Goal: Complete application form: Complete application form

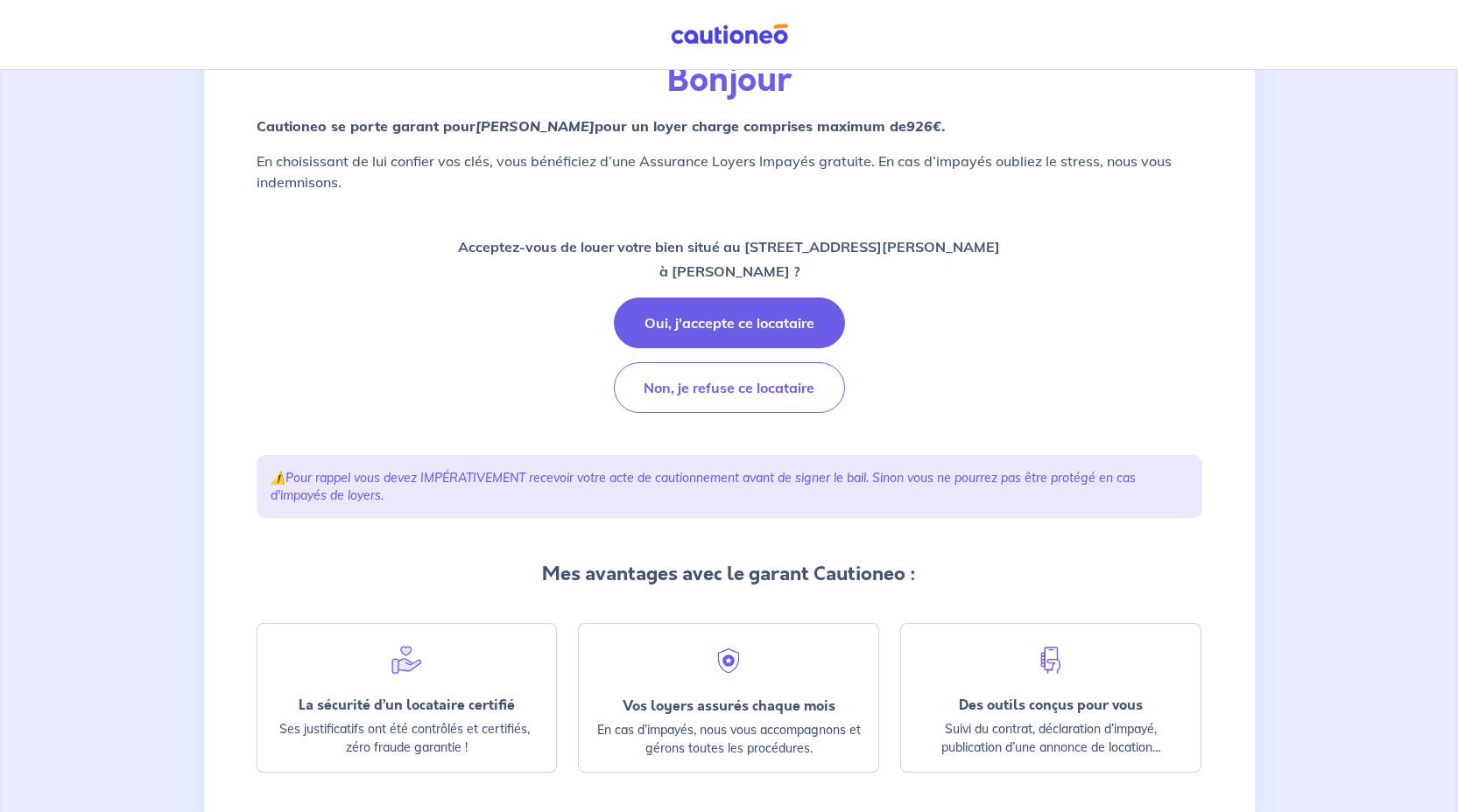
scroll to position [162, 0]
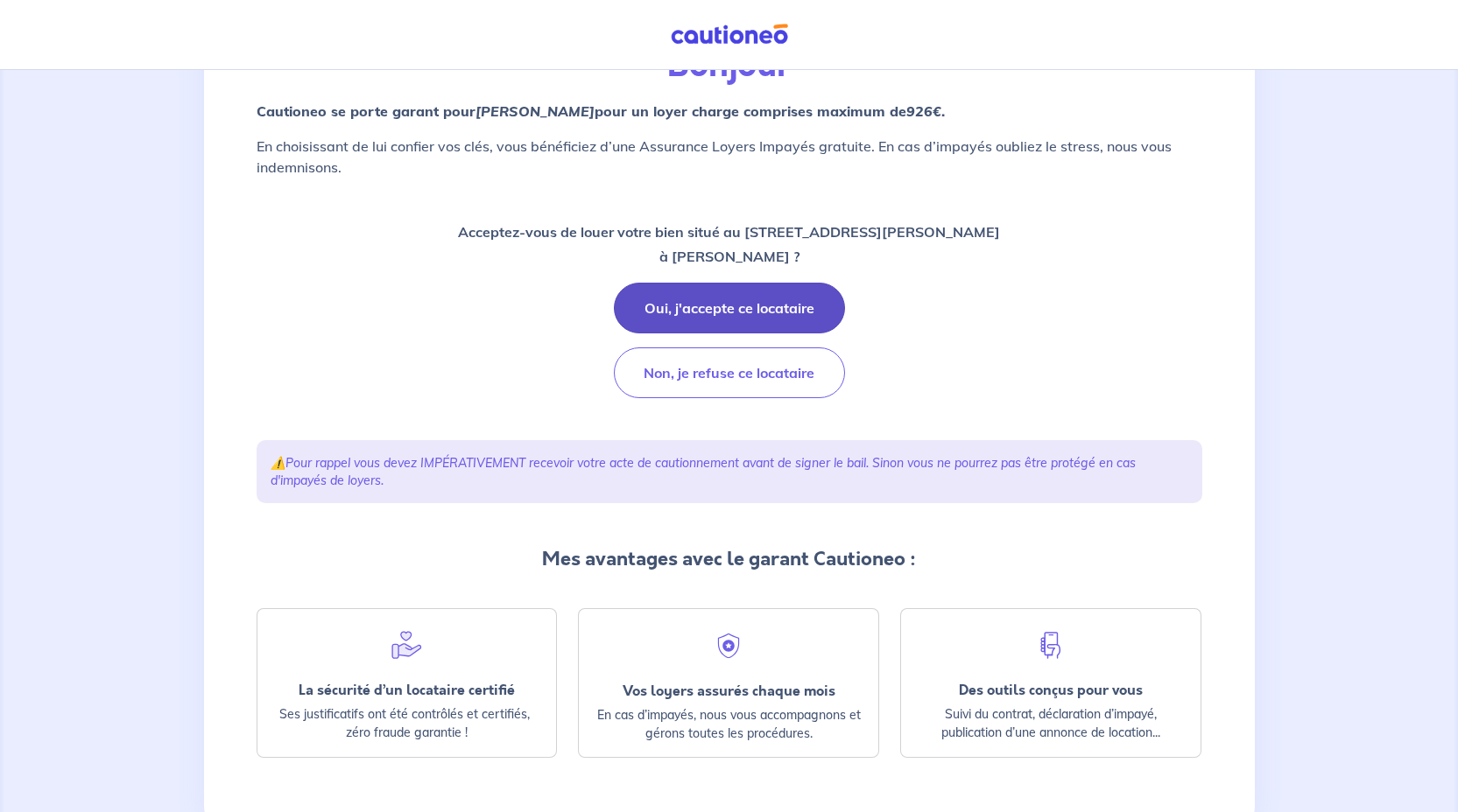
click at [735, 300] on button "Oui, j'accepte ce locataire" at bounding box center [729, 308] width 231 height 51
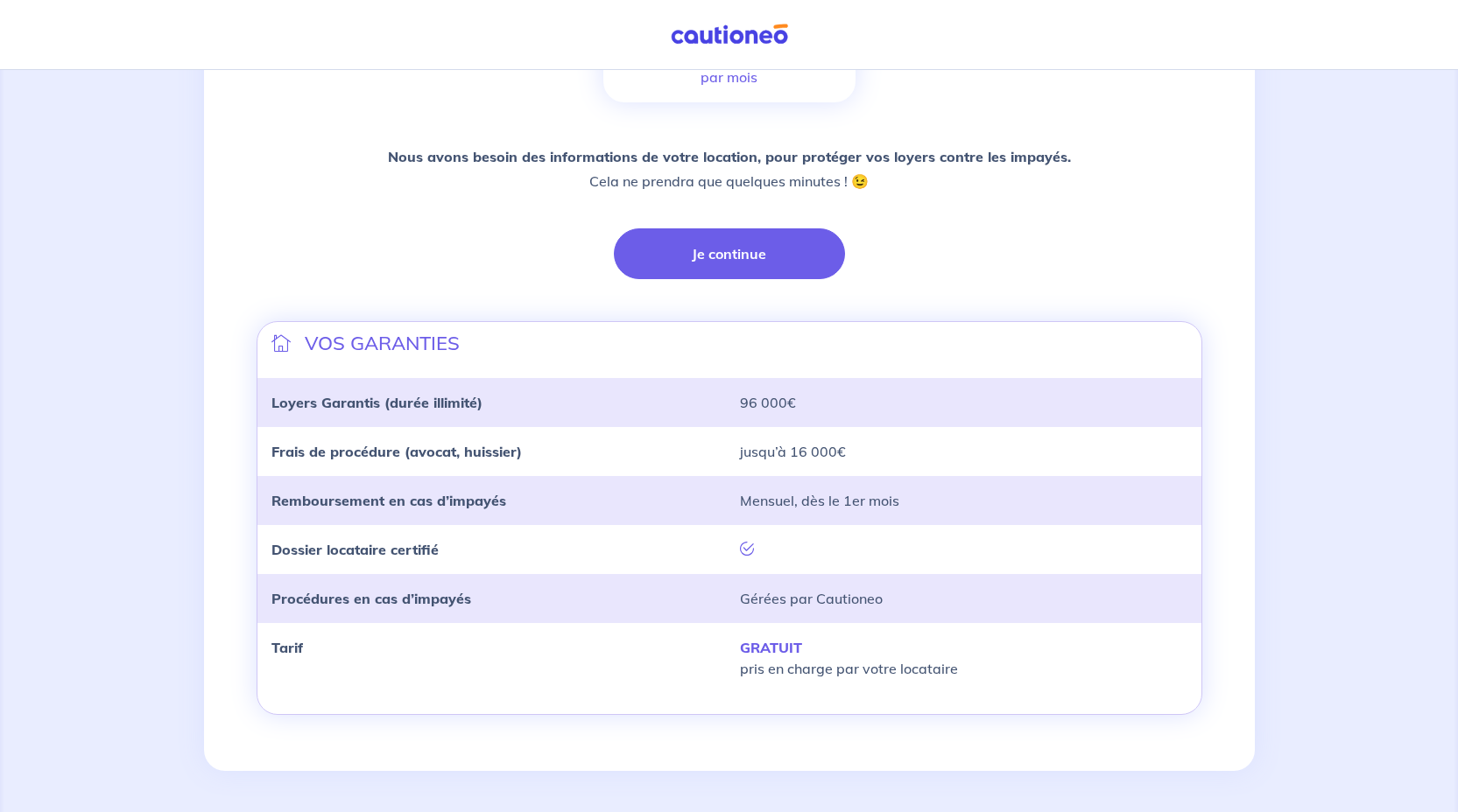
scroll to position [353, 0]
click at [751, 248] on button "Je continue" at bounding box center [729, 252] width 231 height 51
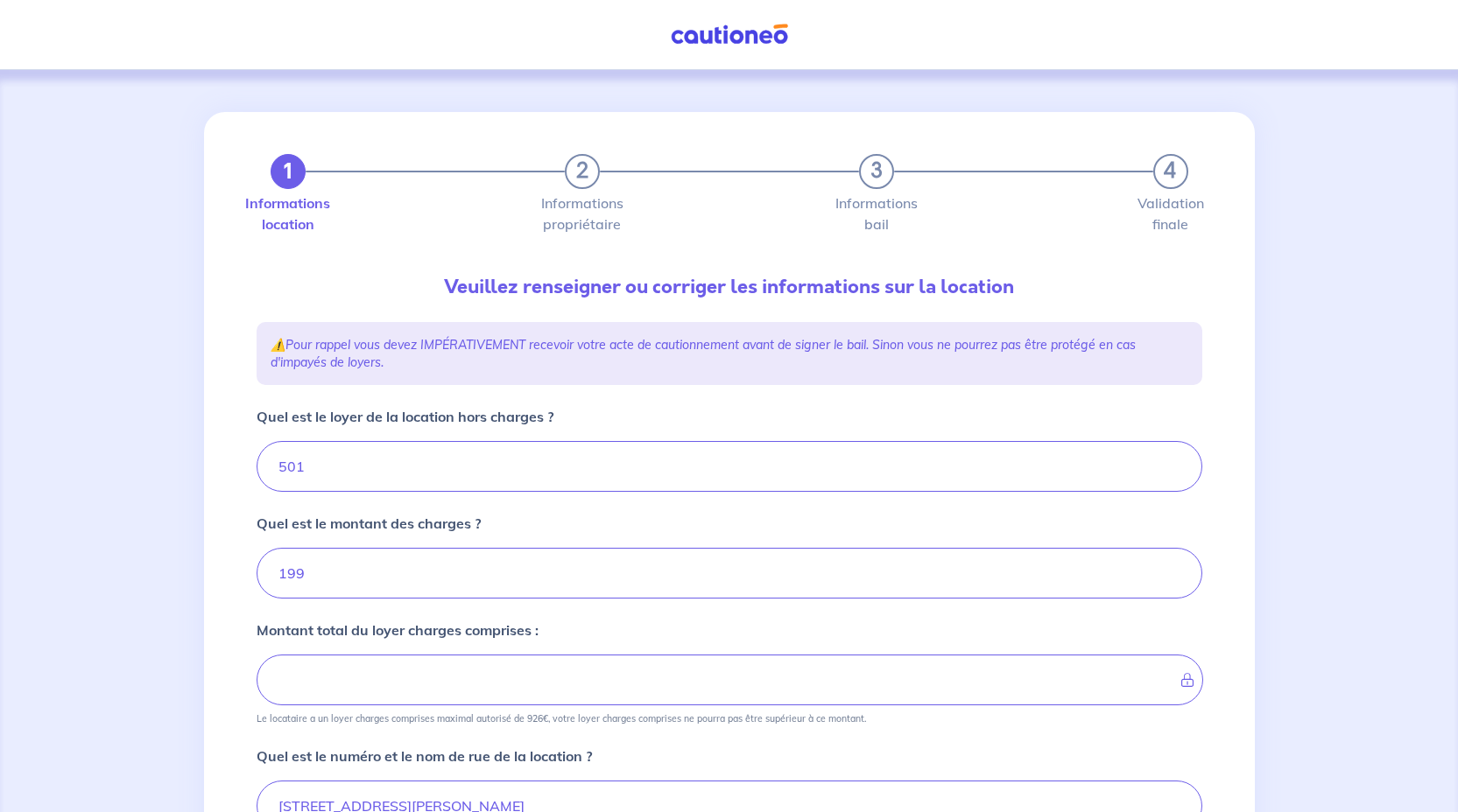
type input "700"
click at [330, 463] on input "501" at bounding box center [729, 466] width 945 height 51
type input "5"
type input "204"
type input "520"
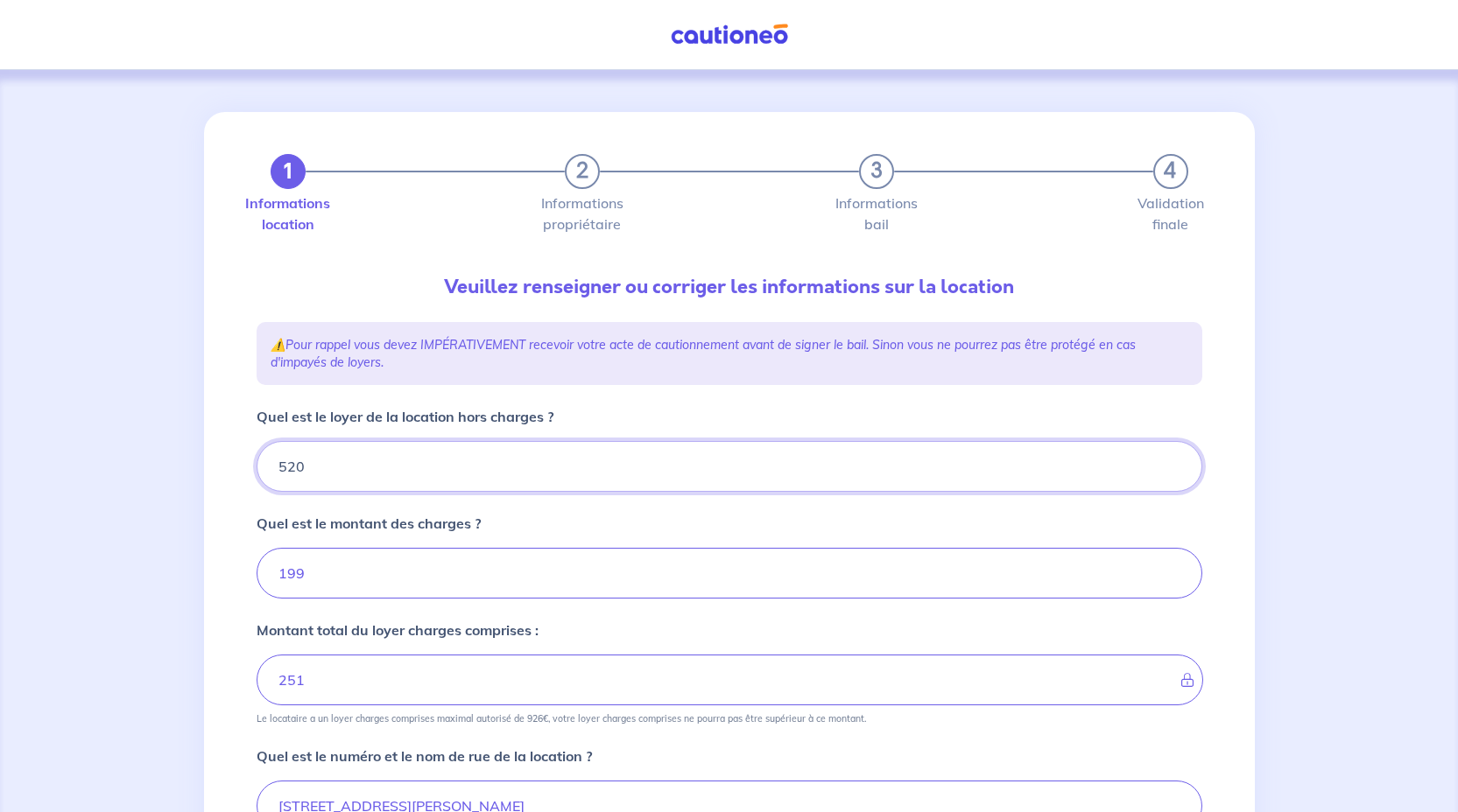
type input "719"
type input "520"
click at [309, 565] on input "199" at bounding box center [729, 572] width 945 height 51
type input "1"
type input "521"
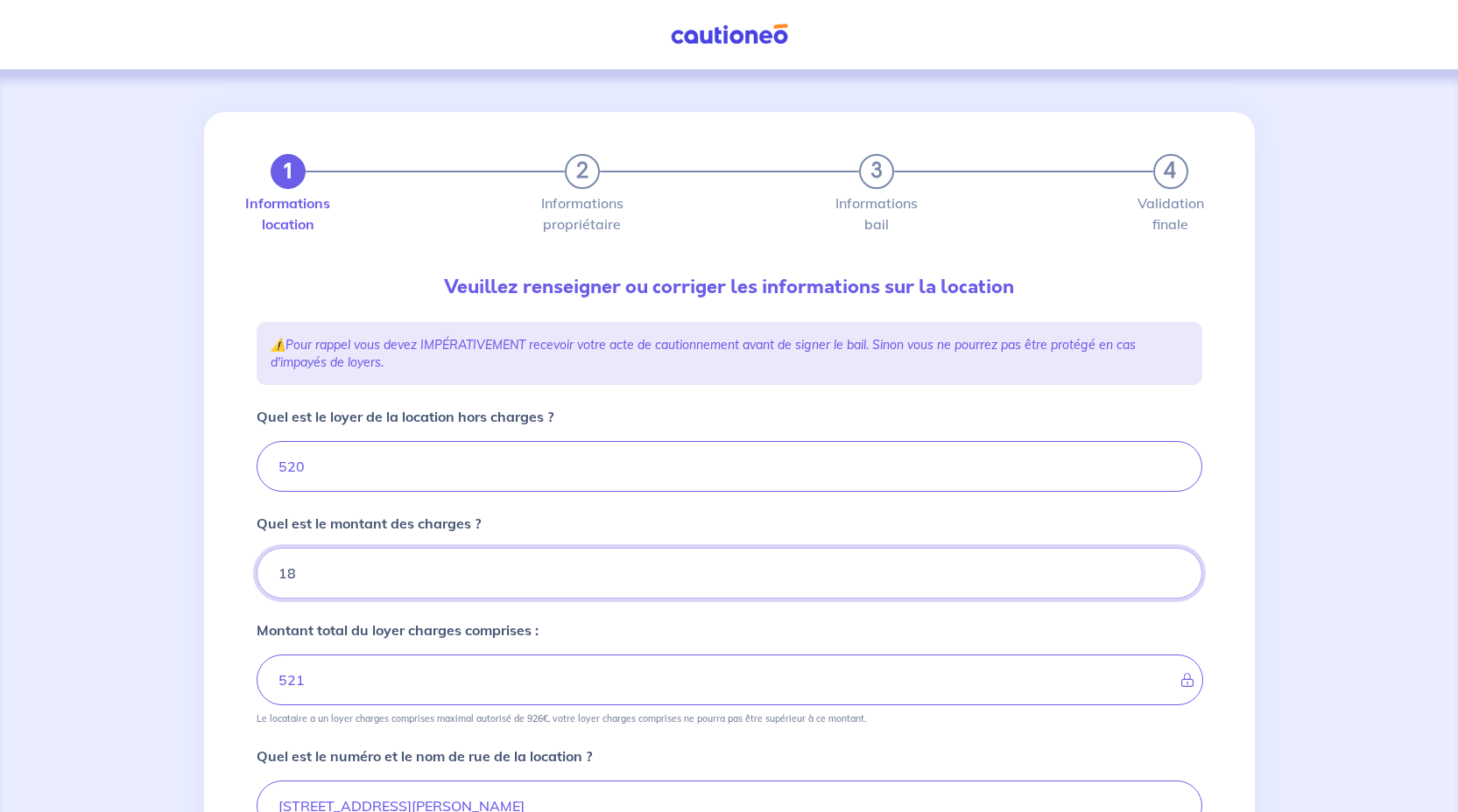
type input "180"
type input "700"
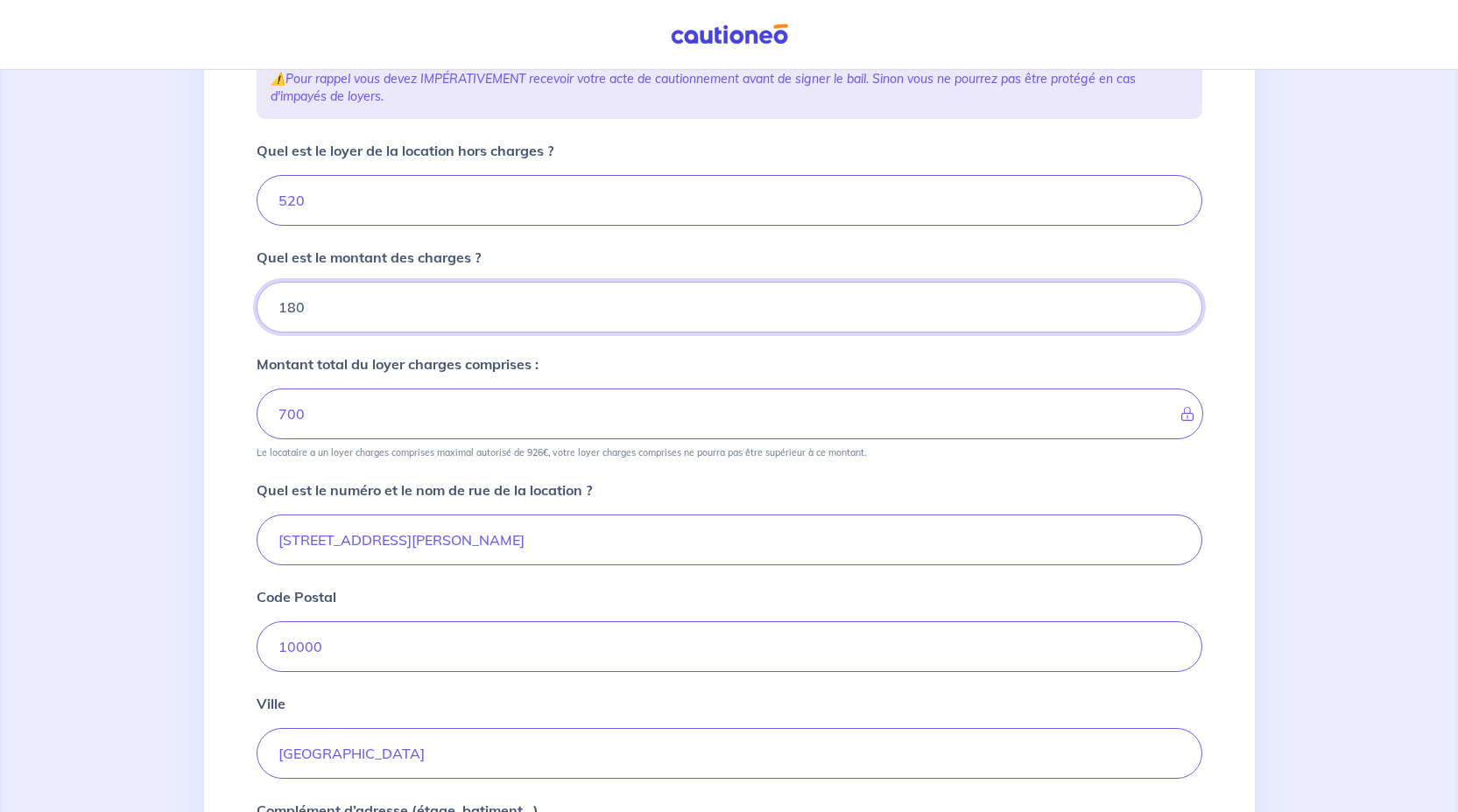
scroll to position [285, 0]
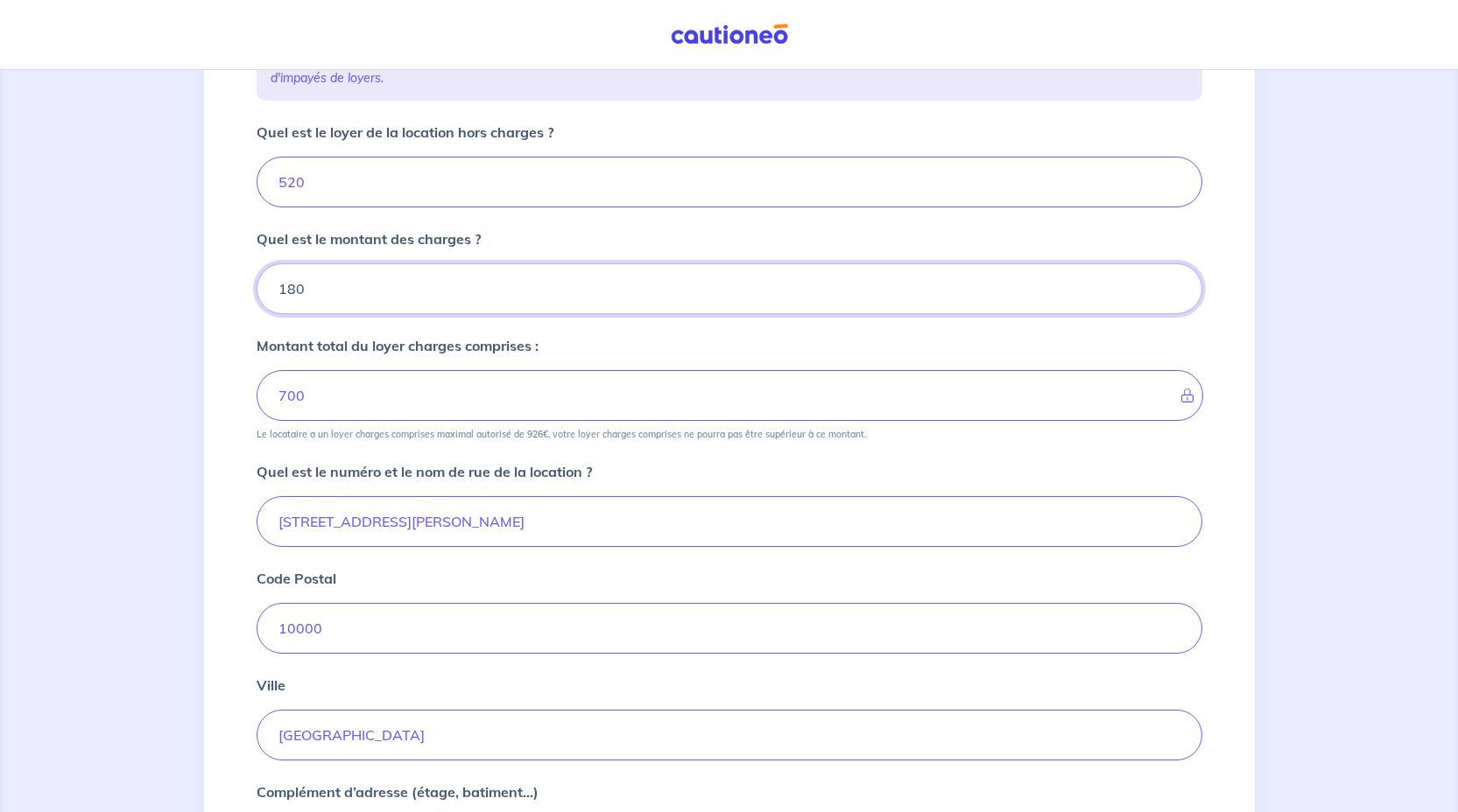
type input "180"
click at [490, 519] on input "38 Avenue Pierre Brossolette" at bounding box center [729, 522] width 945 height 51
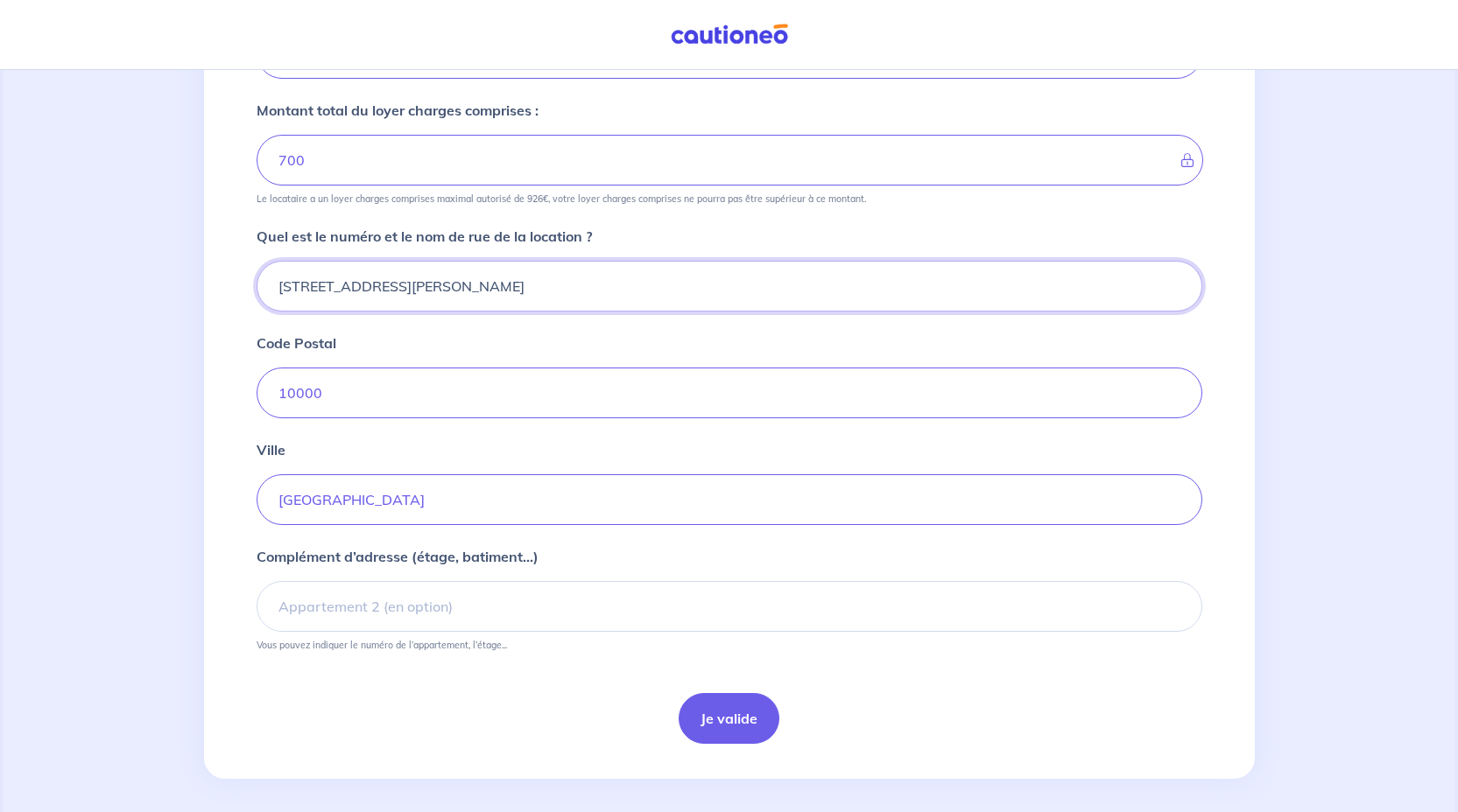
scroll to position [529, 0]
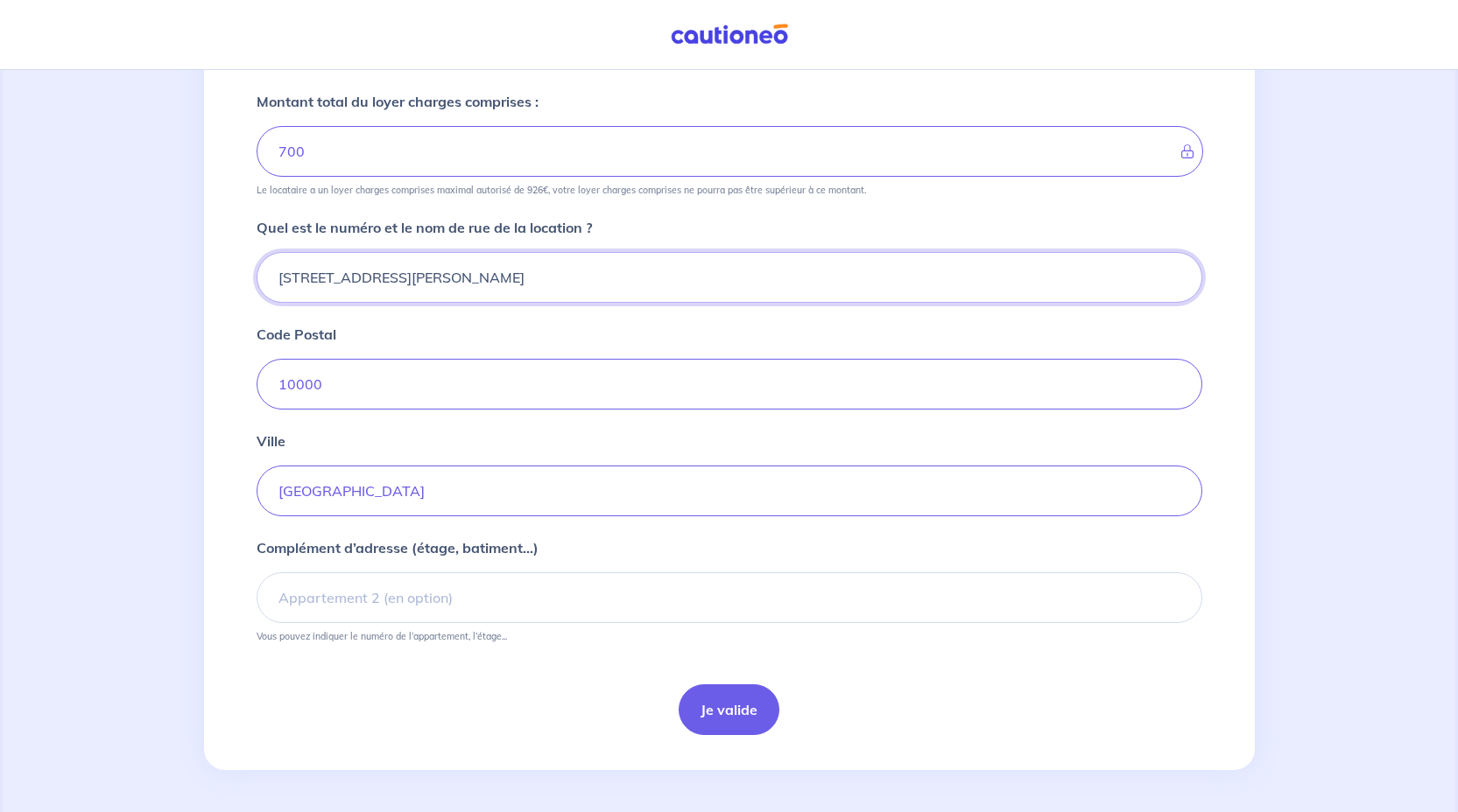
type input "38 Avenue Pierre Brossolette, 7eme etage"
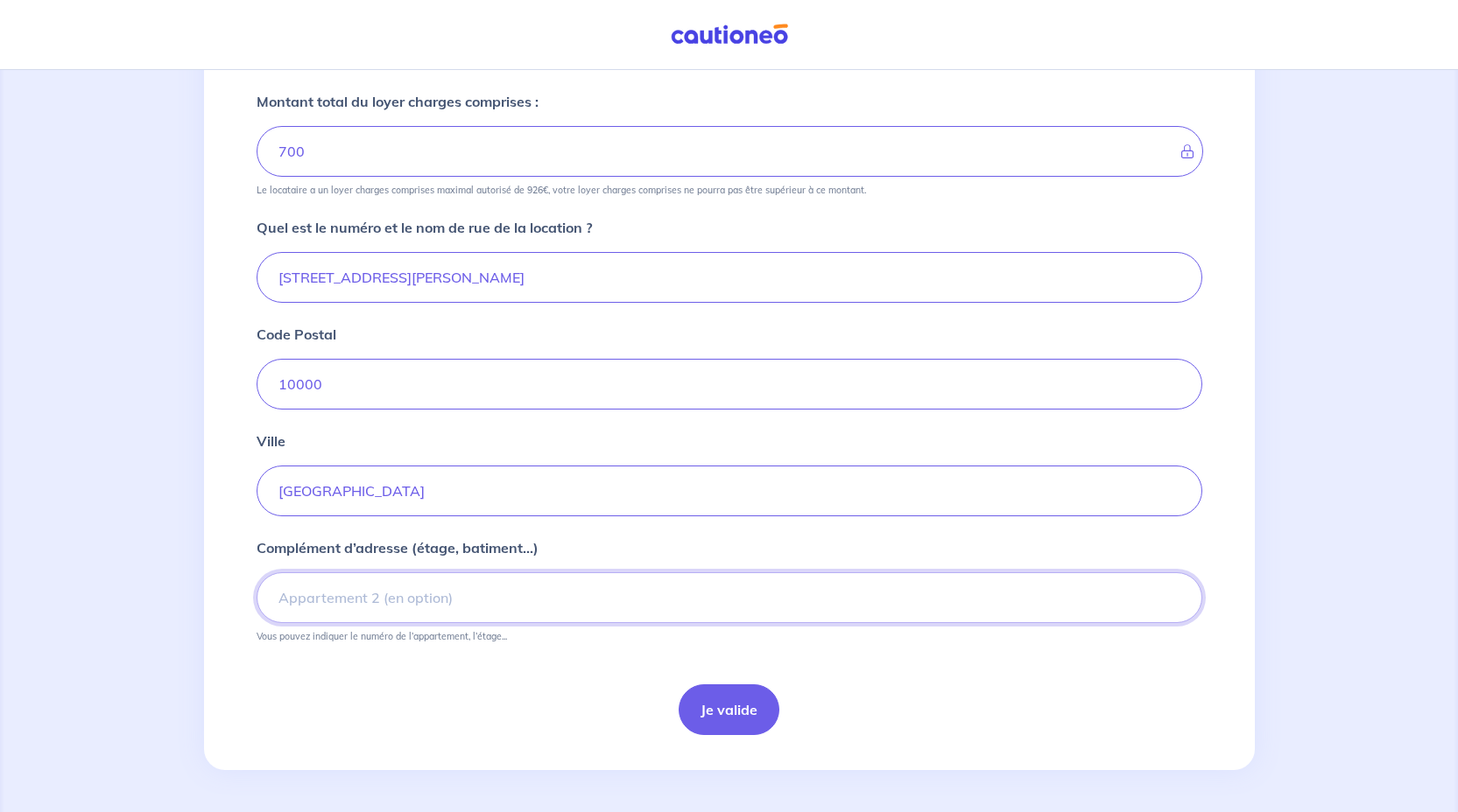
click at [449, 599] on input "Complément d’adresse (étage, batiment...)" at bounding box center [729, 597] width 945 height 51
type input "Appartement 15, 7eme étage"
click at [581, 272] on input "38 Avenue Pierre Brossolette, 7eme etage" at bounding box center [729, 277] width 945 height 51
type input "38 Avenue Pierre Brossolette"
click at [536, 381] on input "10000" at bounding box center [729, 384] width 945 height 51
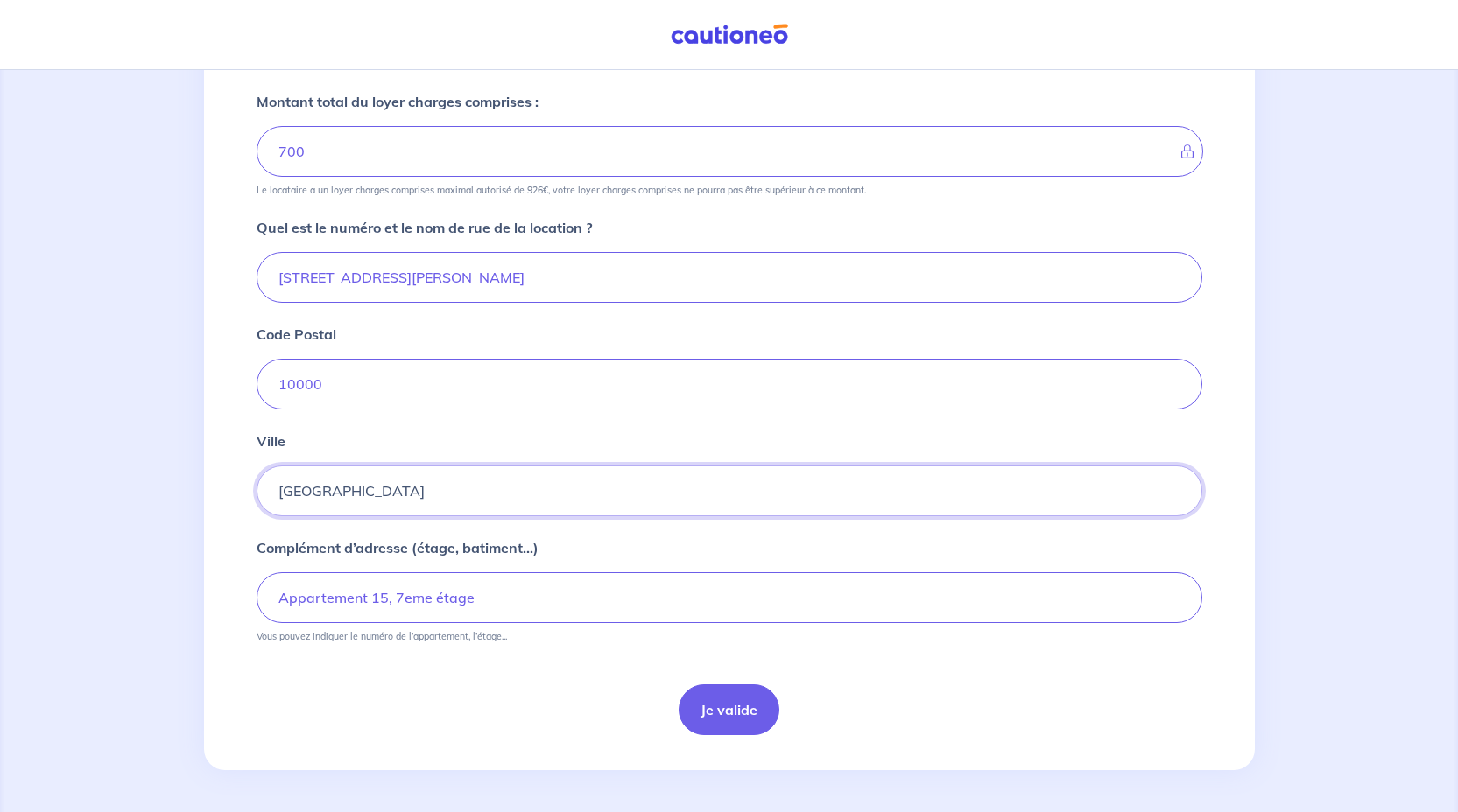
click at [482, 486] on input "troyes" at bounding box center [729, 490] width 945 height 51
click at [286, 488] on input "troyes" at bounding box center [729, 490] width 945 height 51
type input "Troyes"
click at [580, 546] on div "Complément d’adresse (étage, batiment...) Appartement 15, 7eme étage Vous pouve…" at bounding box center [729, 590] width 945 height 105
click at [710, 720] on button "Je valide" at bounding box center [728, 709] width 101 height 51
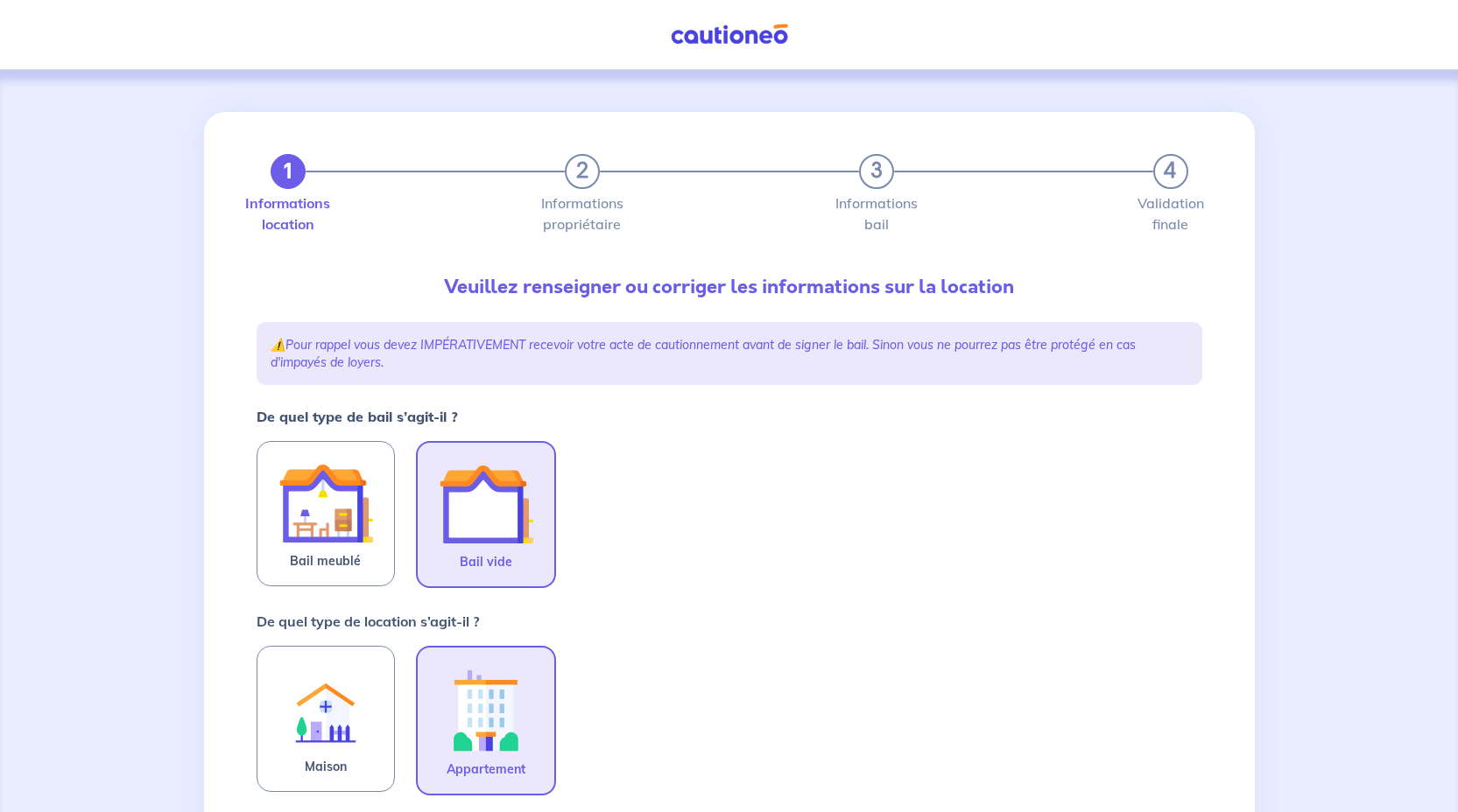
click at [508, 502] on img at bounding box center [486, 504] width 94 height 94
click at [0, 0] on input "Bail vide" at bounding box center [0, 0] width 0 height 0
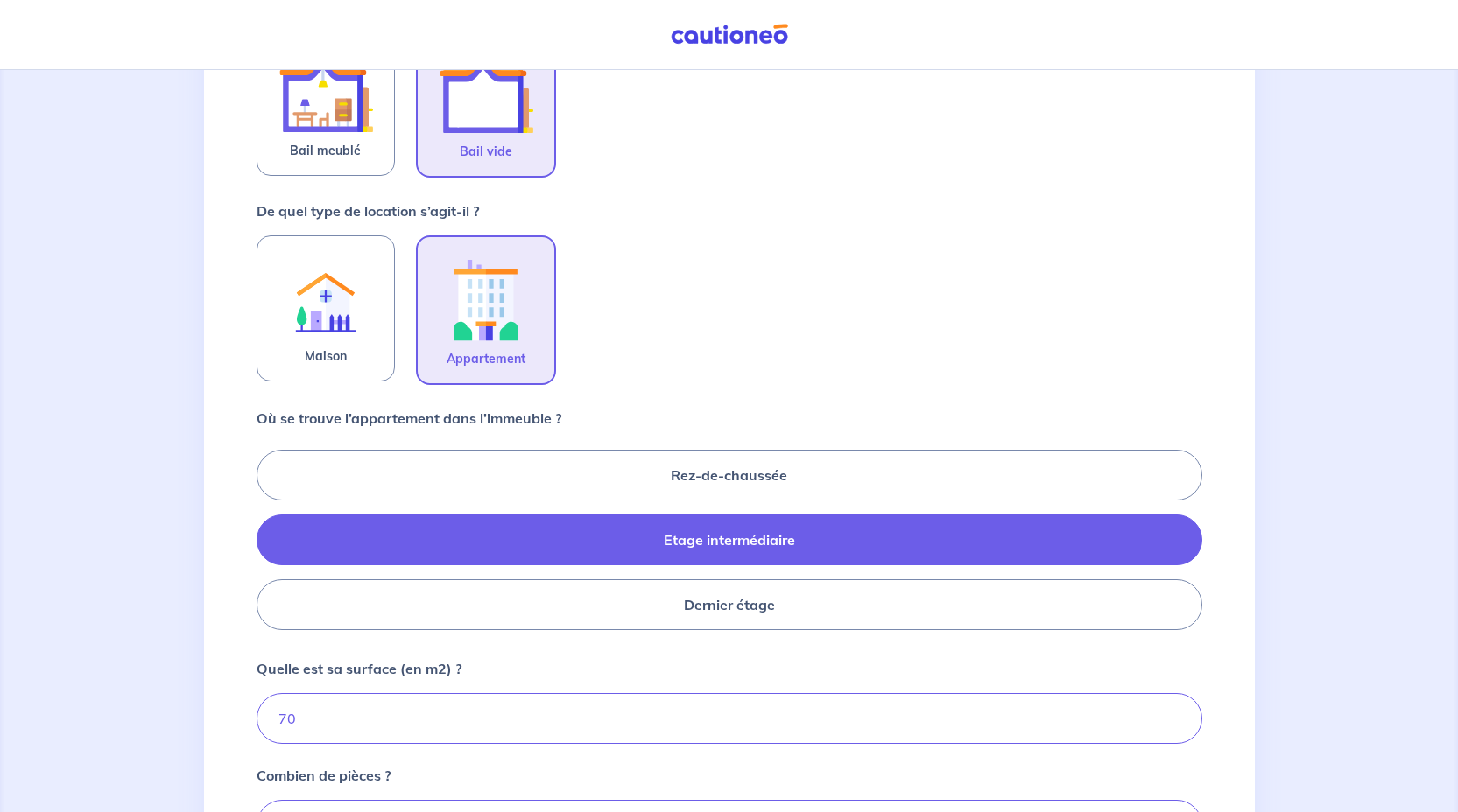
scroll to position [460, 0]
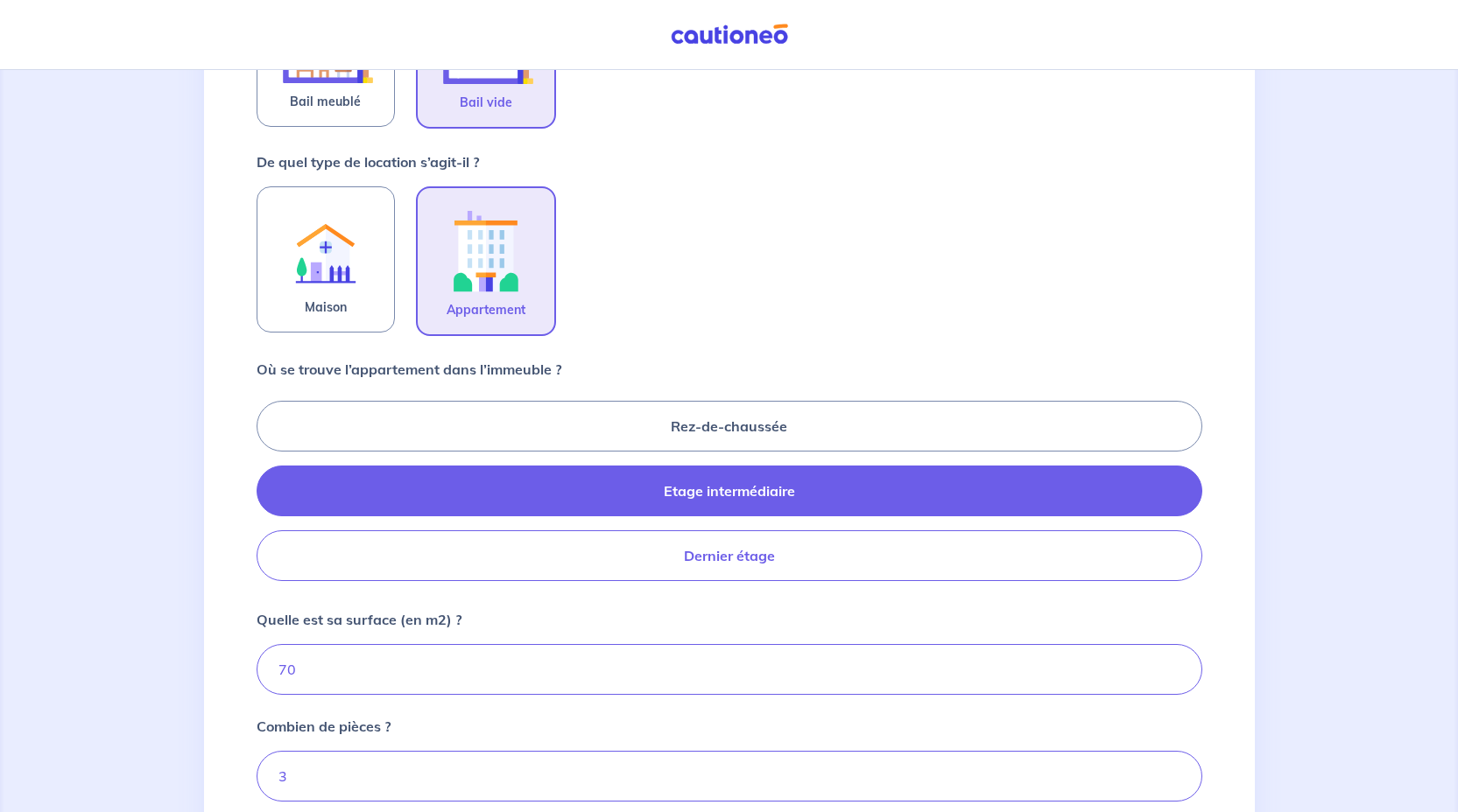
click at [673, 551] on label "Dernier étage" at bounding box center [729, 555] width 945 height 51
click at [268, 497] on input "Dernier étage" at bounding box center [262, 490] width 11 height 11
radio input "true"
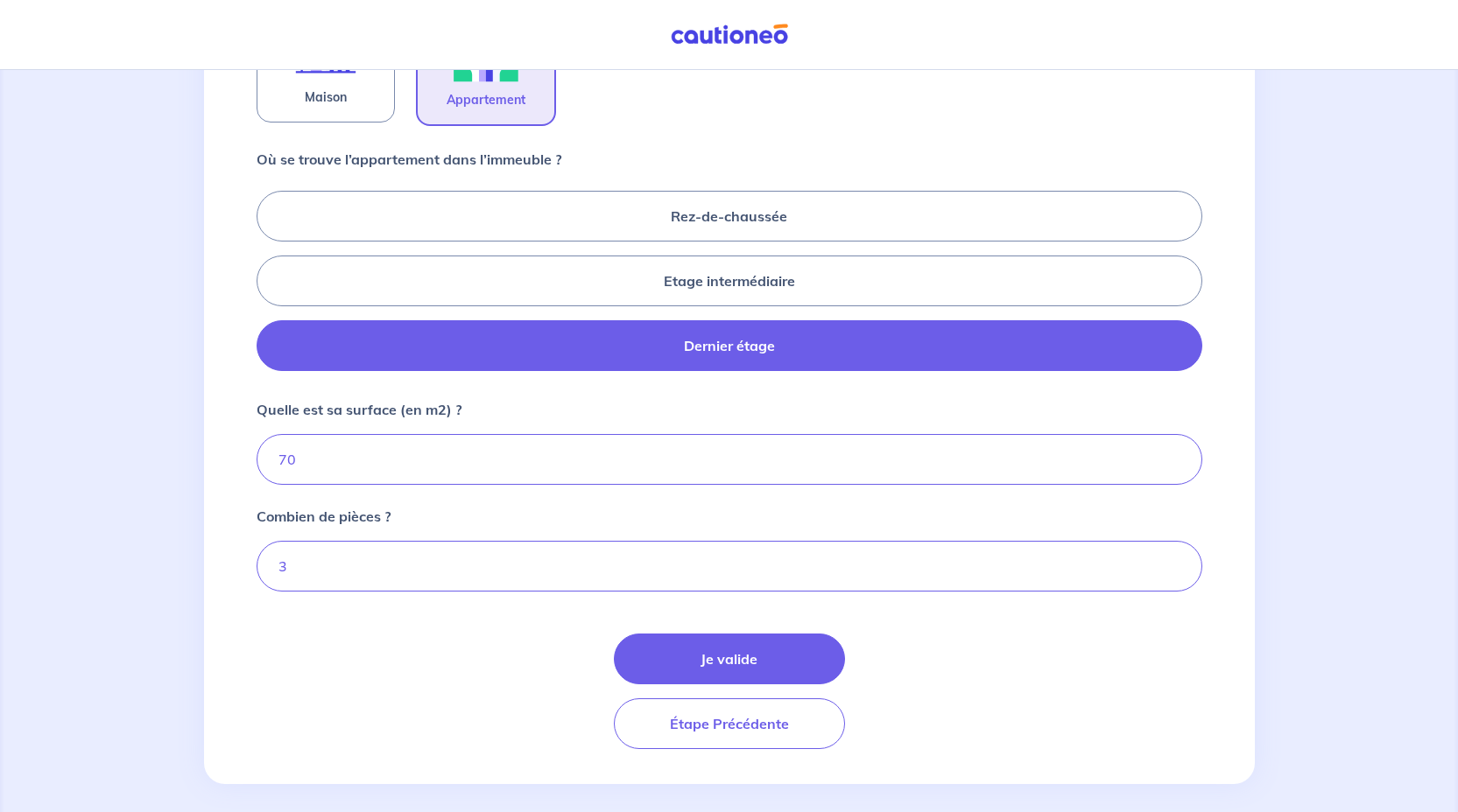
scroll to position [683, 0]
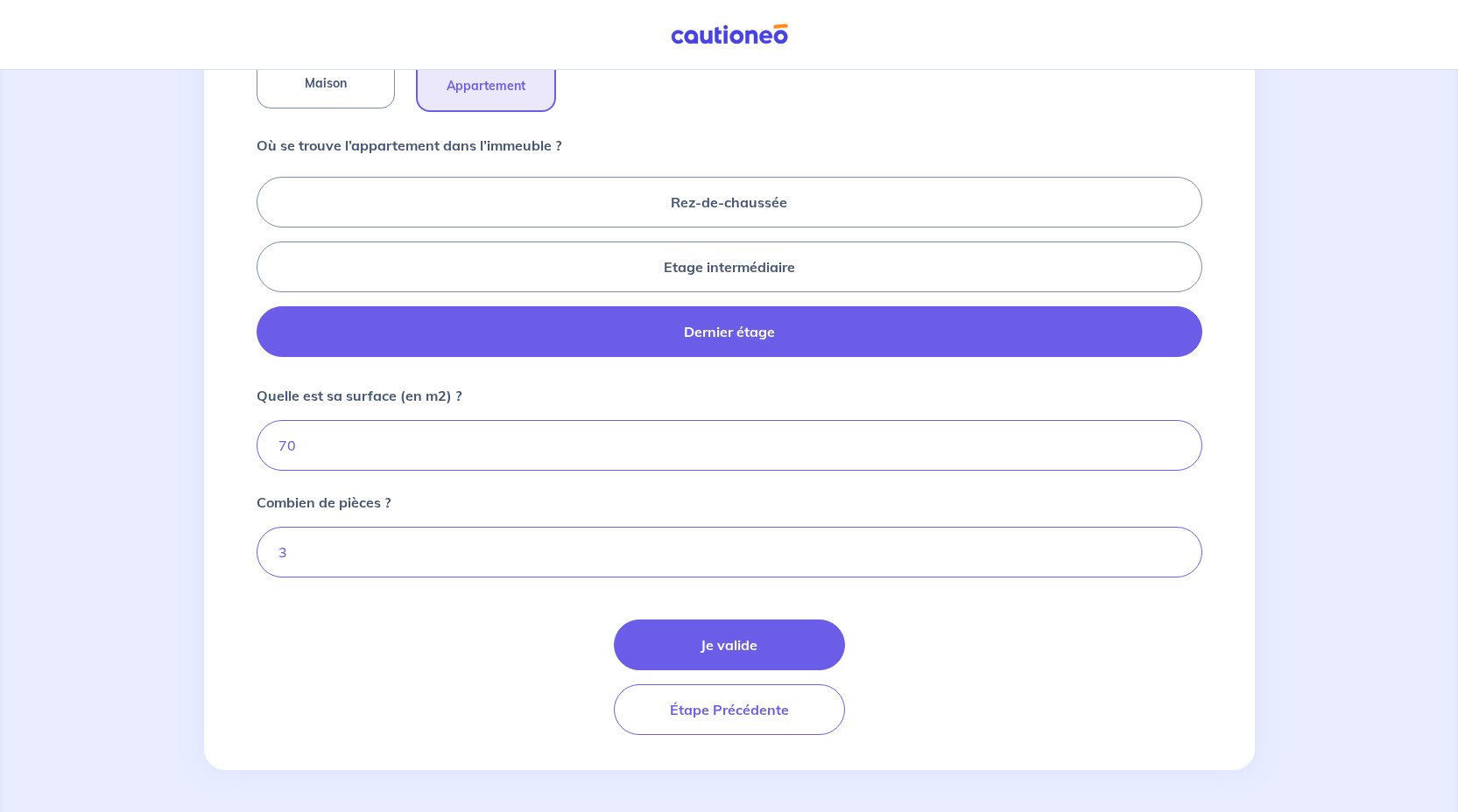
click at [734, 402] on div "Quelle est sa surface (en m2) ? 70" at bounding box center [729, 427] width 945 height 86
click at [738, 446] on input "70" at bounding box center [729, 445] width 945 height 51
drag, startPoint x: 738, startPoint y: 446, endPoint x: 272, endPoint y: 440, distance: 466.0
click at [272, 440] on input "70" at bounding box center [729, 445] width 945 height 51
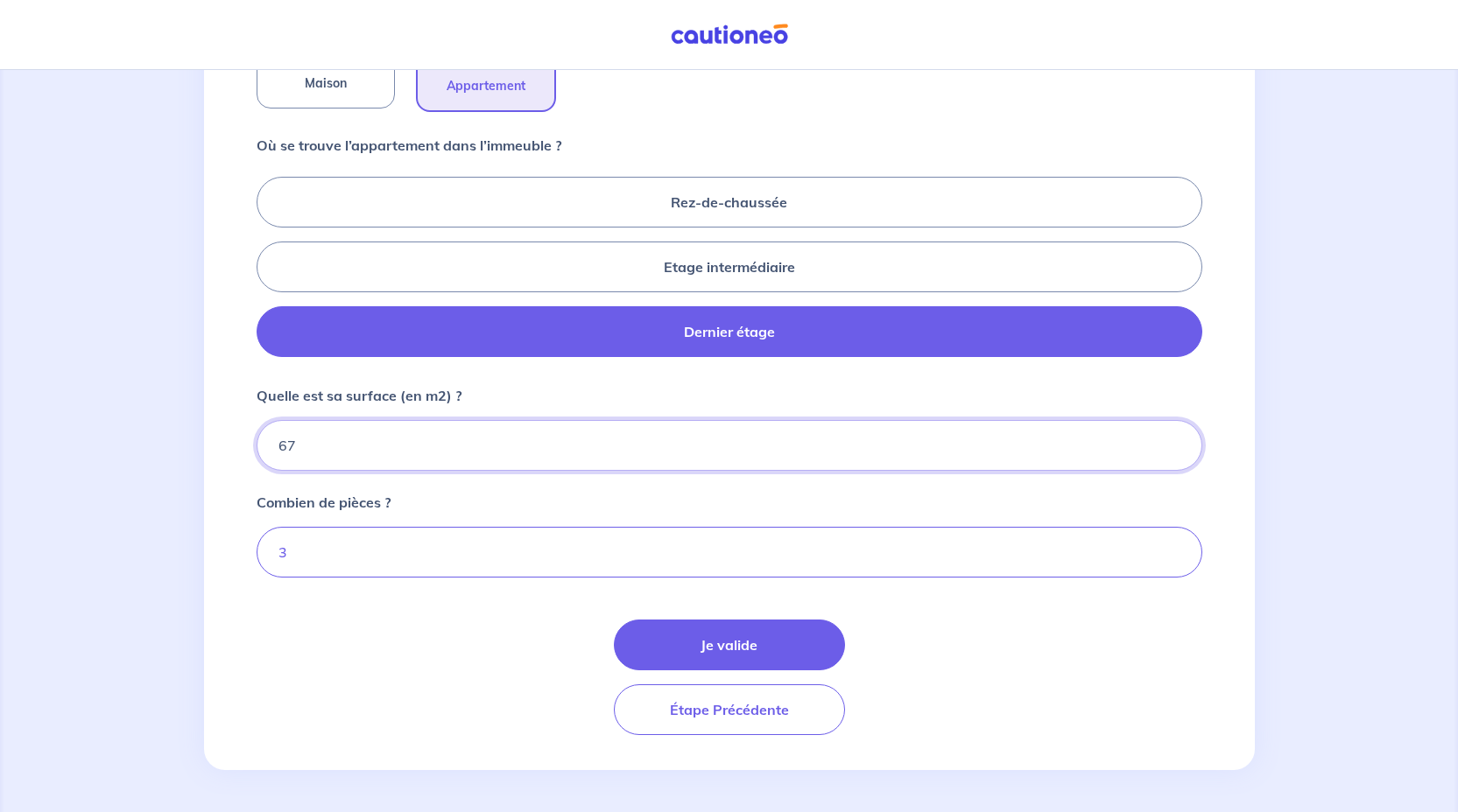
type input "67"
click at [415, 493] on div "Combien de pièces ? 3" at bounding box center [729, 535] width 945 height 86
click at [762, 638] on button "Je valide" at bounding box center [729, 645] width 231 height 51
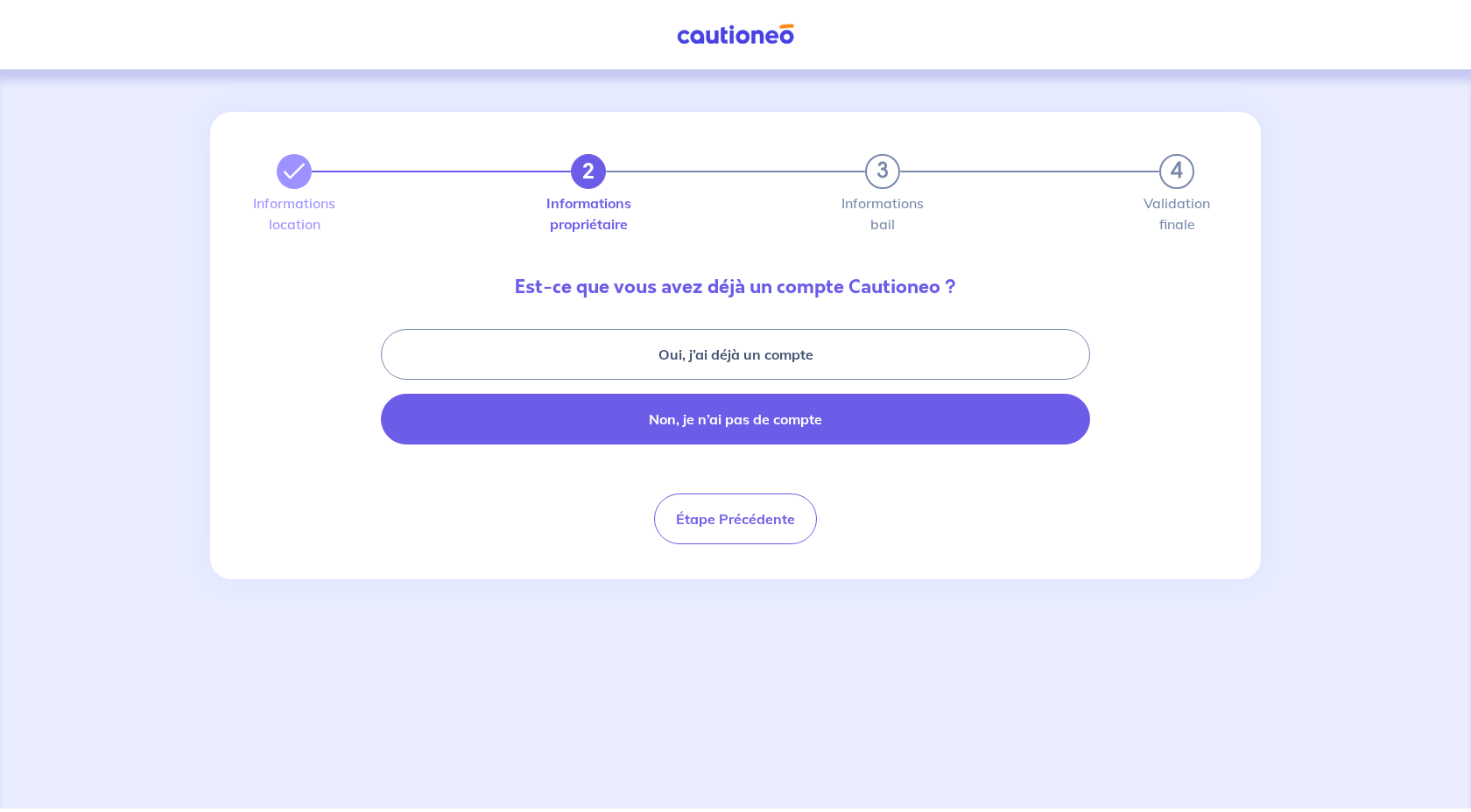
click at [748, 417] on button "Non, je n’ai pas de compte" at bounding box center [736, 419] width 709 height 51
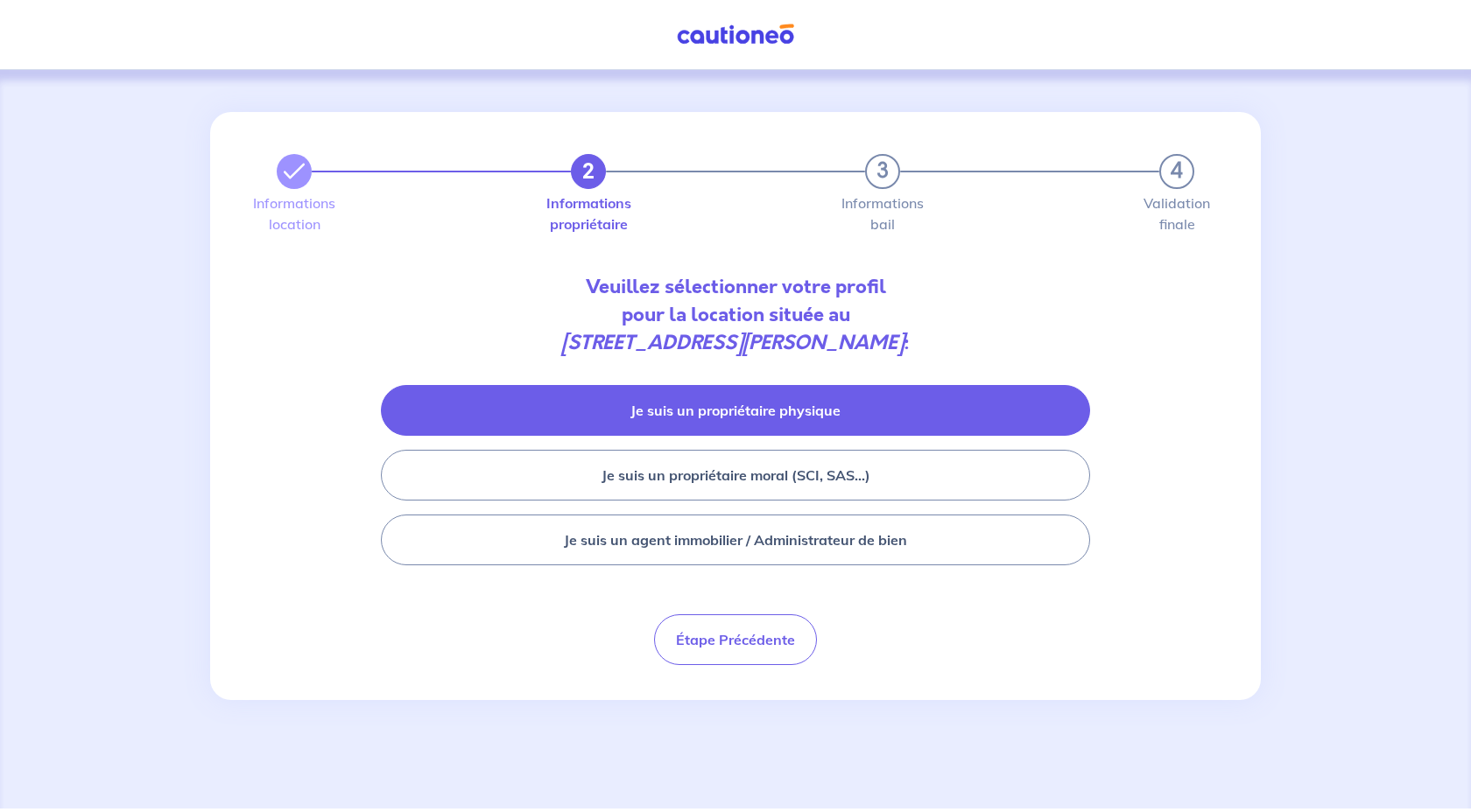
click at [747, 413] on button "Je suis un propriétaire physique" at bounding box center [736, 410] width 709 height 51
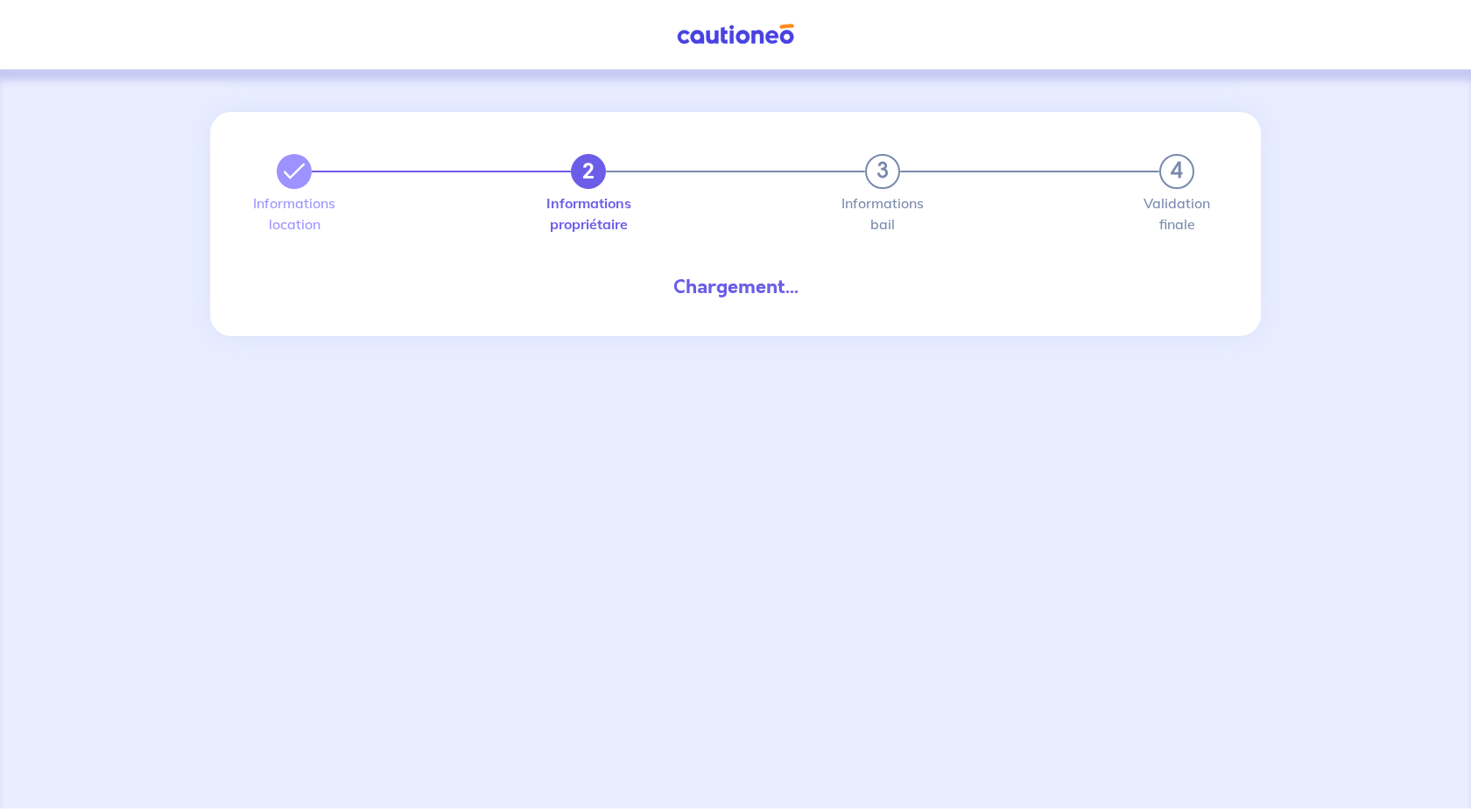
select select "FR"
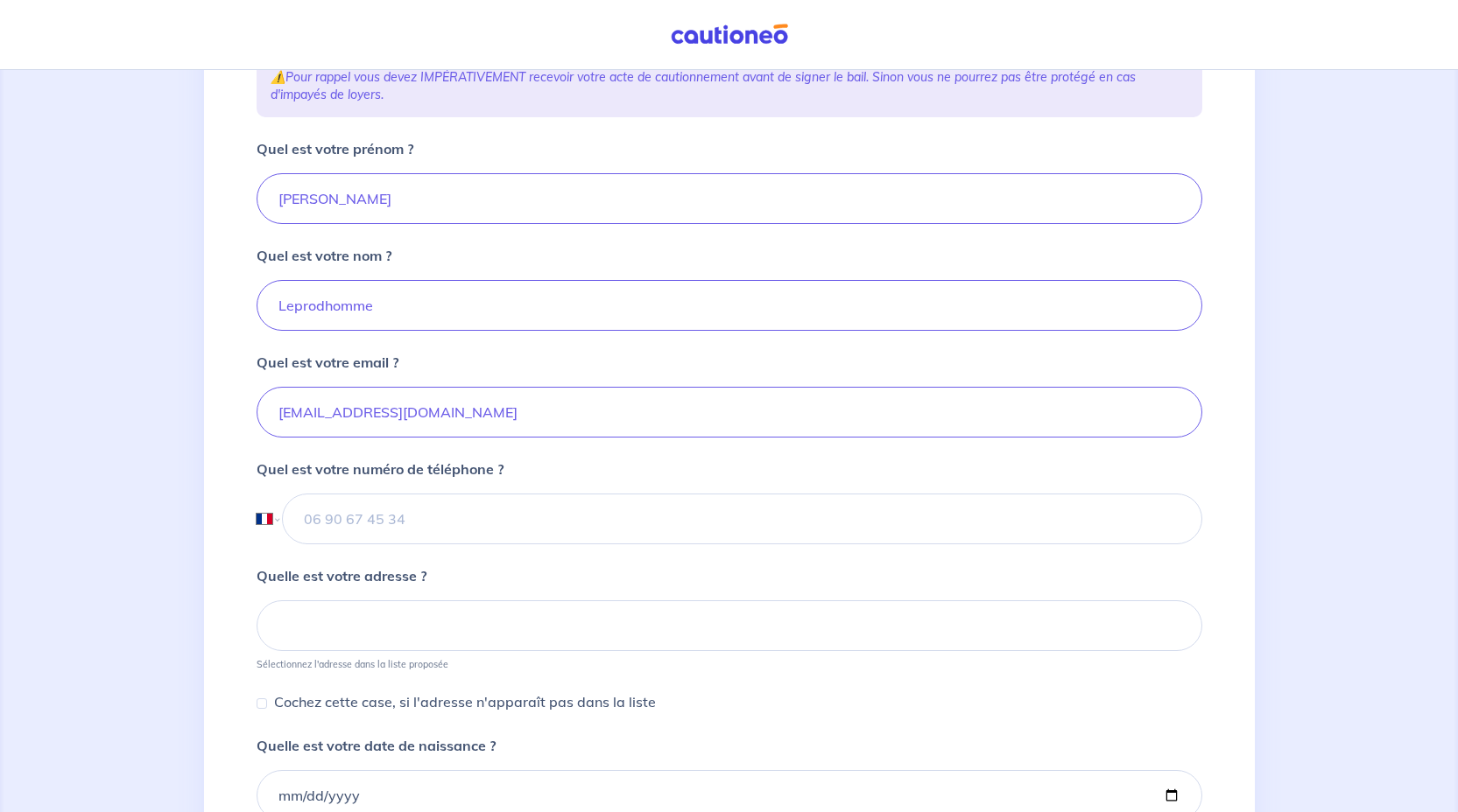
scroll to position [311, 0]
click at [502, 511] on input "tel" at bounding box center [742, 518] width 920 height 51
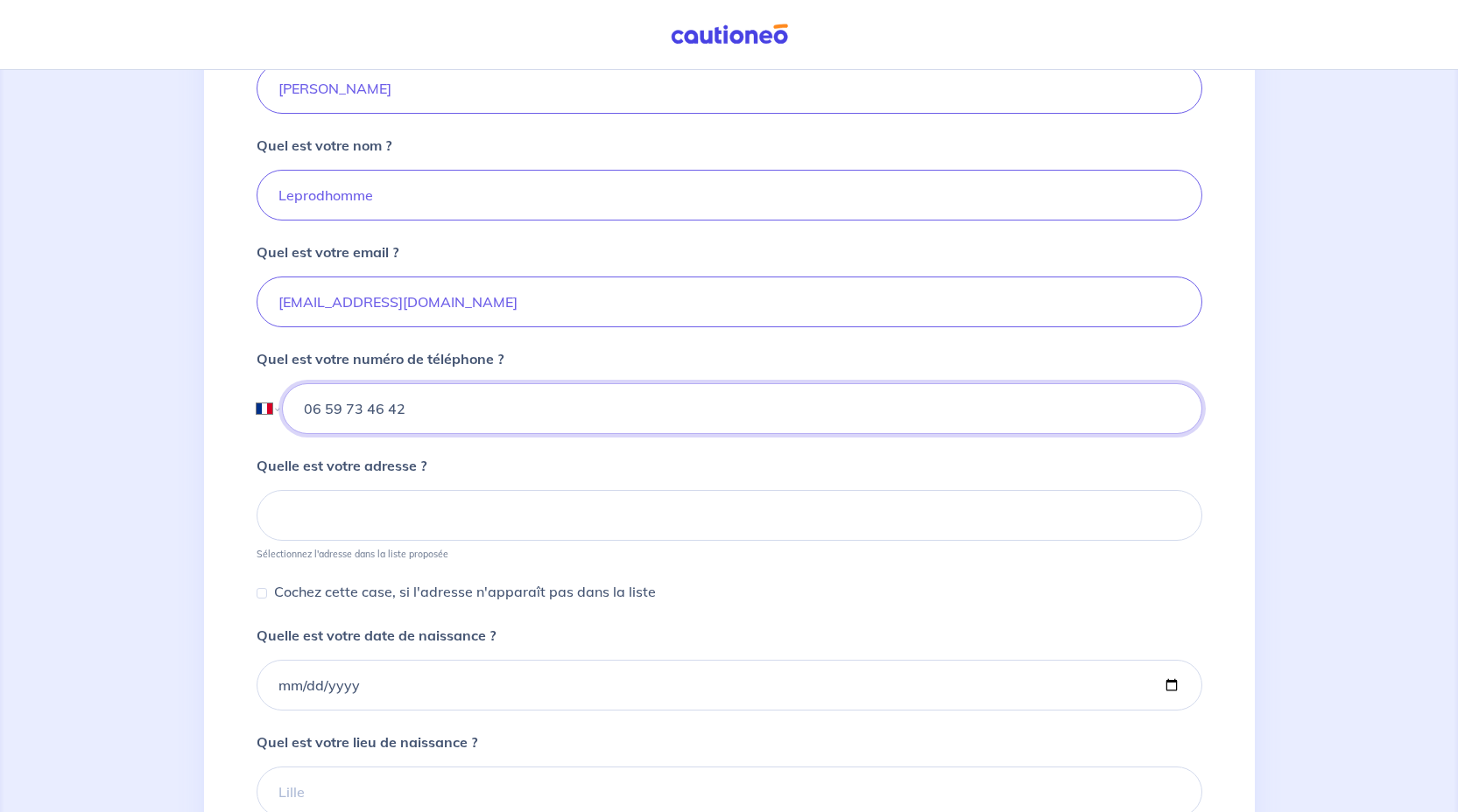
scroll to position [430, 0]
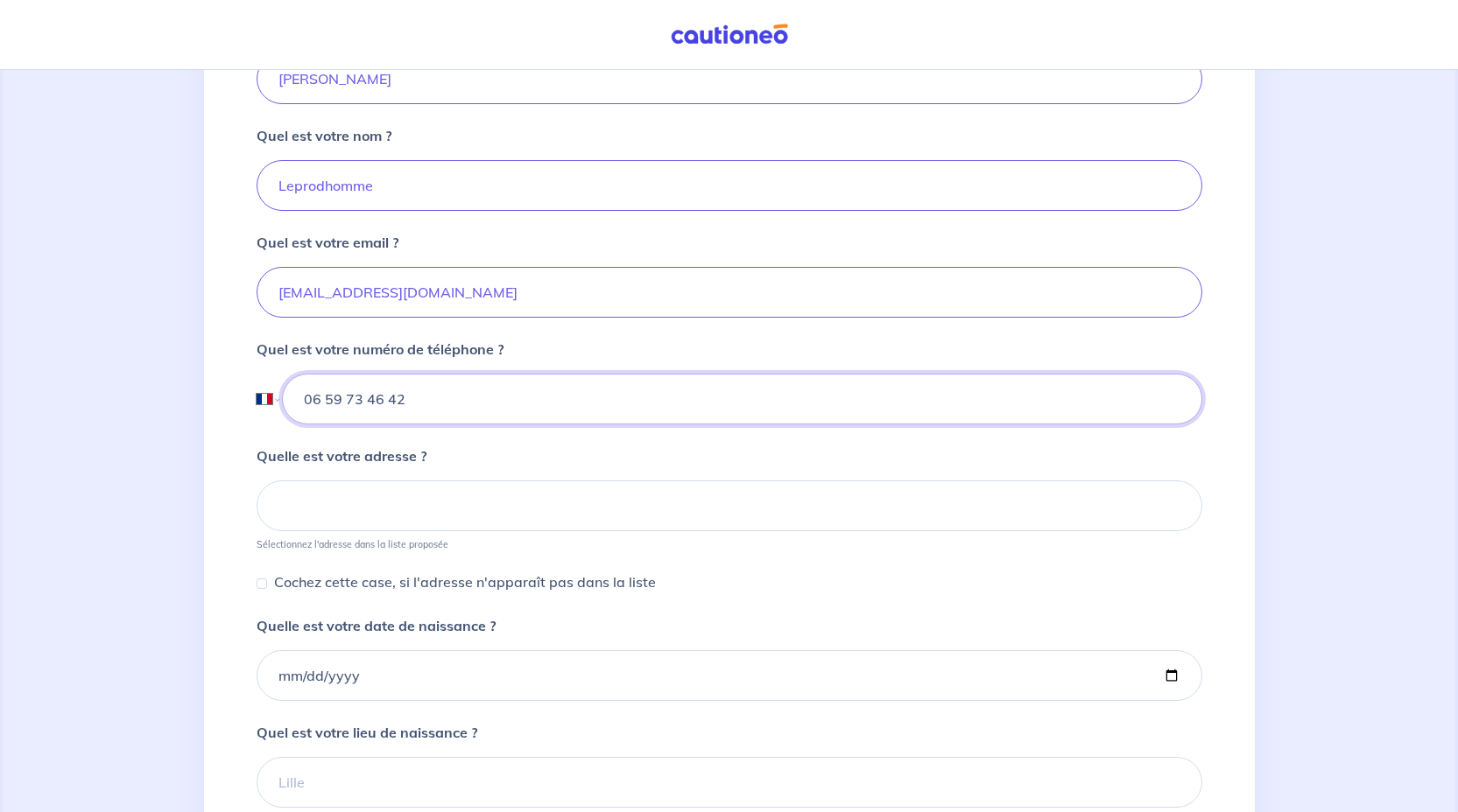
type input "06 59 73 46 42"
click at [507, 509] on input at bounding box center [729, 505] width 945 height 51
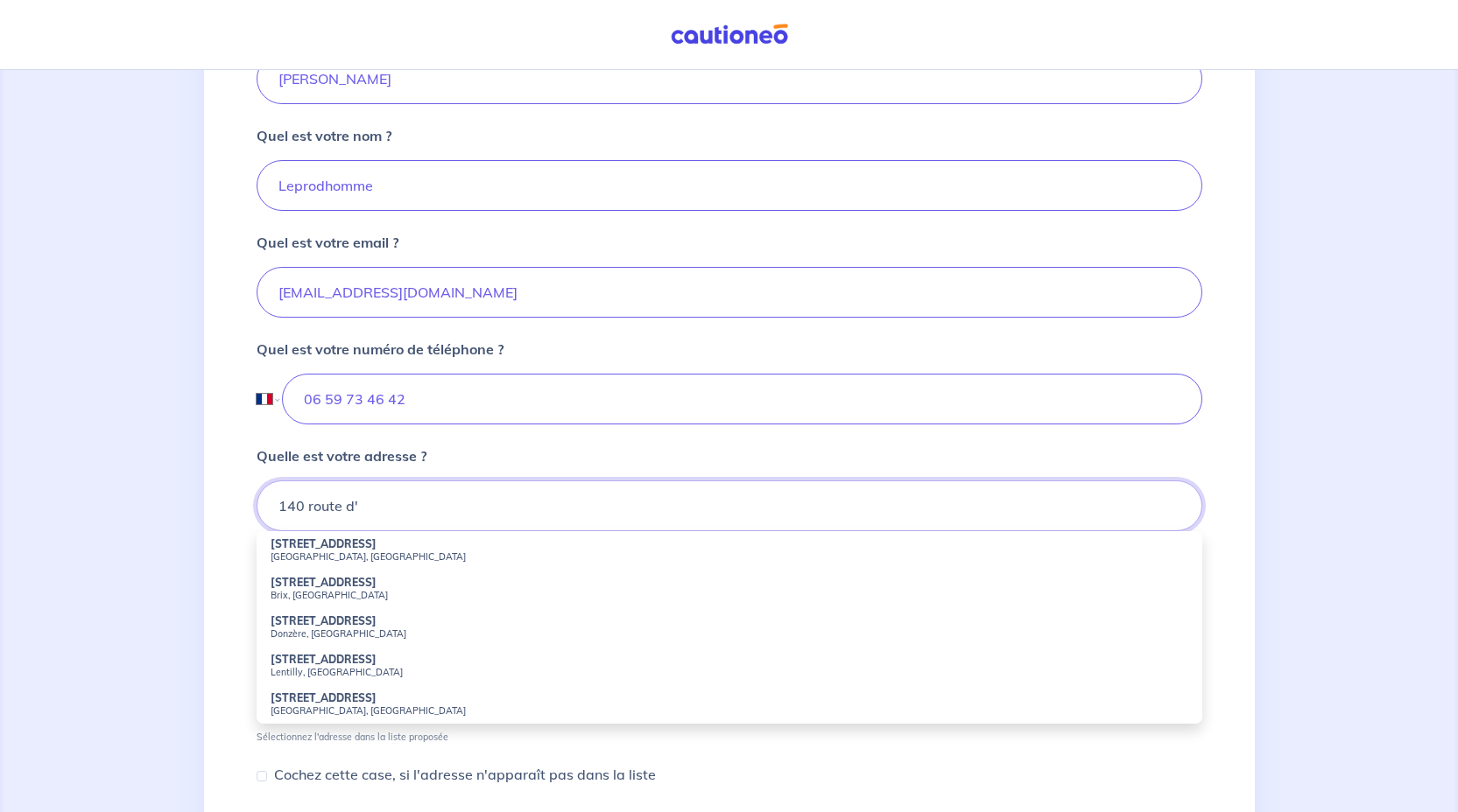
type input "140 Route d'Auxerre"
type input "franck"
type input "leprodhomme"
click at [329, 553] on small "Saint-André-les-Vergers, France" at bounding box center [729, 556] width 918 height 12
type input "140 Route d'Auxerre, Saint-André-les-Vergers, France"
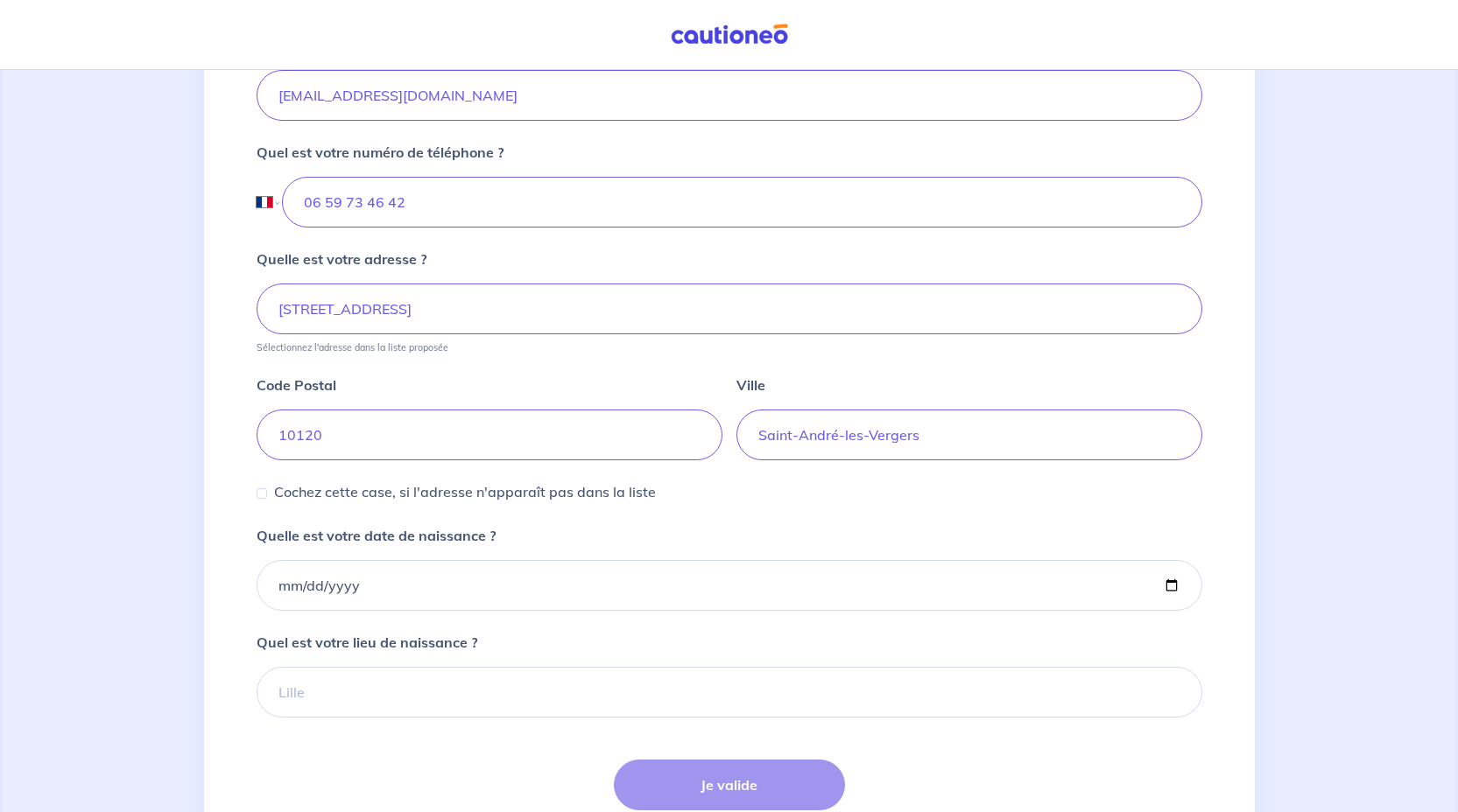
scroll to position [723, 0]
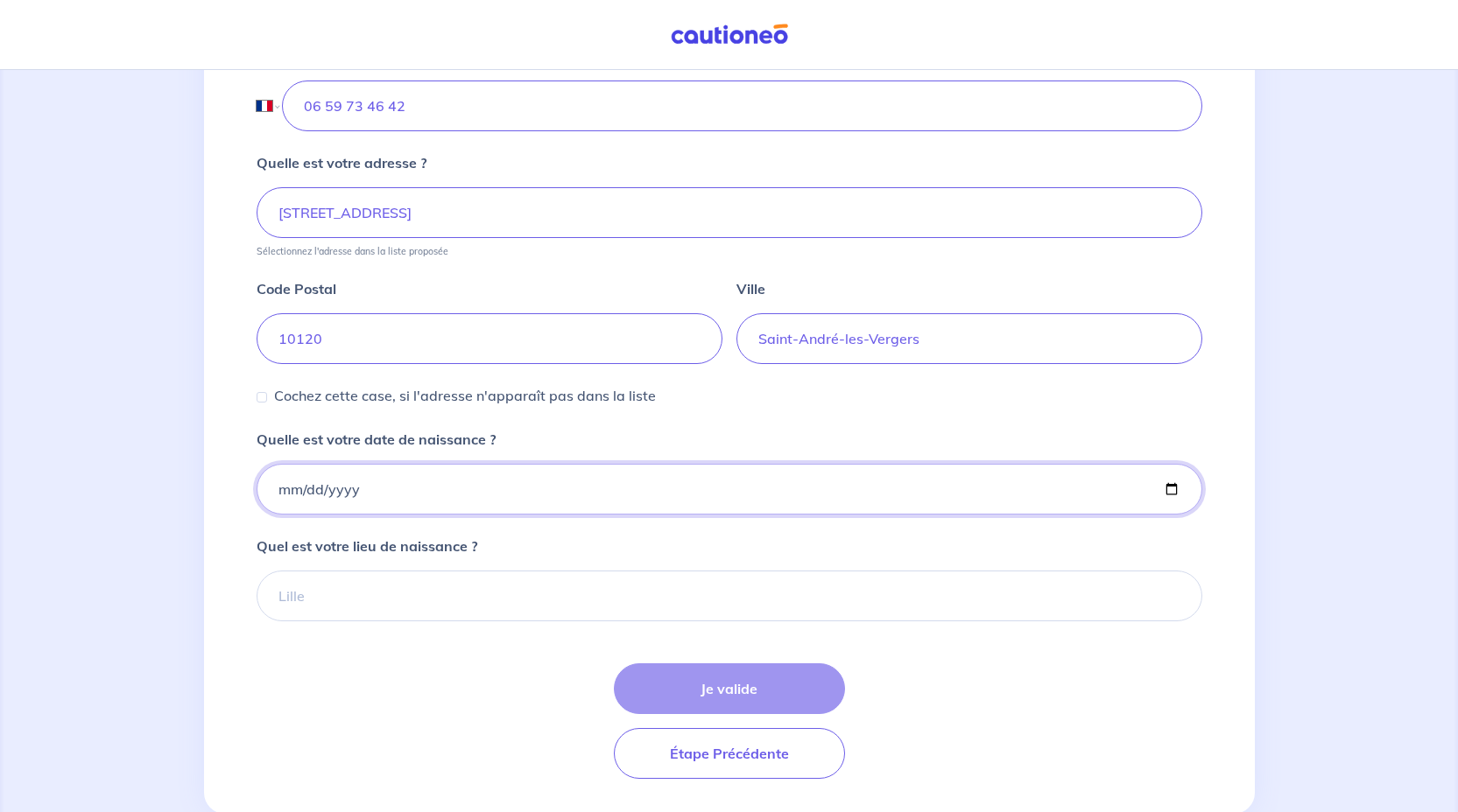
click at [361, 493] on input "Quelle est votre date de naissance ?" at bounding box center [729, 489] width 945 height 51
type input "1978-04-22"
click at [413, 595] on input "Quel est votre lieu de naissance ?" at bounding box center [729, 596] width 945 height 51
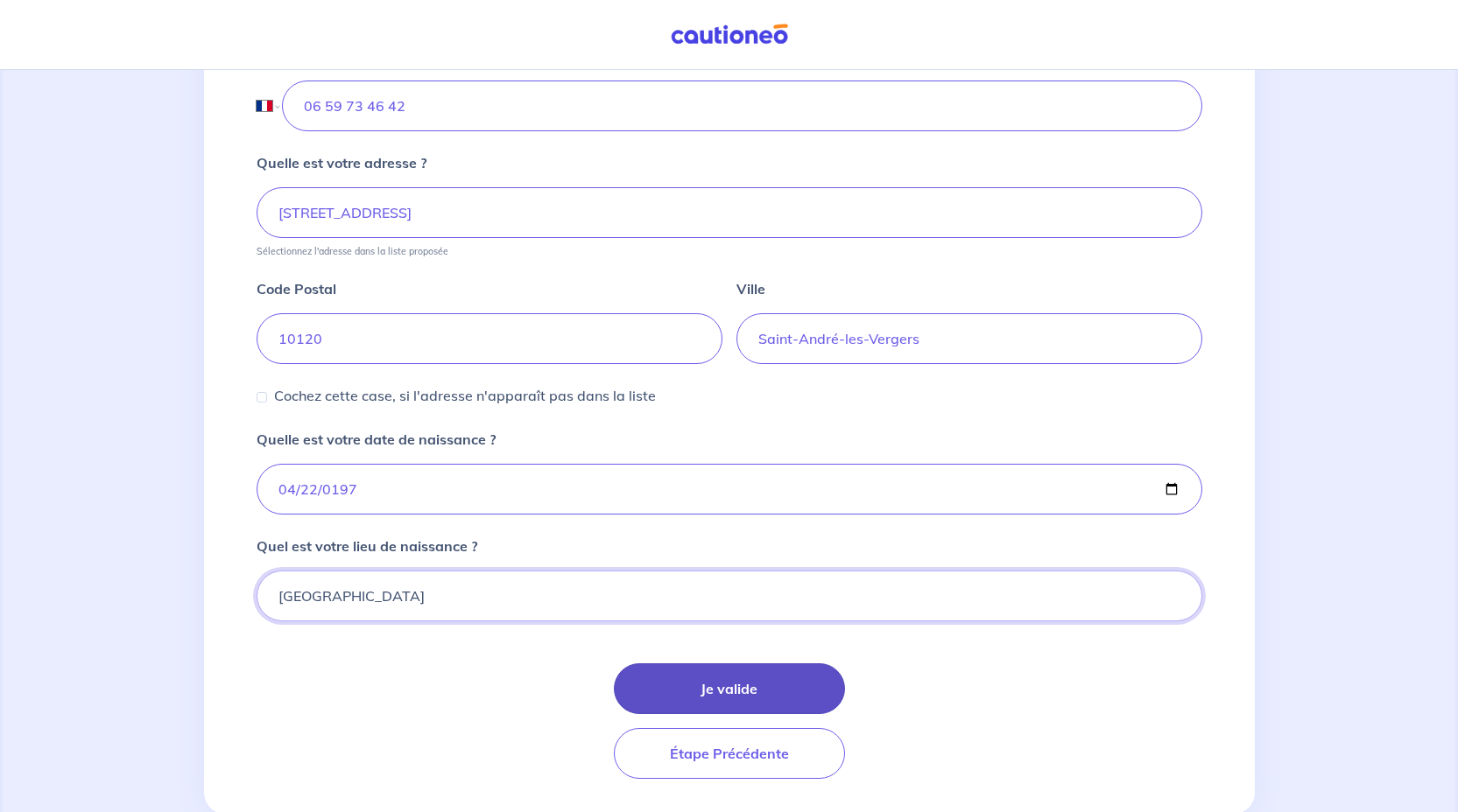
type input "Troyes"
click at [719, 691] on button "Je valide" at bounding box center [729, 688] width 231 height 51
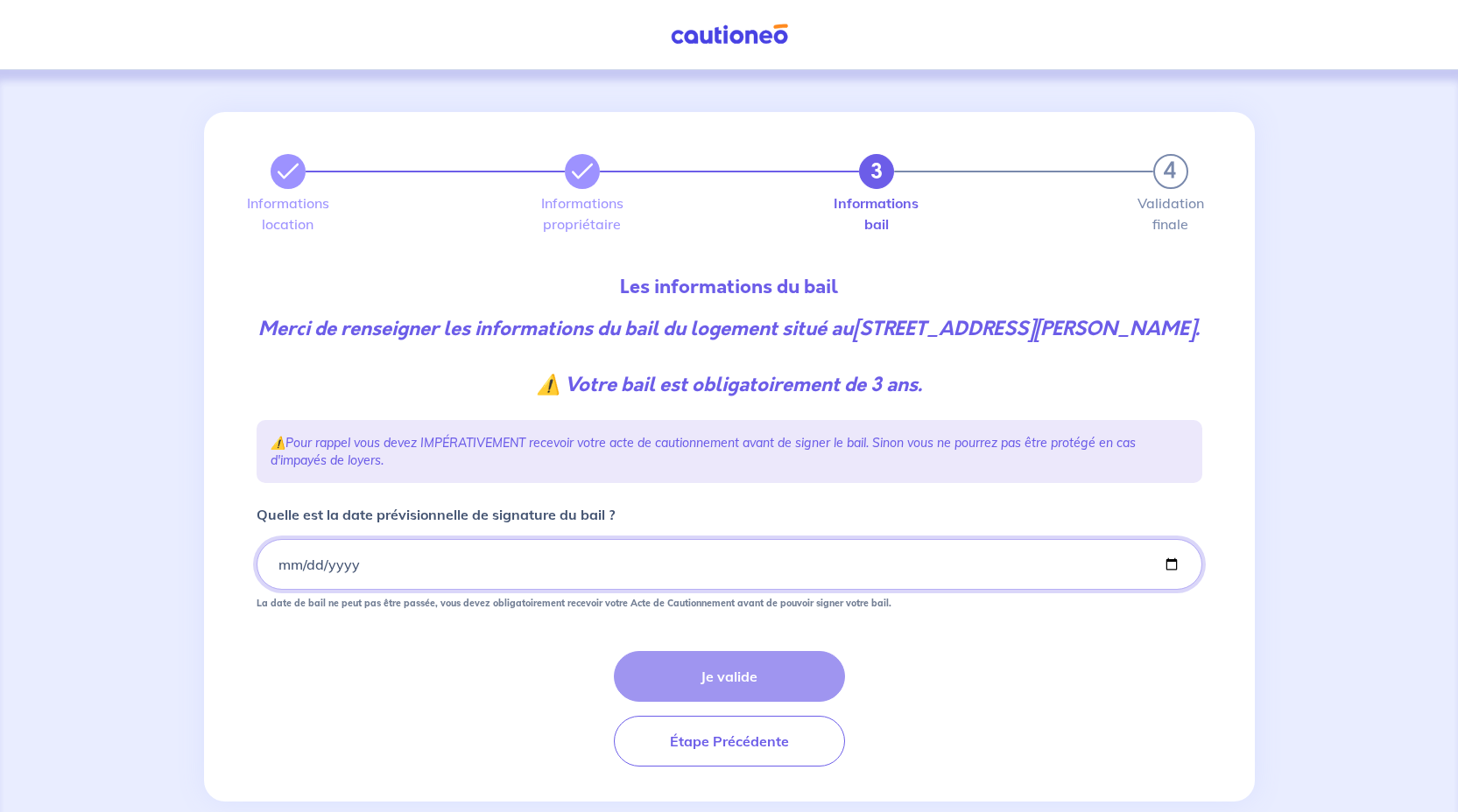
click at [387, 590] on input "Quelle est la date prévisionnelle de signature du bail ?" at bounding box center [729, 564] width 945 height 51
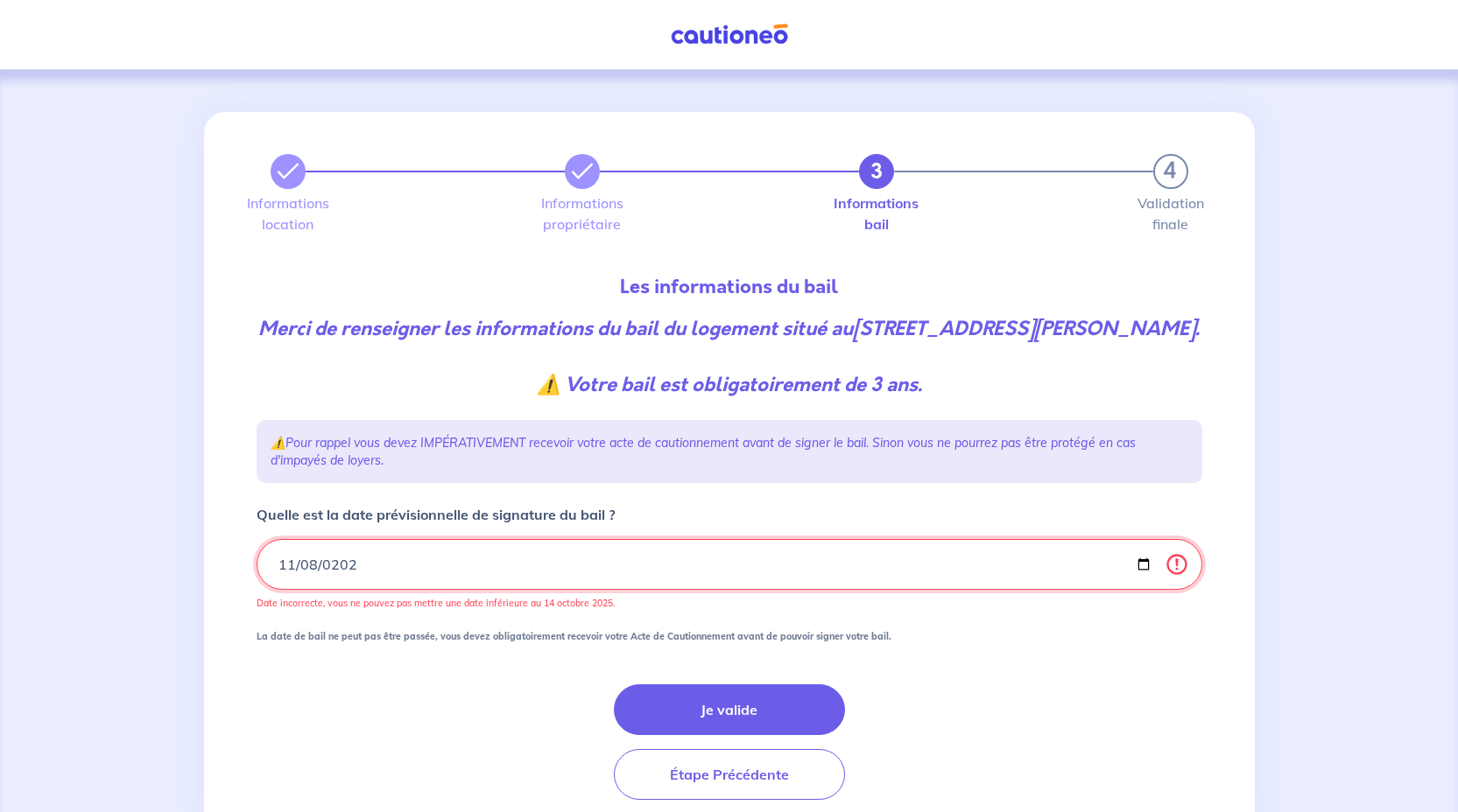
type input "2025-11-08"
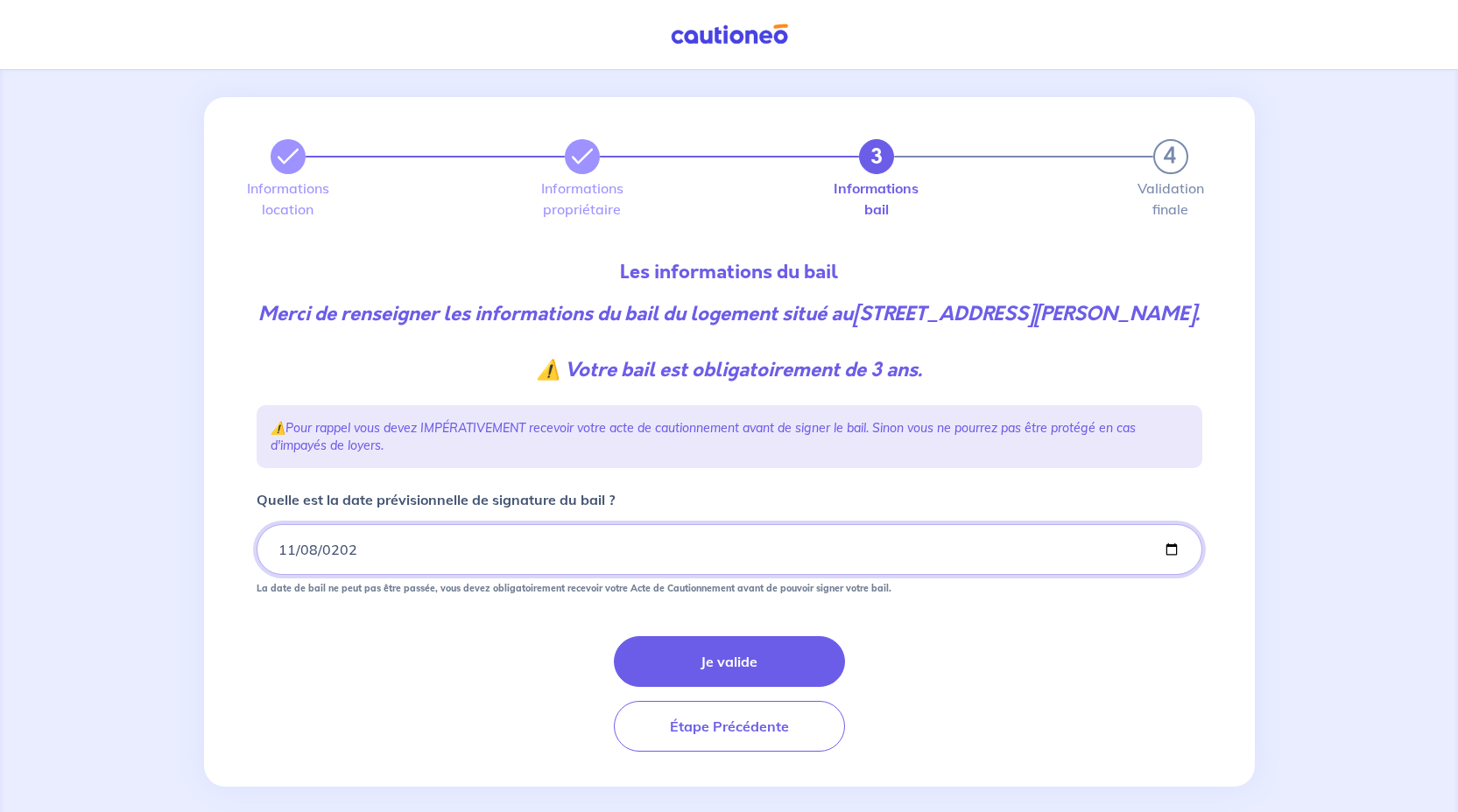
scroll to position [18, 0]
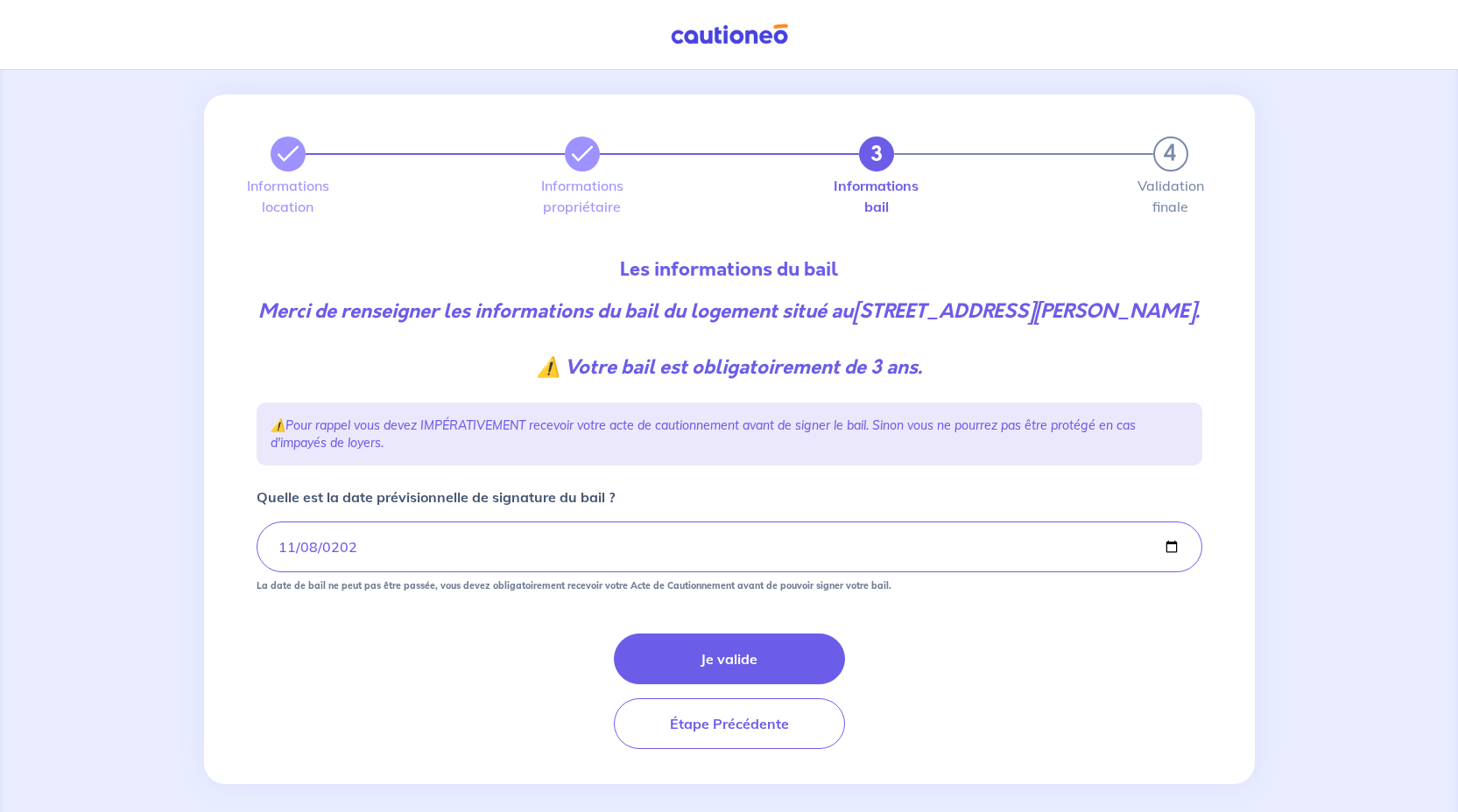
click at [542, 652] on form "Quelle est la date prévisionnelle de signature du bail ? 2025-11-08 La date de …" at bounding box center [729, 618] width 945 height 263
click at [741, 684] on button "Je valide" at bounding box center [729, 658] width 231 height 51
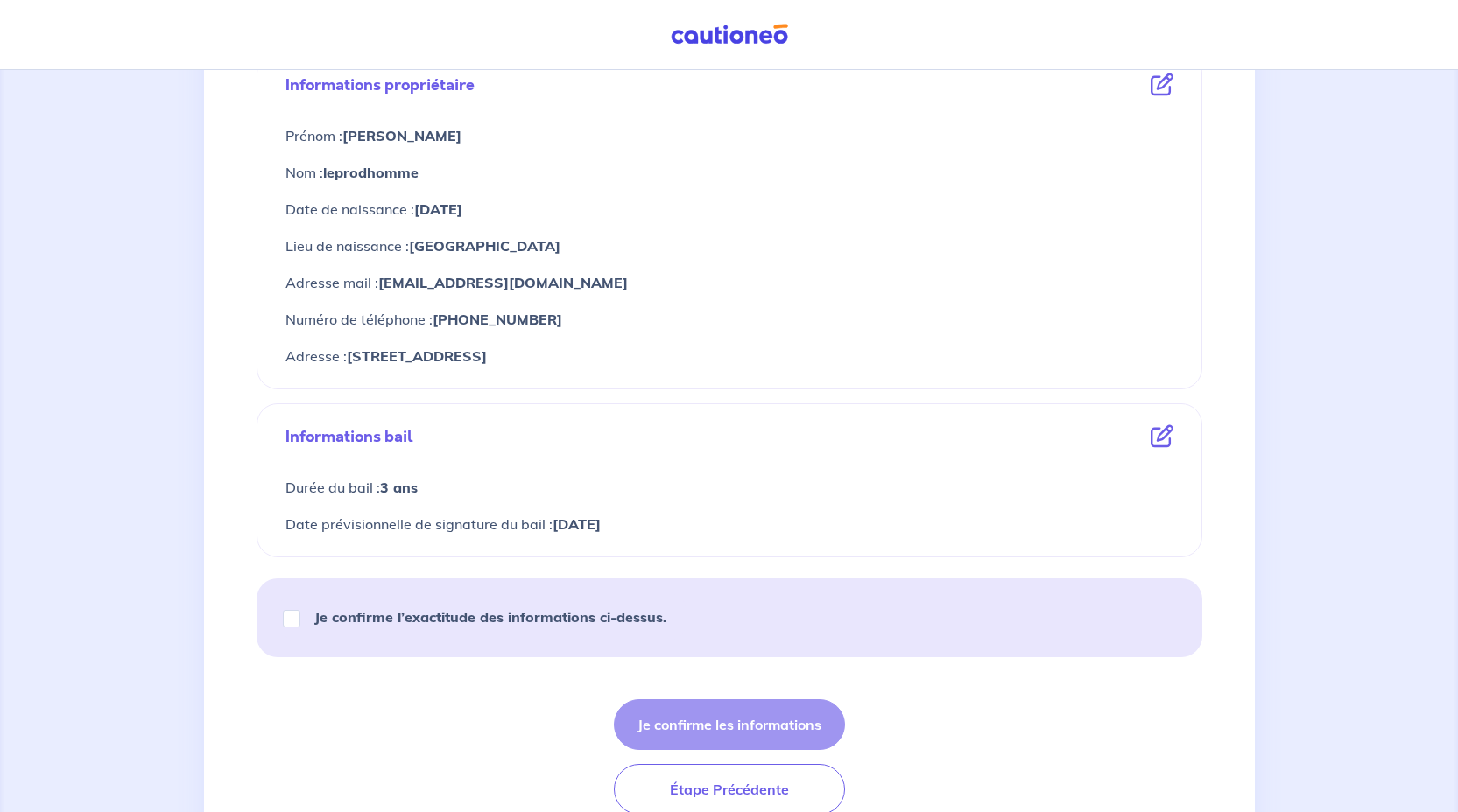
scroll to position [711, 0]
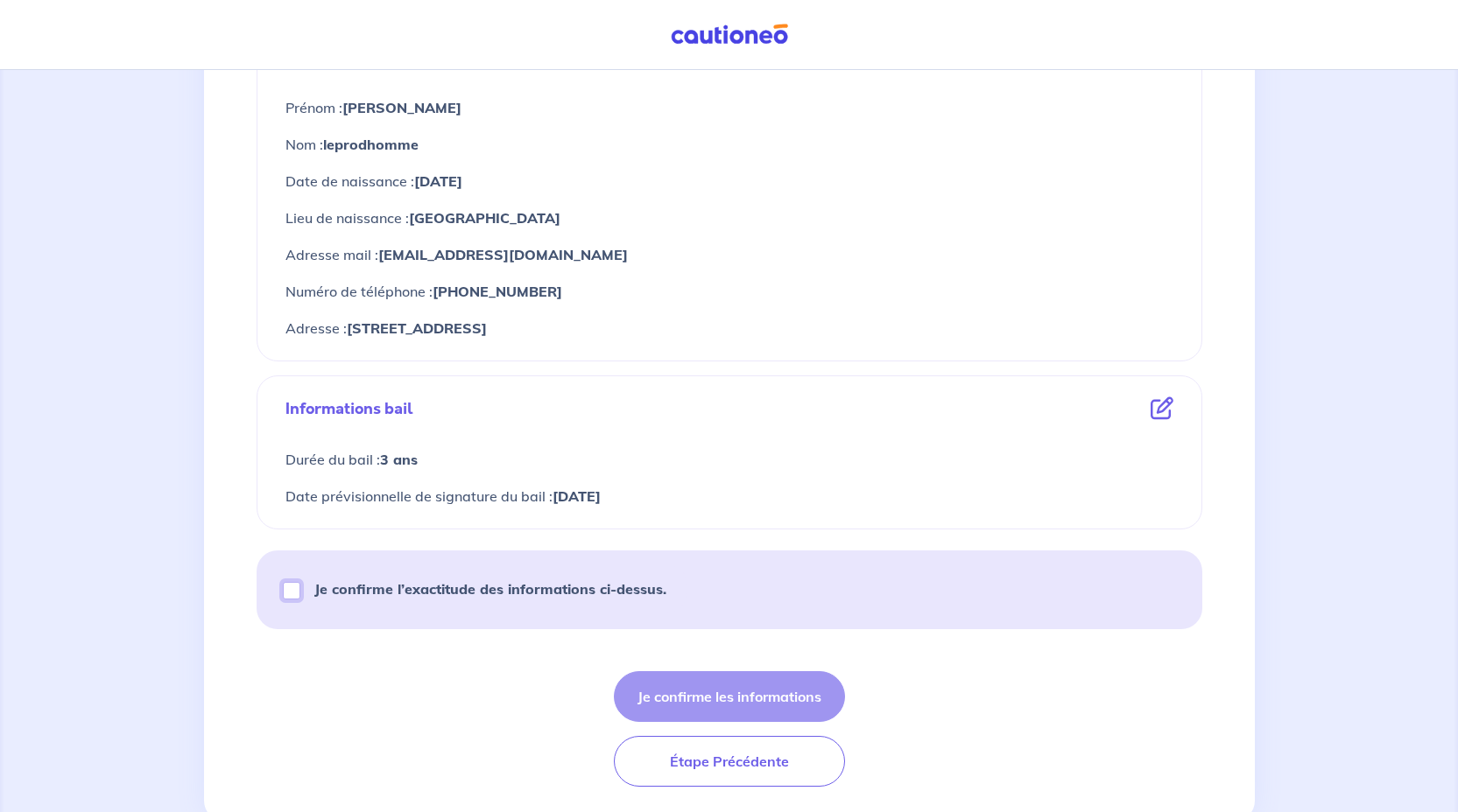
click at [289, 592] on input "Je confirme l’exactitude des informations ci-dessus." at bounding box center [291, 590] width 18 height 18
checkbox input "true"
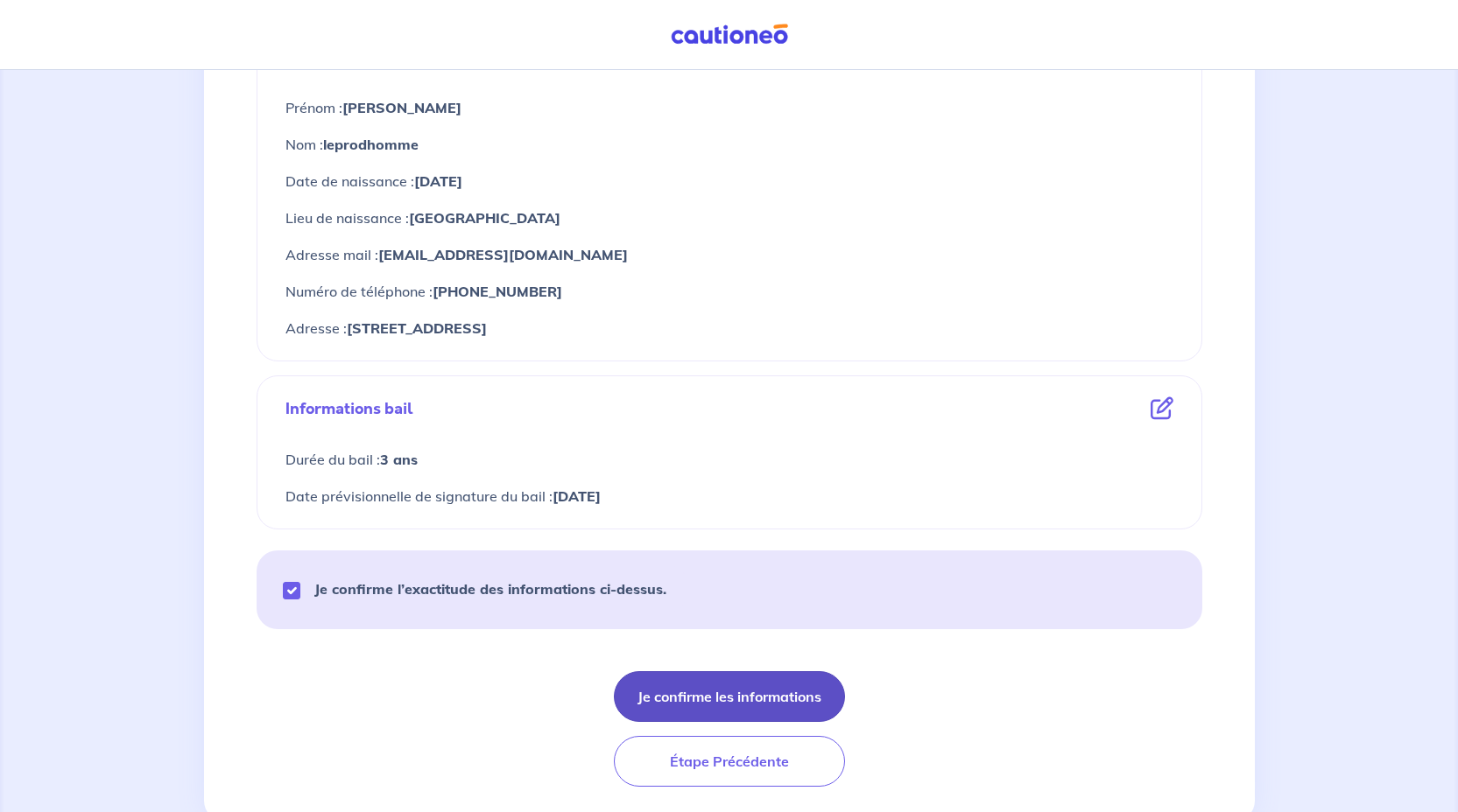
click at [730, 694] on button "Je confirme les informations" at bounding box center [729, 696] width 231 height 51
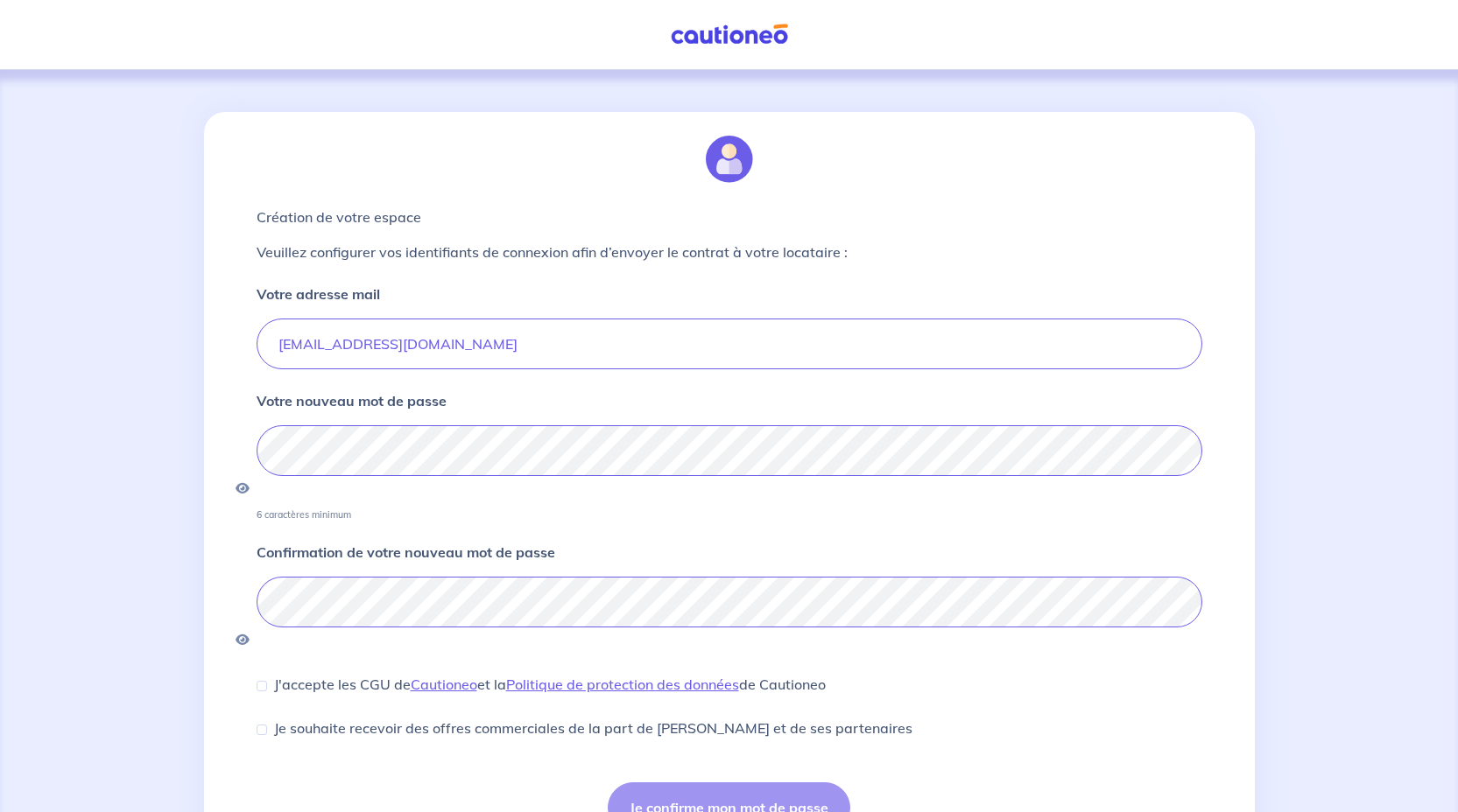
click at [788, 501] on form "Votre adresse mail franckleprodhomme@gmail.com Votre nouveau mot de passe 6 car…" at bounding box center [729, 559] width 945 height 549
click at [235, 576] on div "Création de votre espace Veuillez configurer vos identifiants de connexion afin…" at bounding box center [728, 490] width 1050 height 757
click at [261, 681] on input "J'accepte les CGU de Cautioneo et la Politique de protection des données de Cau…" at bounding box center [261, 685] width 10 height 10
checkbox input "true"
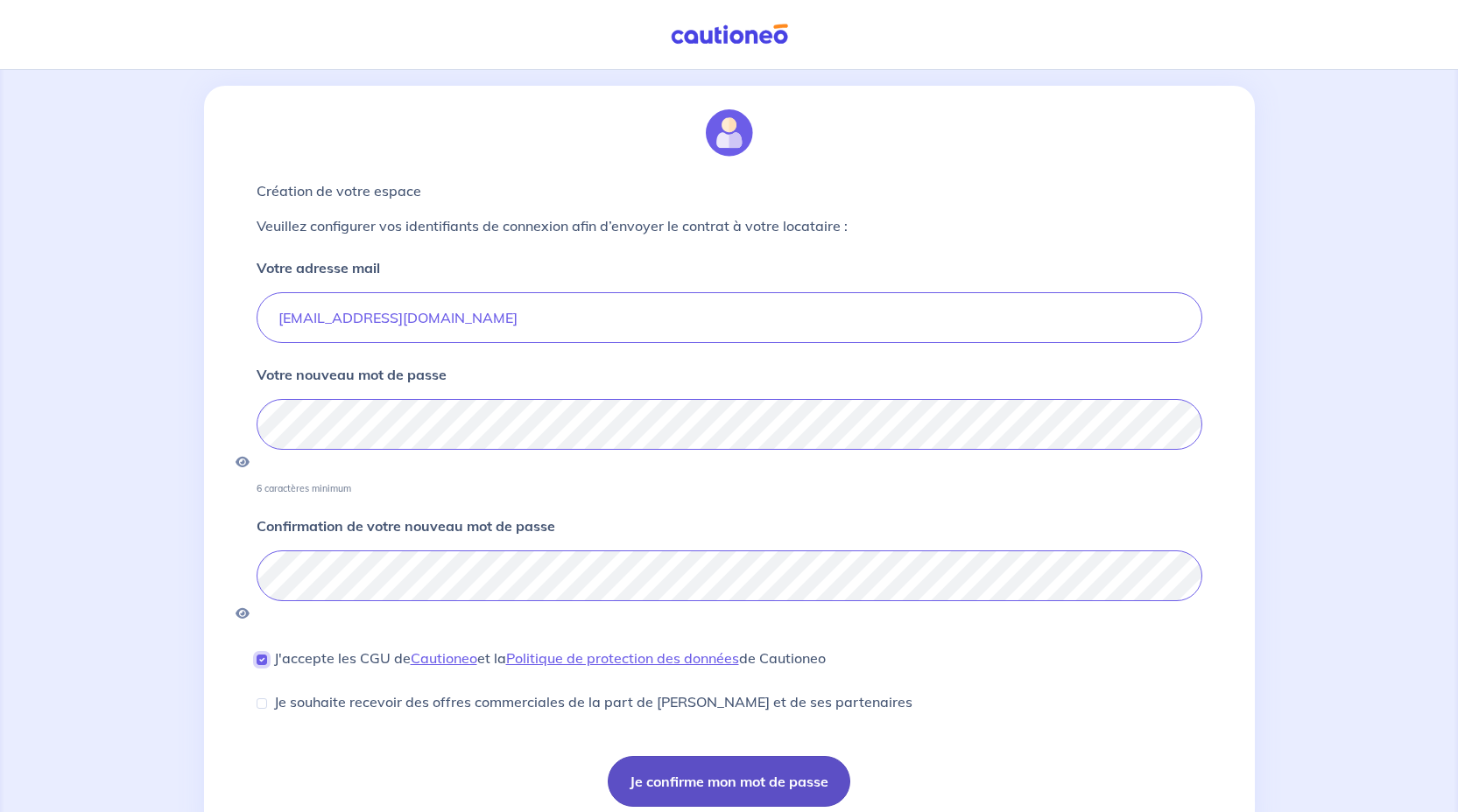
scroll to position [47, 0]
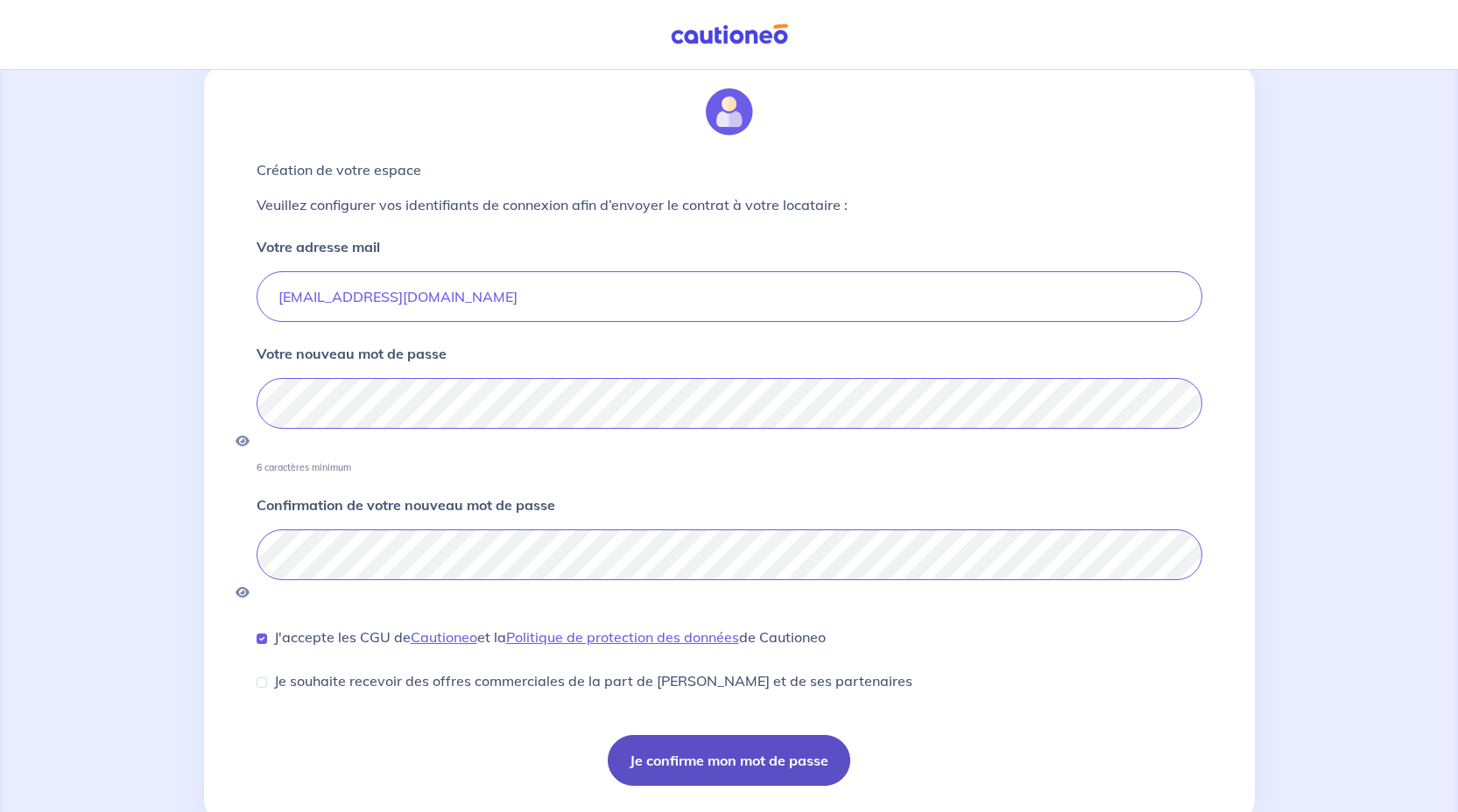
click at [725, 735] on button "Je confirme mon mot de passe" at bounding box center [729, 760] width 242 height 51
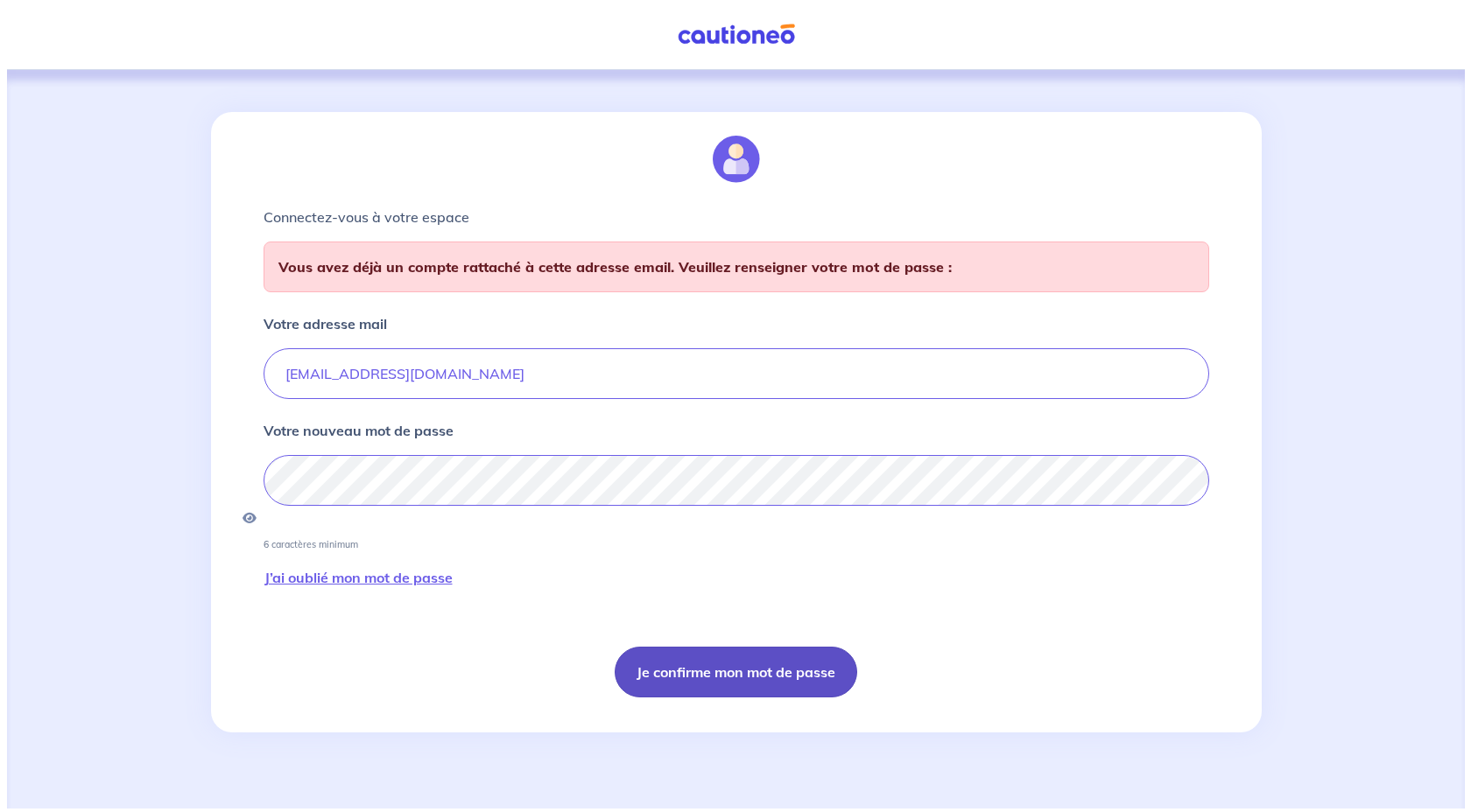
scroll to position [0, 0]
click at [400, 552] on link "J’ai oublié mon mot de passe" at bounding box center [357, 577] width 190 height 55
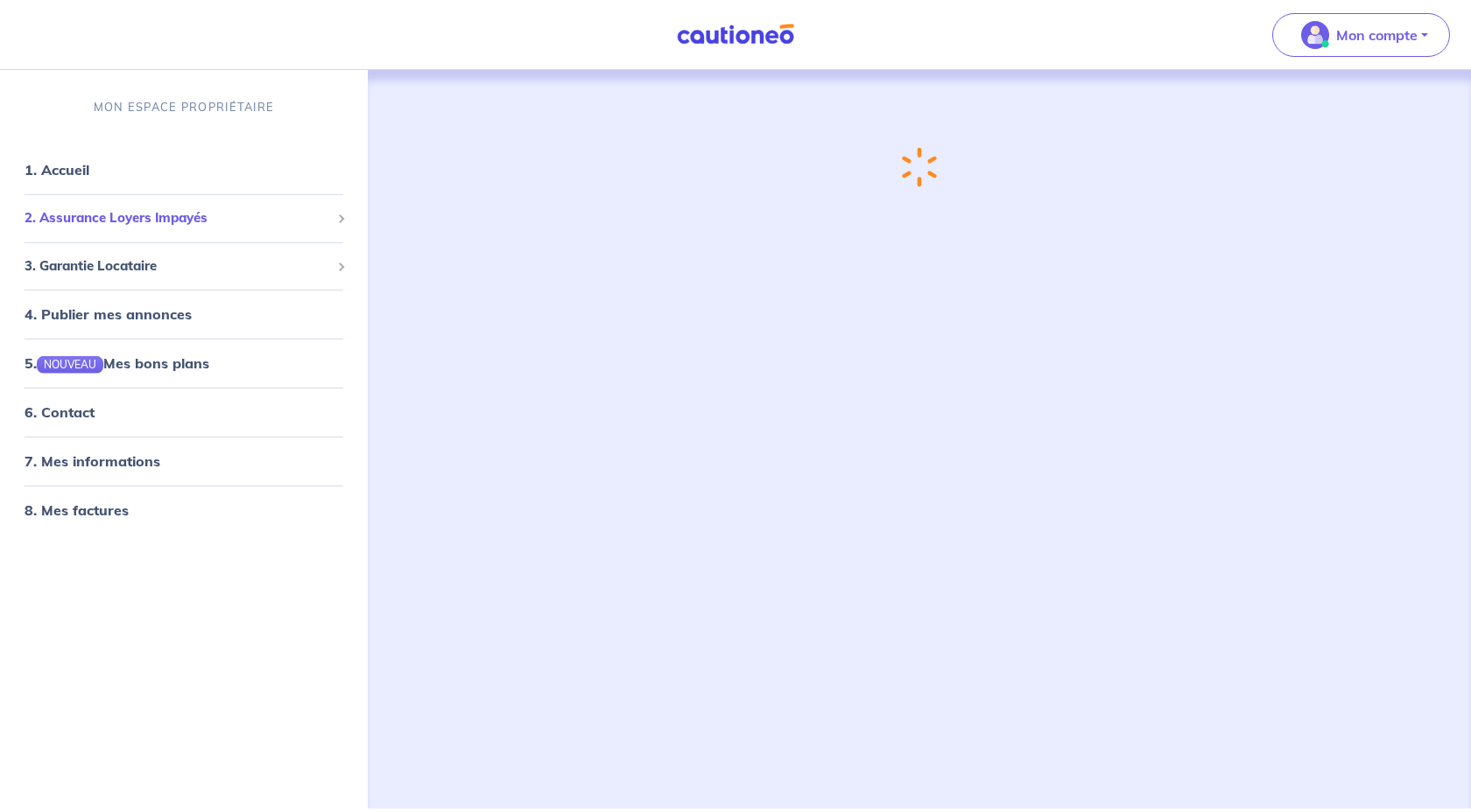
click at [170, 215] on span "2. Assurance Loyers Impayés" at bounding box center [177, 218] width 305 height 20
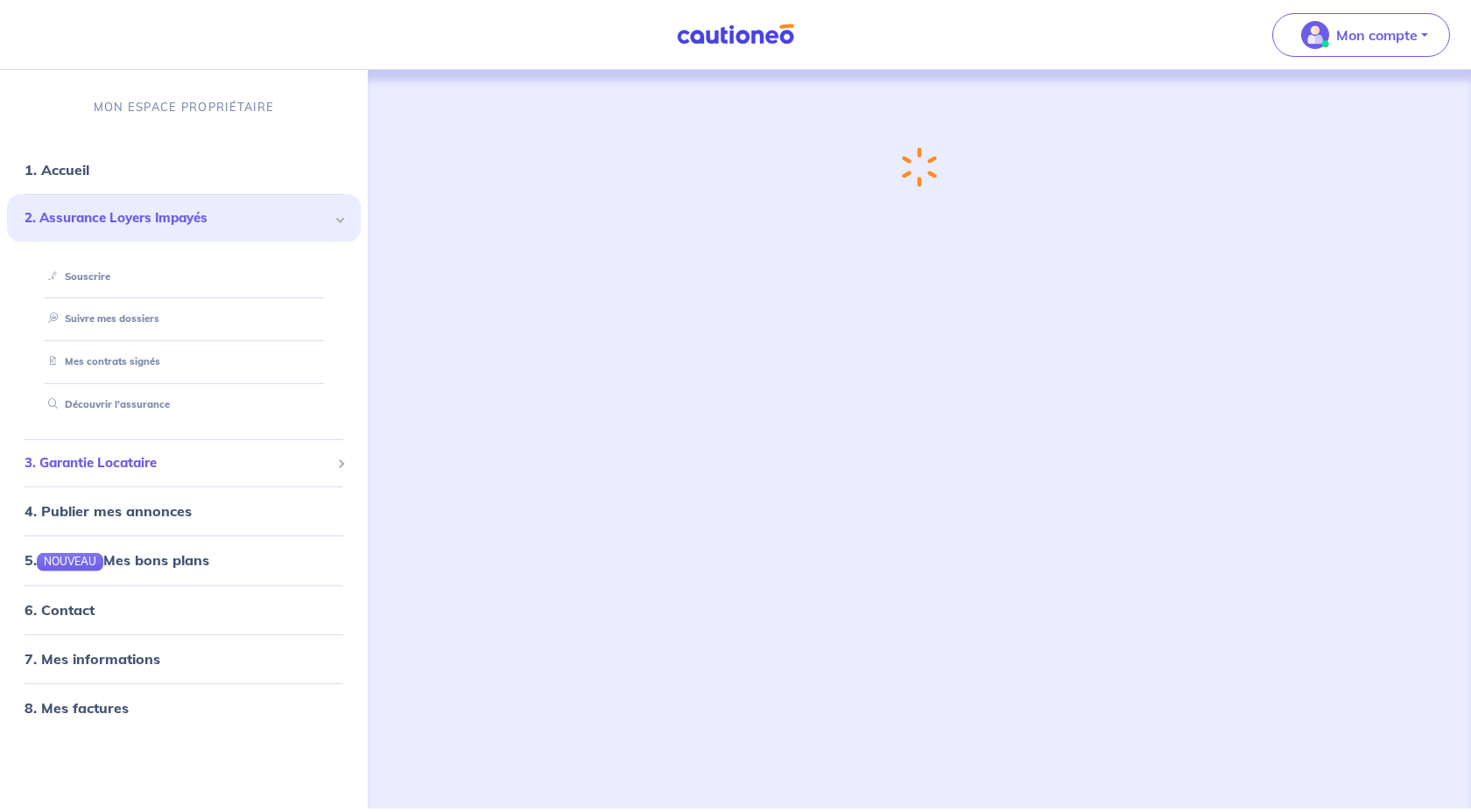
click at [93, 459] on span "3. Garantie Locataire" at bounding box center [177, 463] width 305 height 20
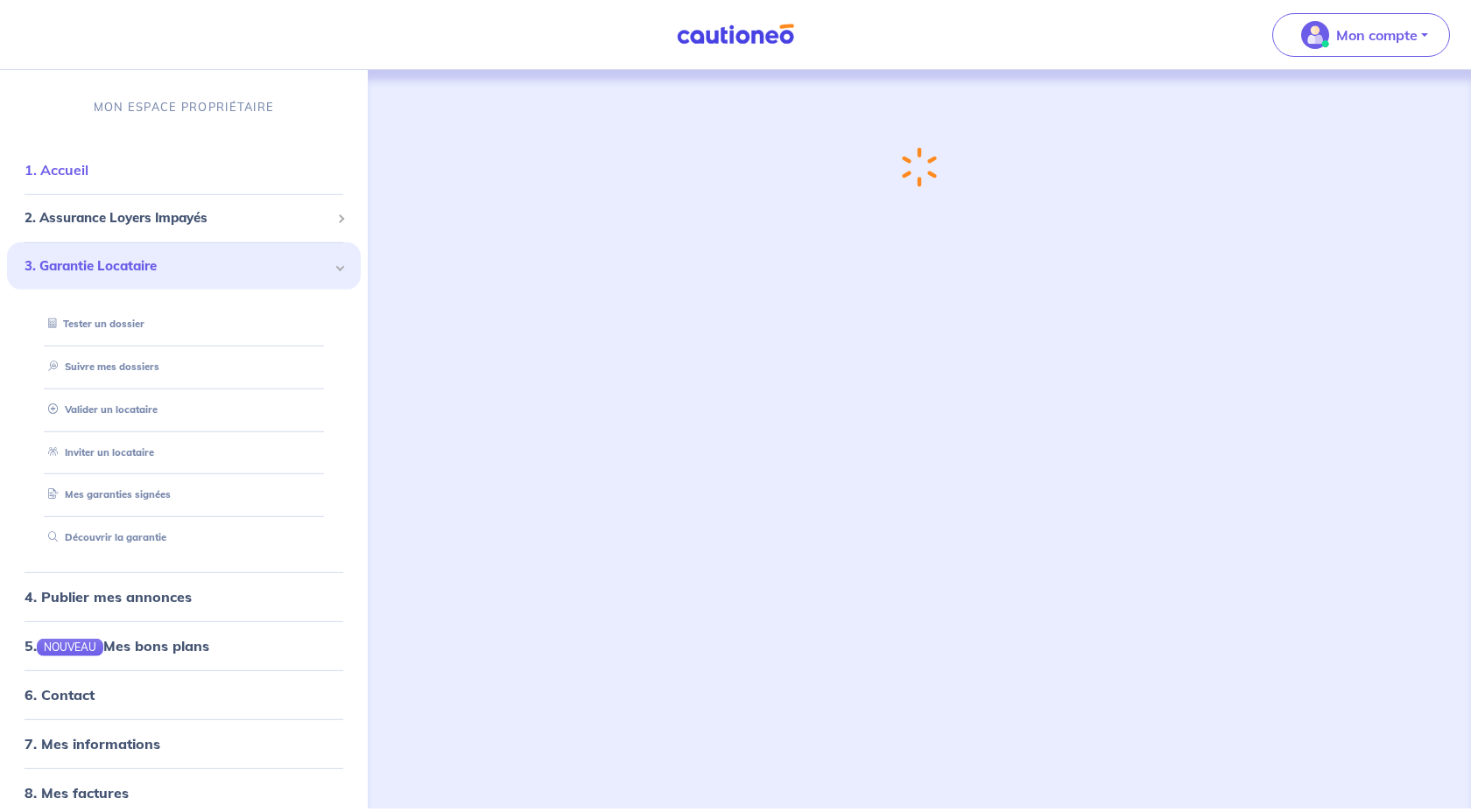
click at [68, 169] on link "1. Accueil" at bounding box center [56, 169] width 64 height 18
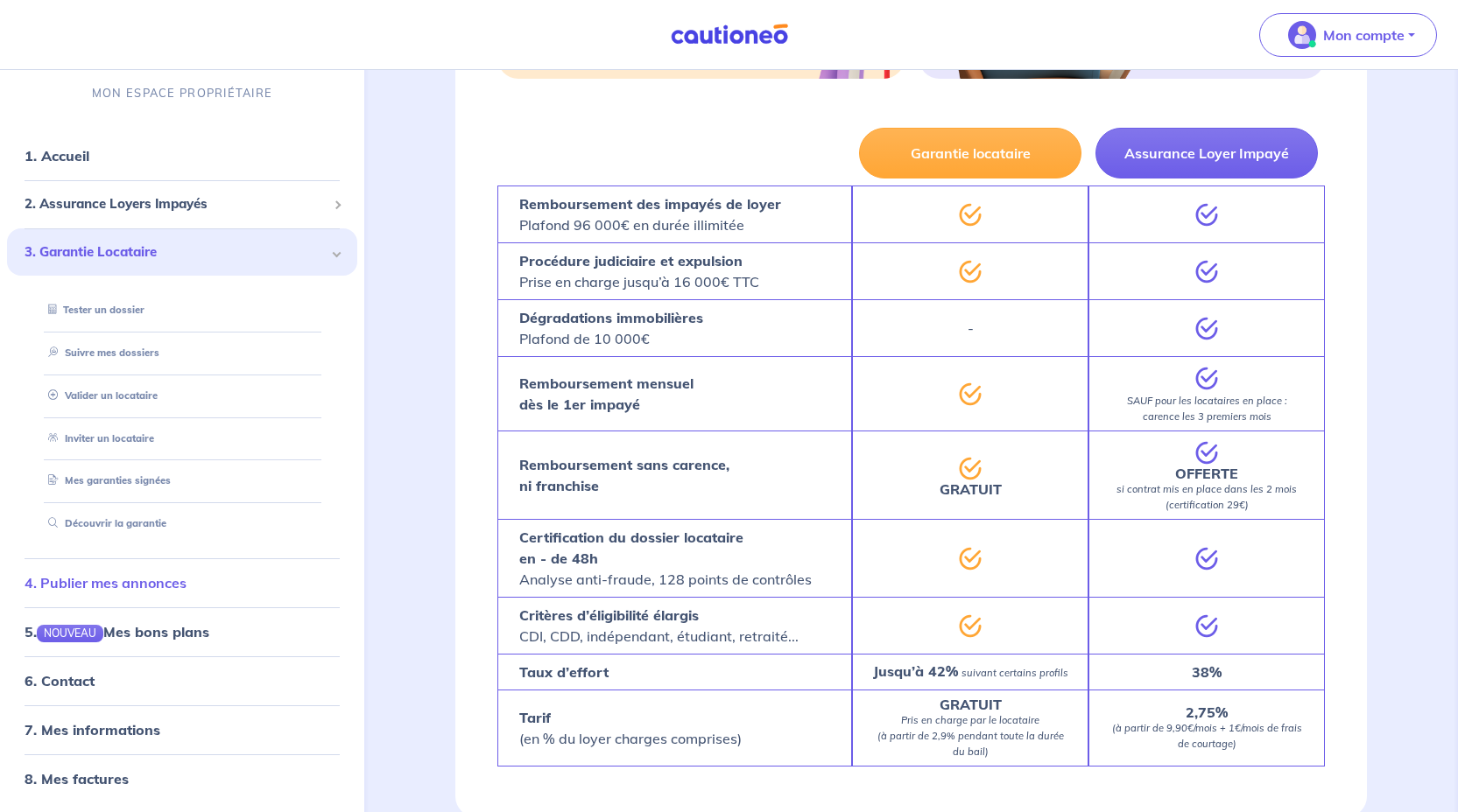
scroll to position [705, 0]
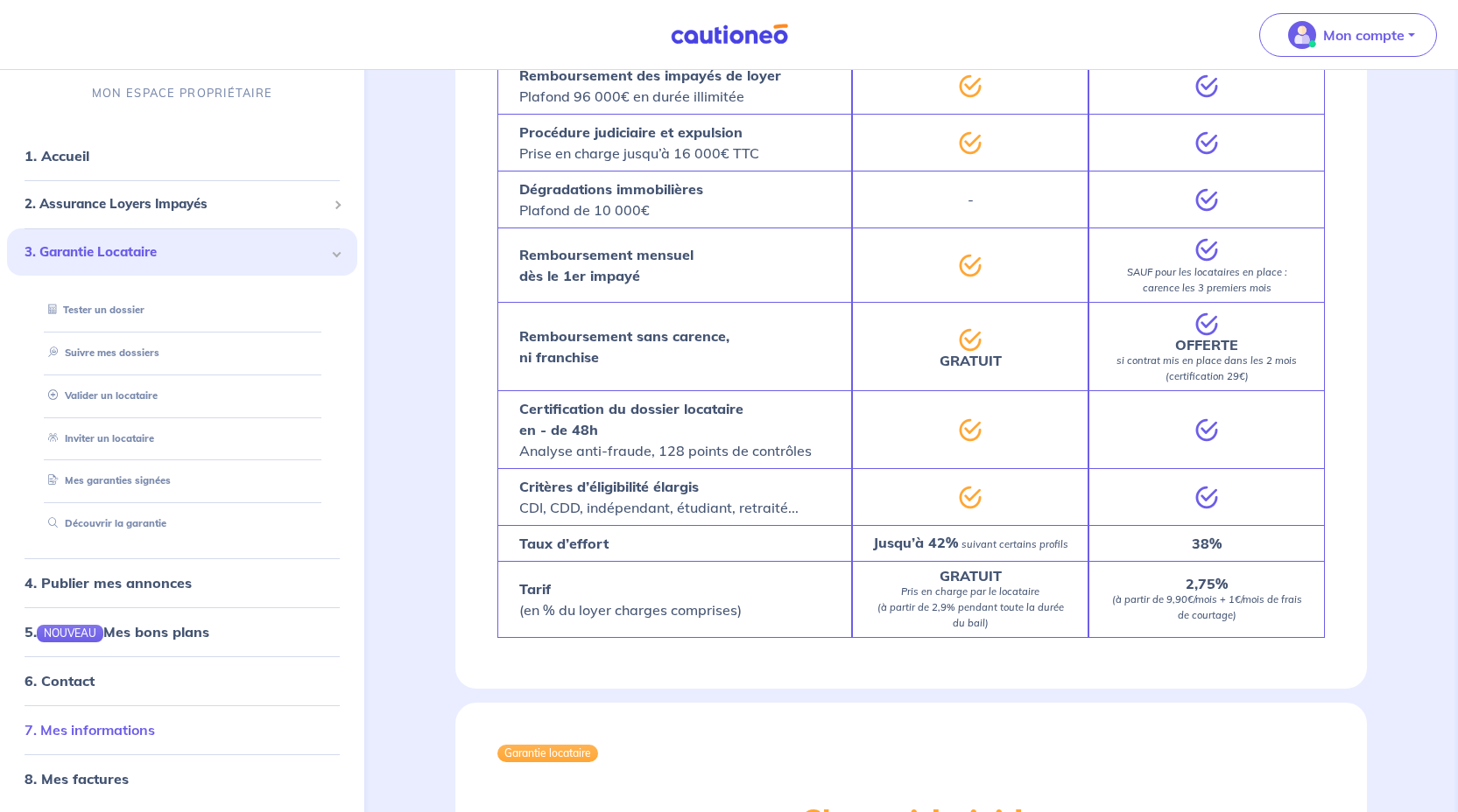
click at [107, 728] on link "7. Mes informations" at bounding box center [89, 730] width 130 height 18
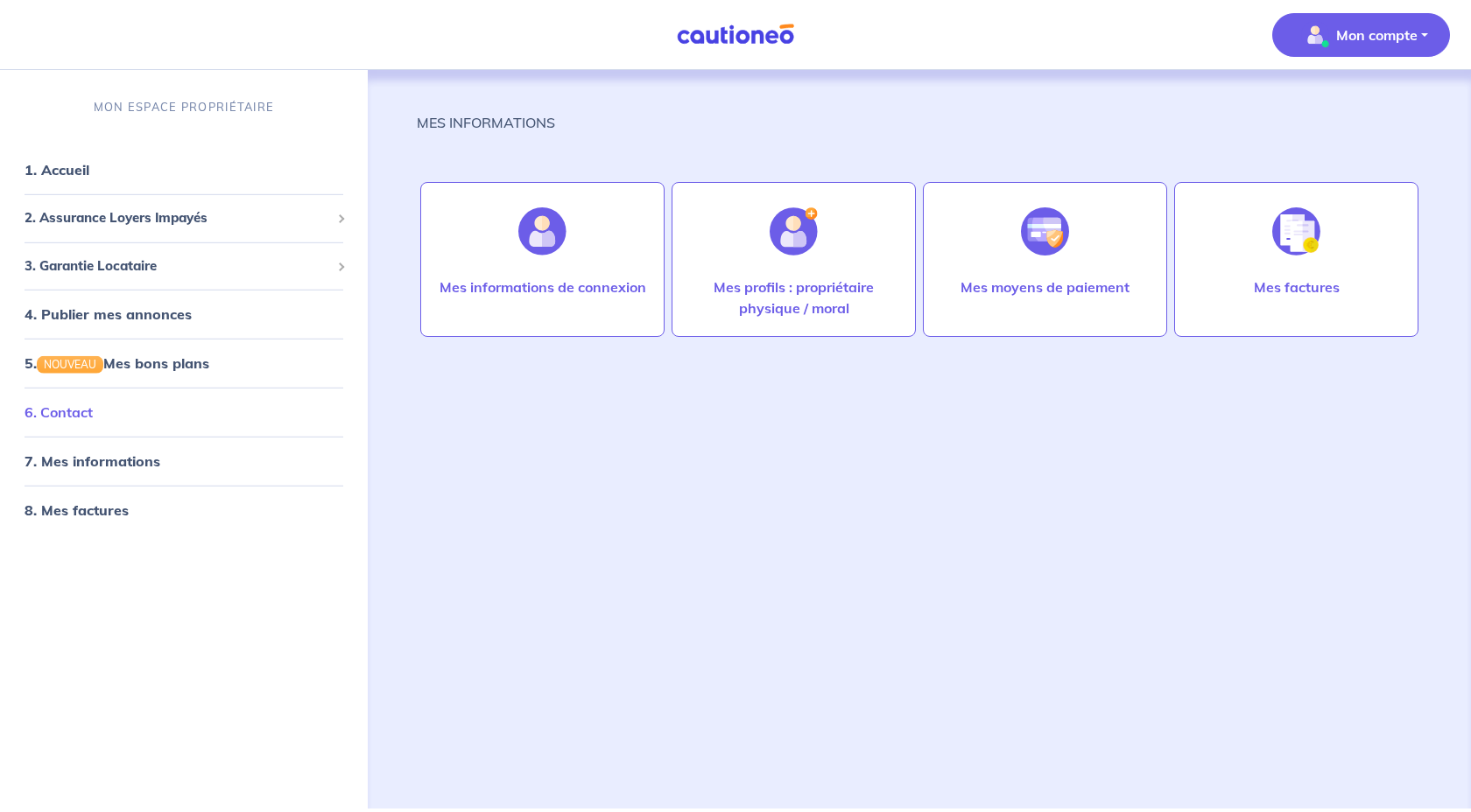
click at [83, 407] on link "6. Contact" at bounding box center [58, 412] width 68 height 18
click at [63, 164] on link "1. Accueil" at bounding box center [56, 169] width 64 height 18
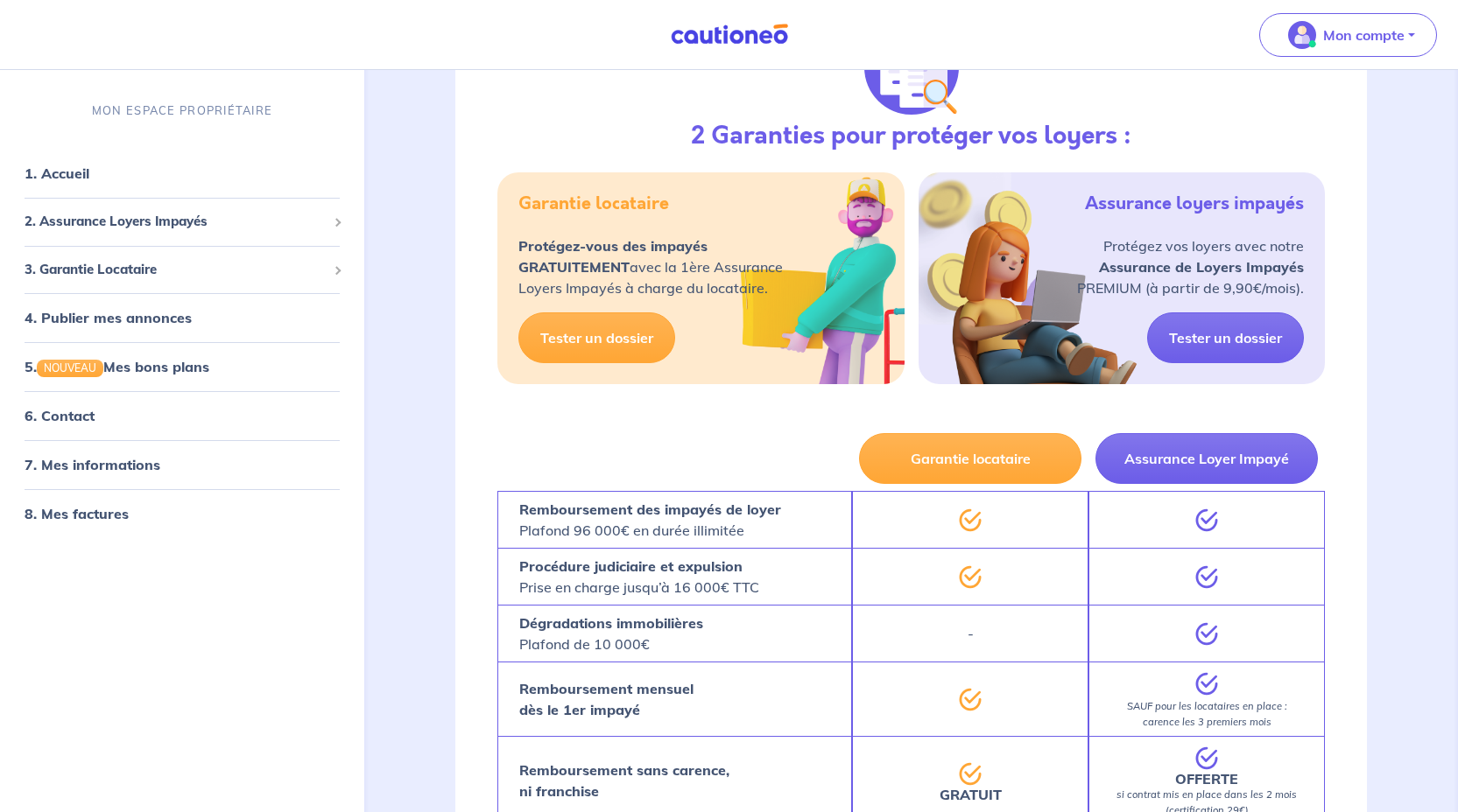
scroll to position [91, 0]
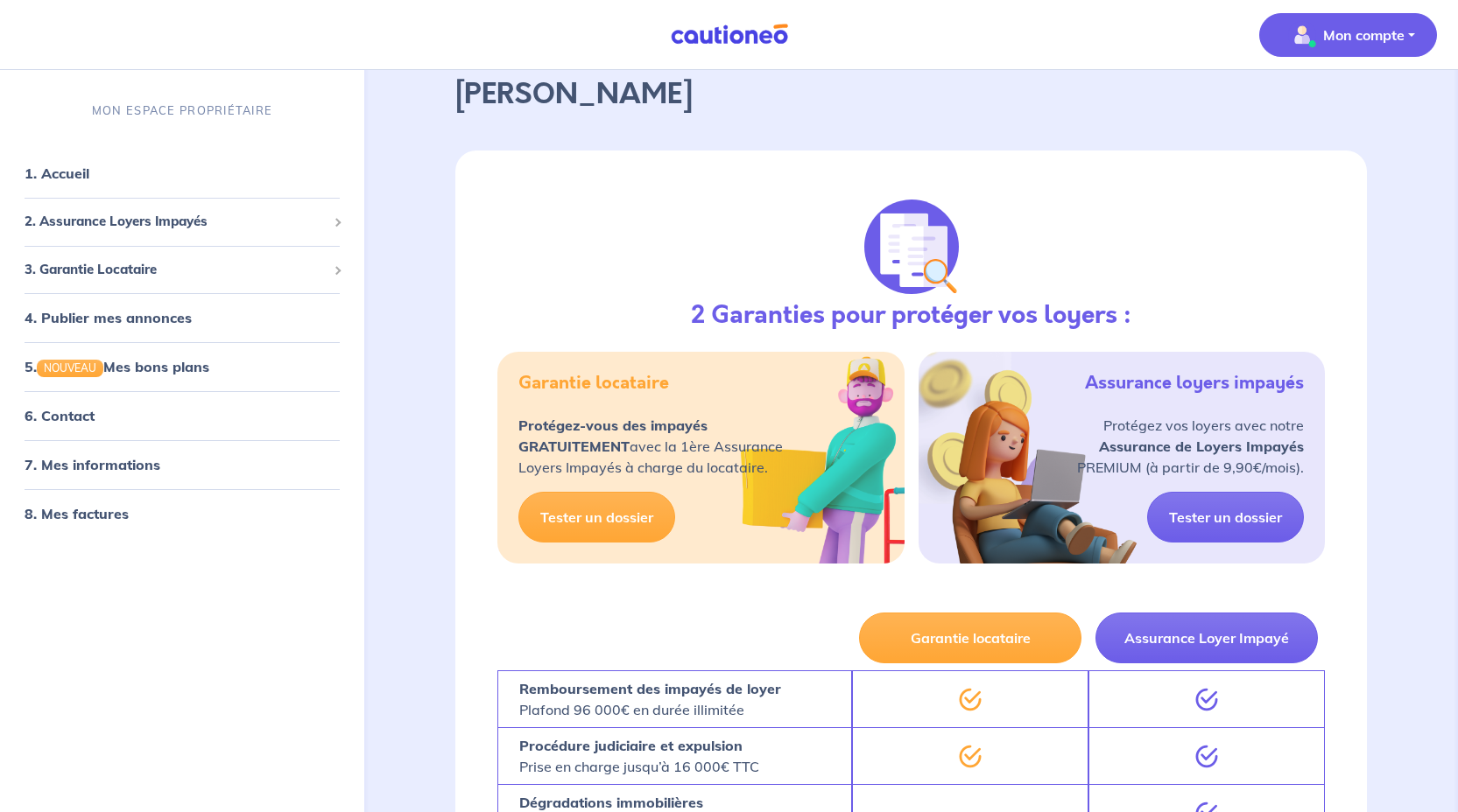
click at [1409, 31] on button "Mon compte" at bounding box center [1348, 34] width 178 height 43
click at [1363, 114] on link "Mes informations" at bounding box center [1330, 108] width 141 height 28
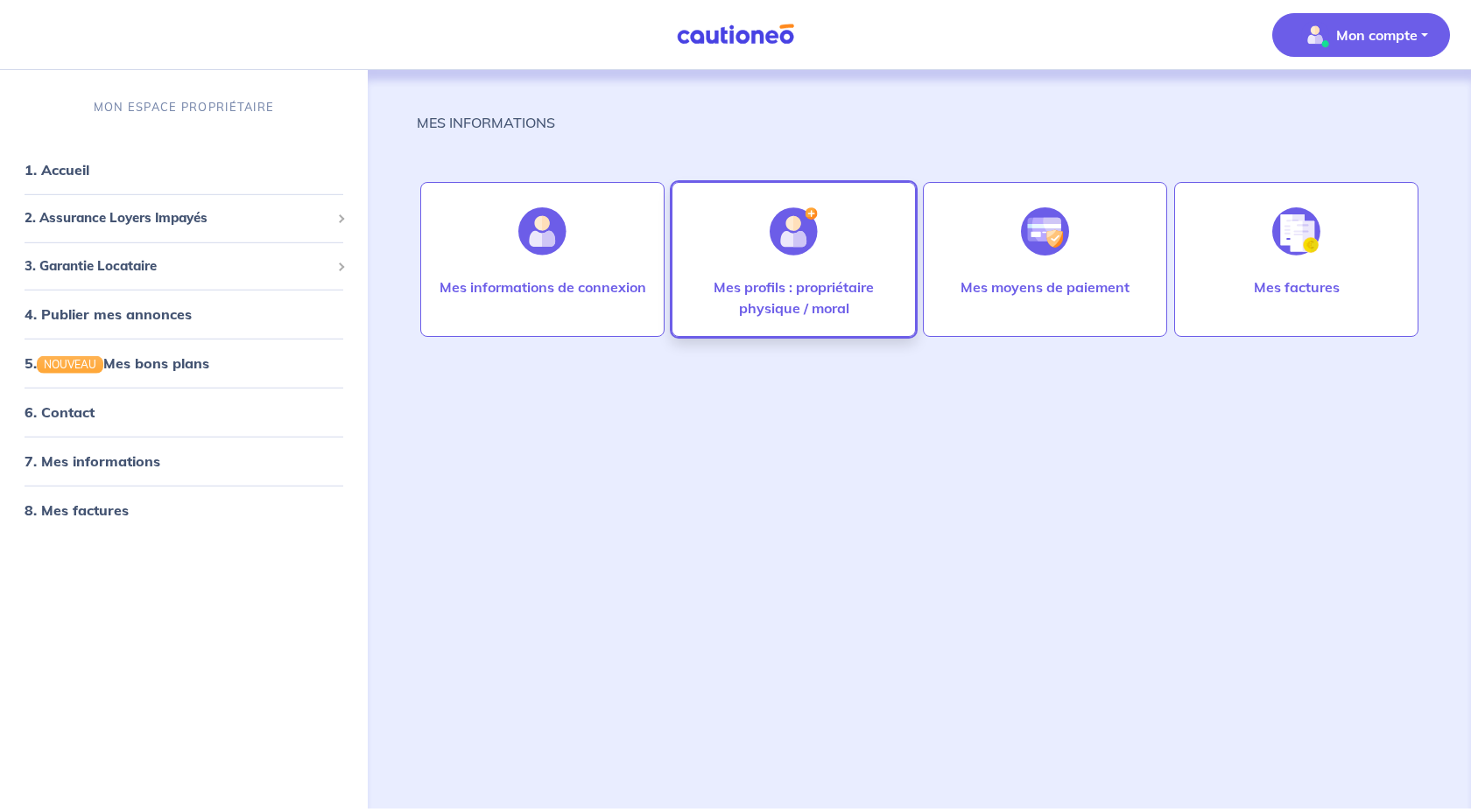
click at [795, 239] on img at bounding box center [794, 231] width 48 height 48
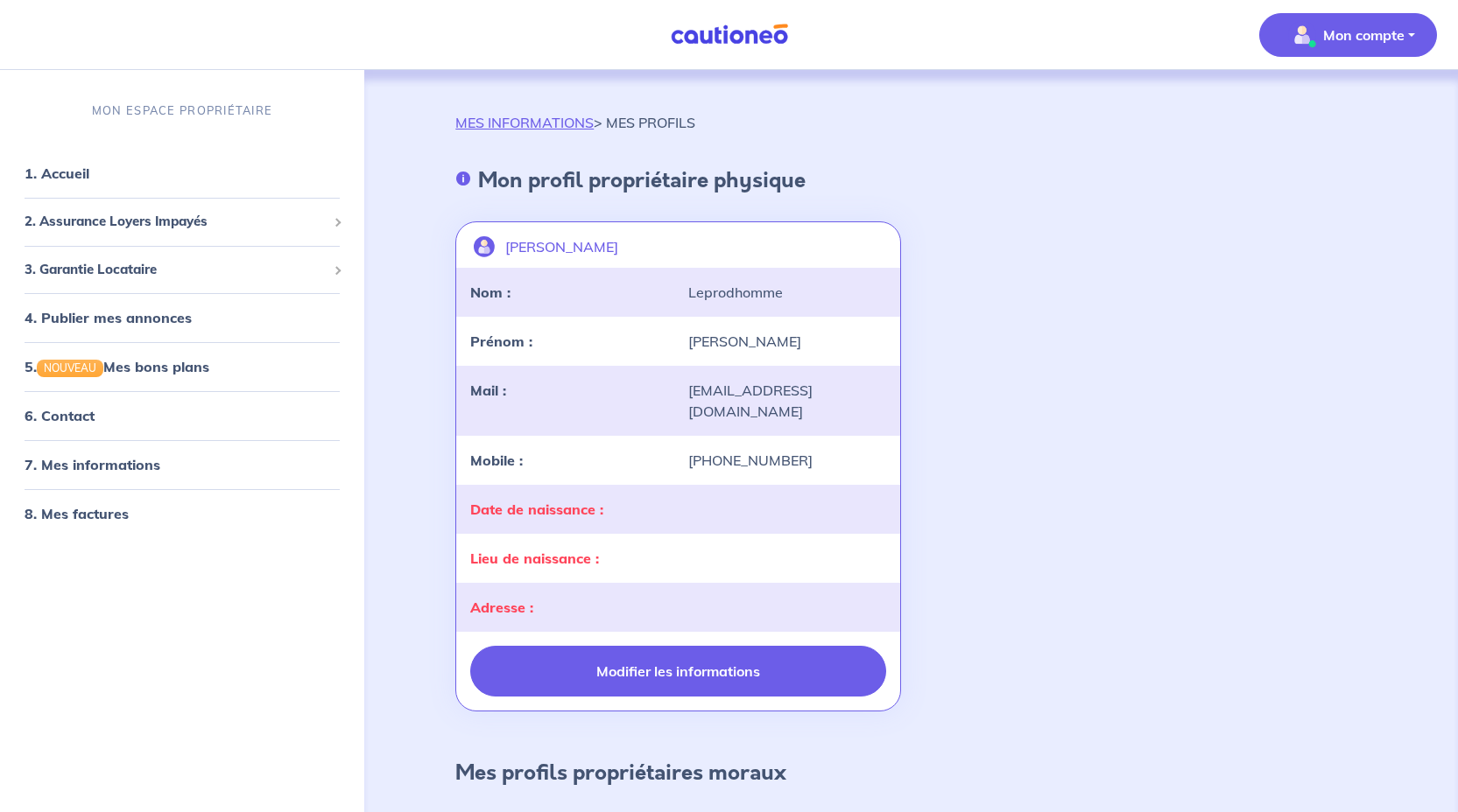
click at [678, 679] on button "Modifier les informations" at bounding box center [677, 671] width 415 height 51
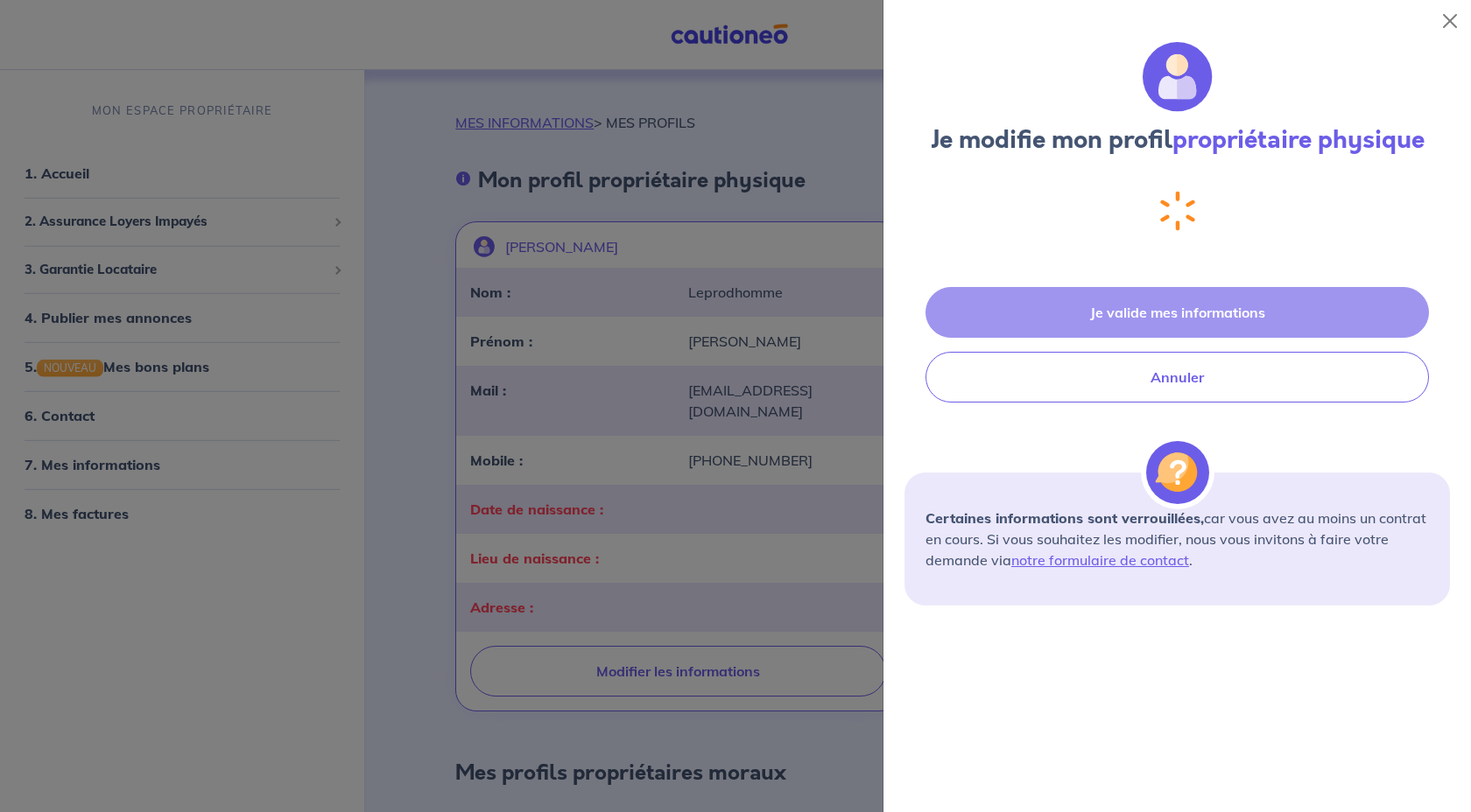
select select "FR"
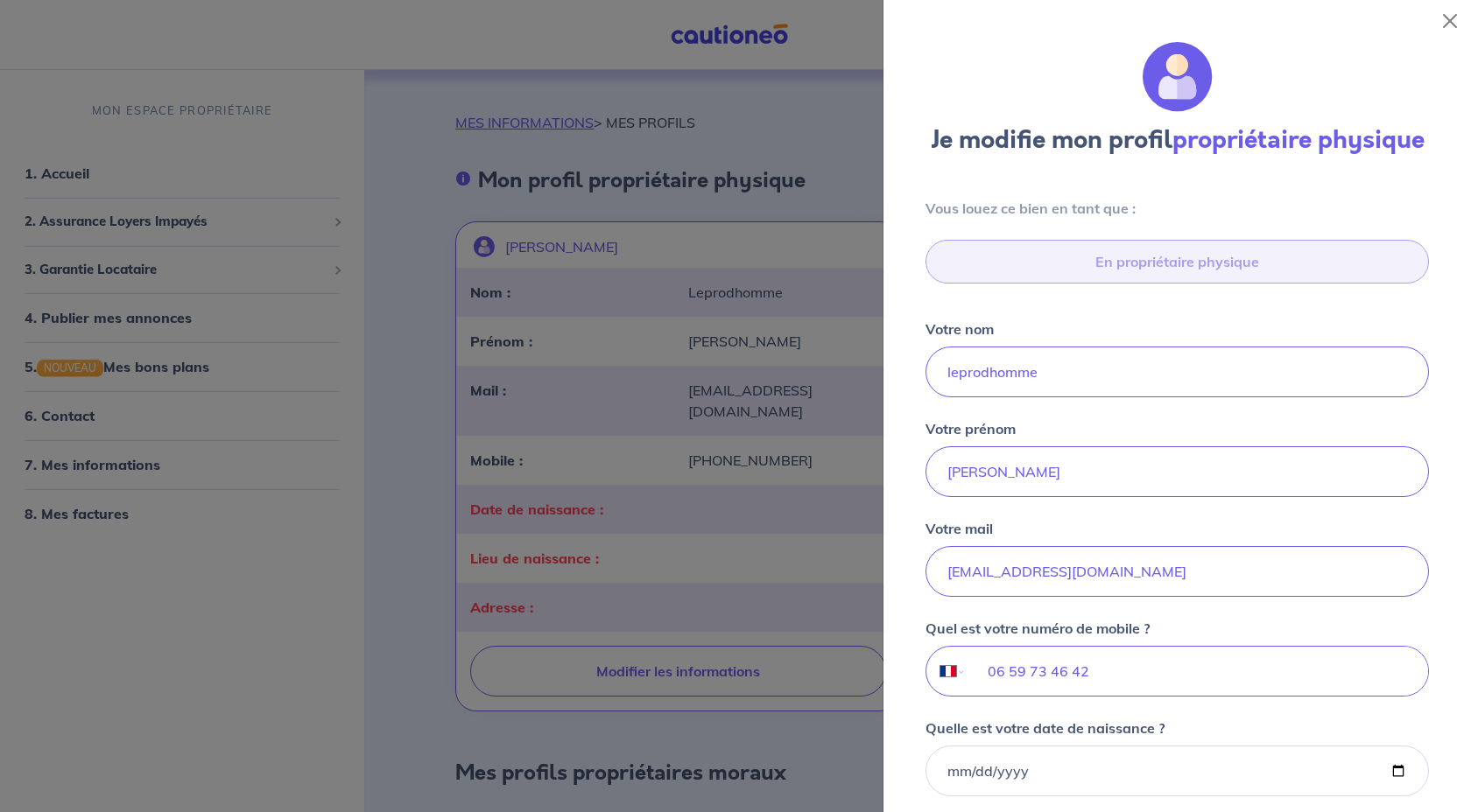
scroll to position [536, 0]
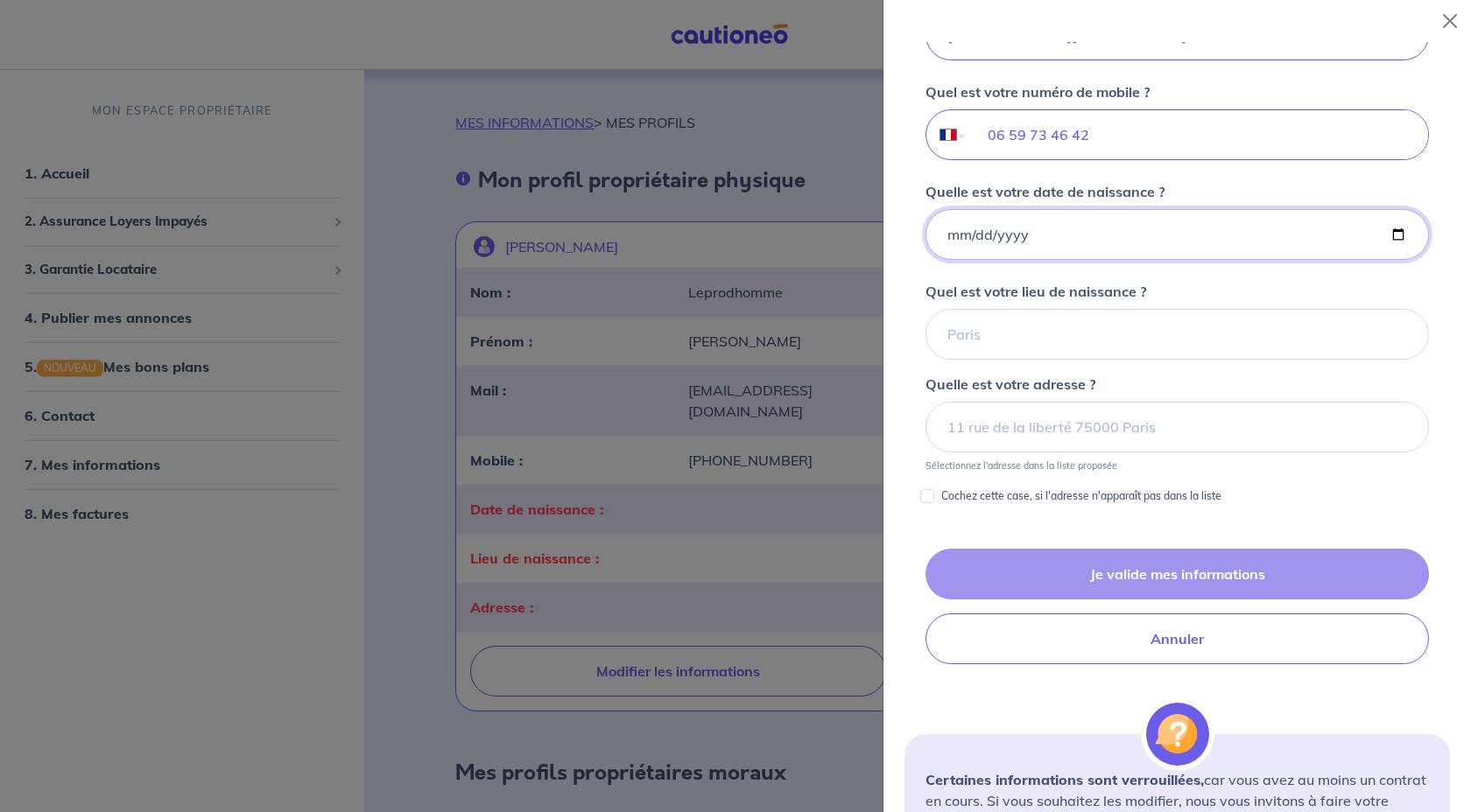
click at [1066, 226] on input "Quelle est votre date de naissance ?" at bounding box center [1177, 234] width 503 height 51
type input "1978-04-22"
click at [1049, 337] on input "Quel est votre lieu de naissance ?" at bounding box center [1177, 334] width 503 height 51
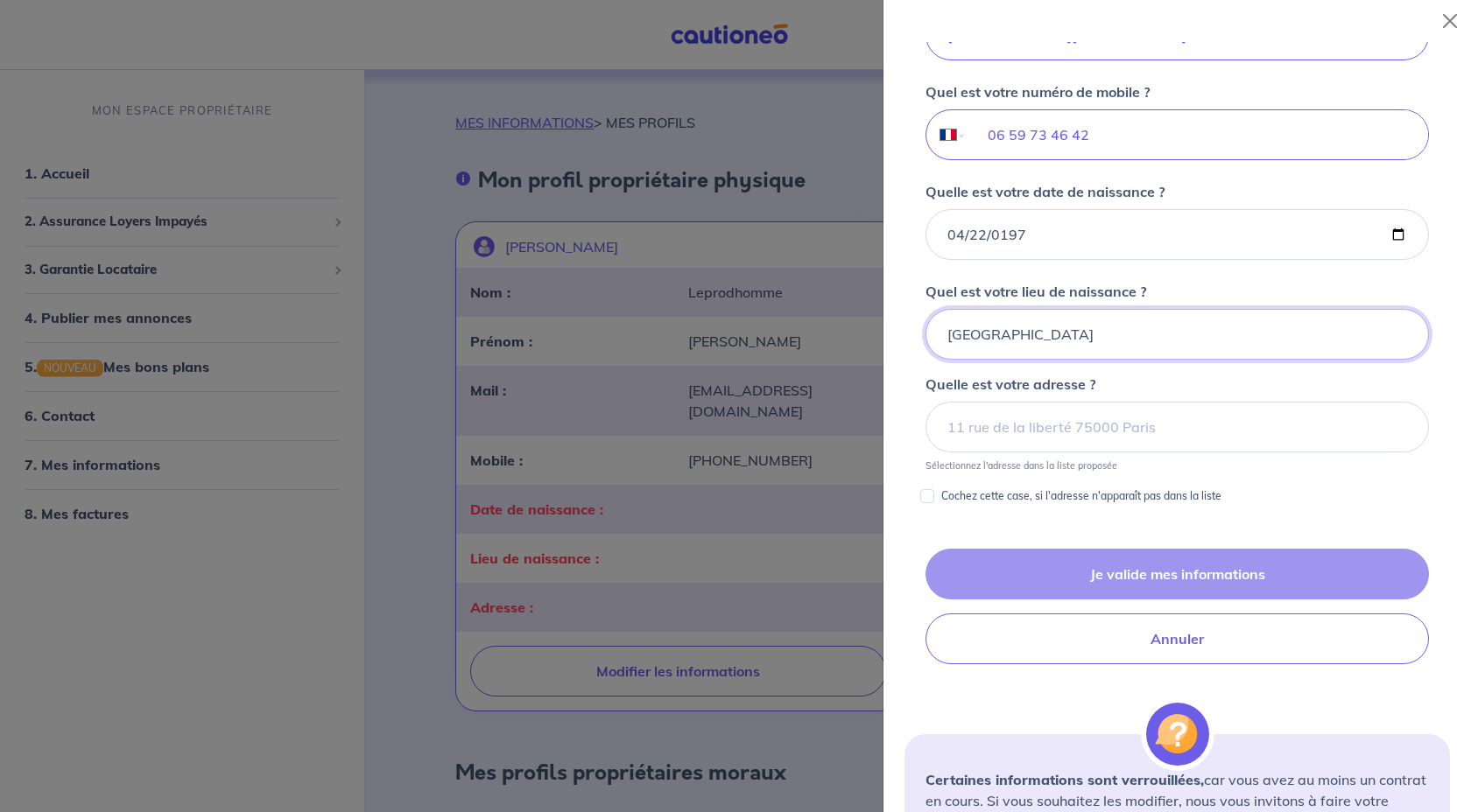
type input "Troyes"
click at [1058, 426] on input at bounding box center [1177, 426] width 503 height 51
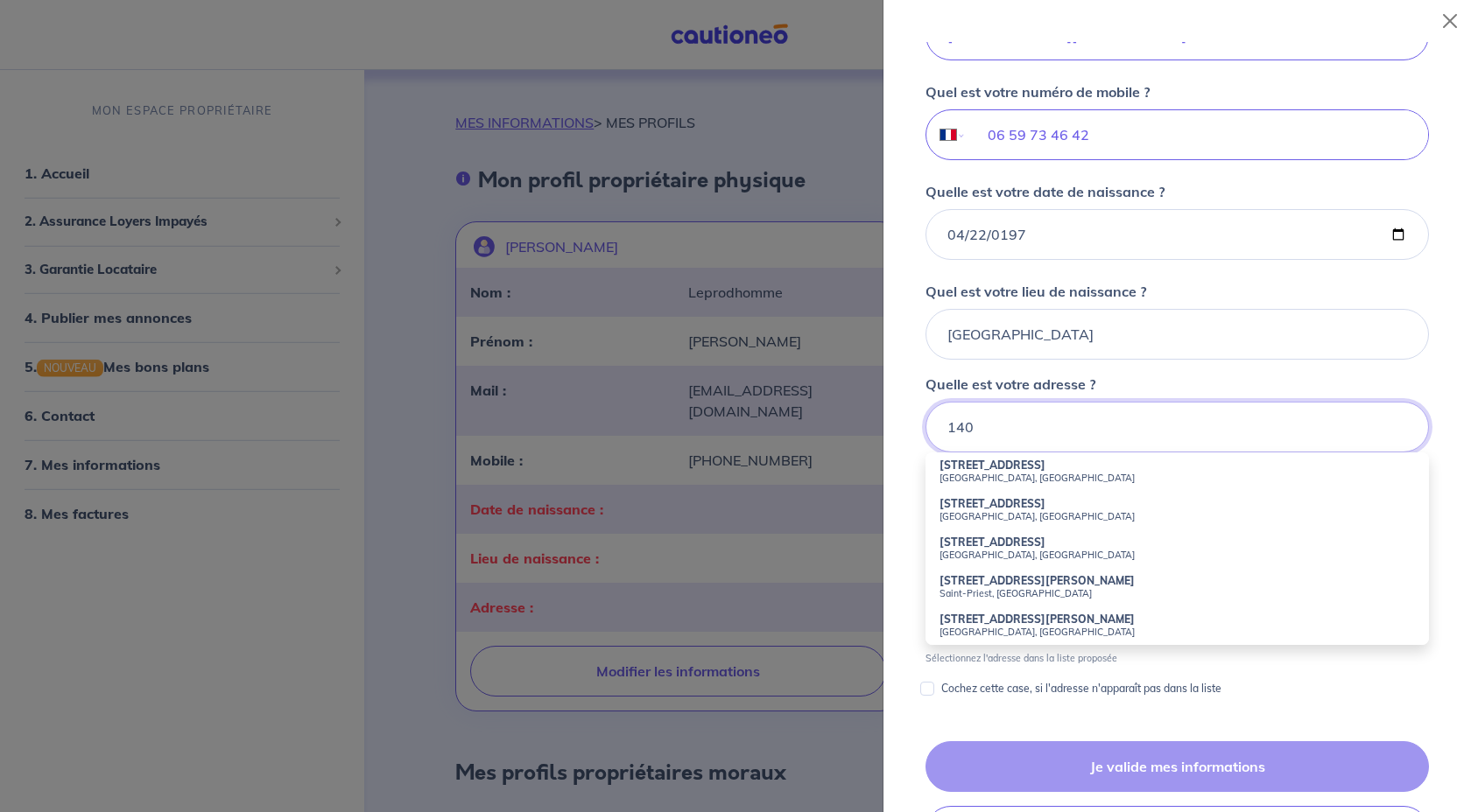
type input "140 Route d'Auxerre10120 Saint-André-les-Vergers"
type input "06 59 73 46 42"
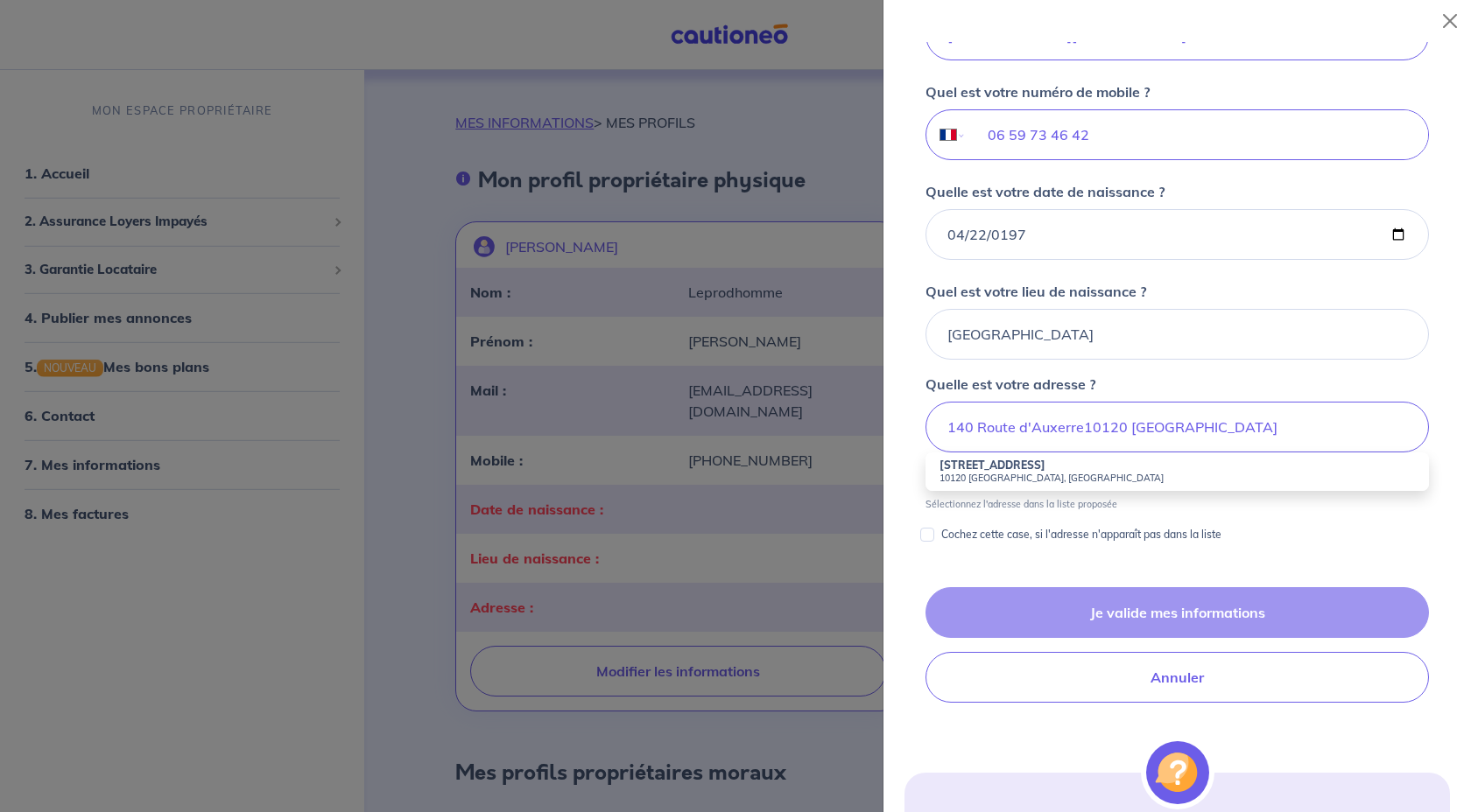
click at [1020, 472] on small "10120 Saint-André-les-Vergers, France" at bounding box center [1177, 477] width 476 height 12
type input "140 Route d'Auxerre, 10120 Saint-André-les-Vergers, France"
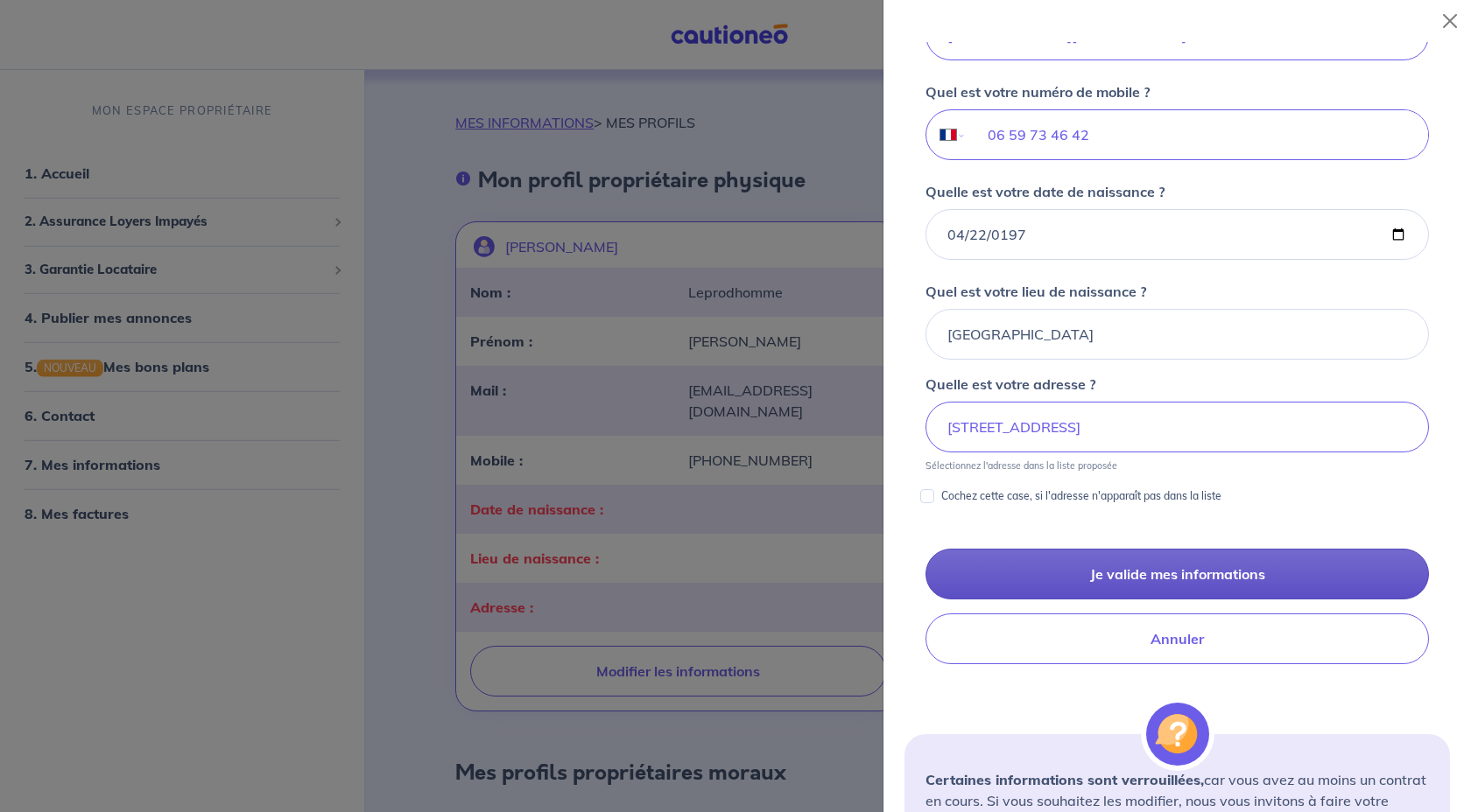
click at [1155, 575] on button "Je valide mes informations" at bounding box center [1177, 573] width 503 height 51
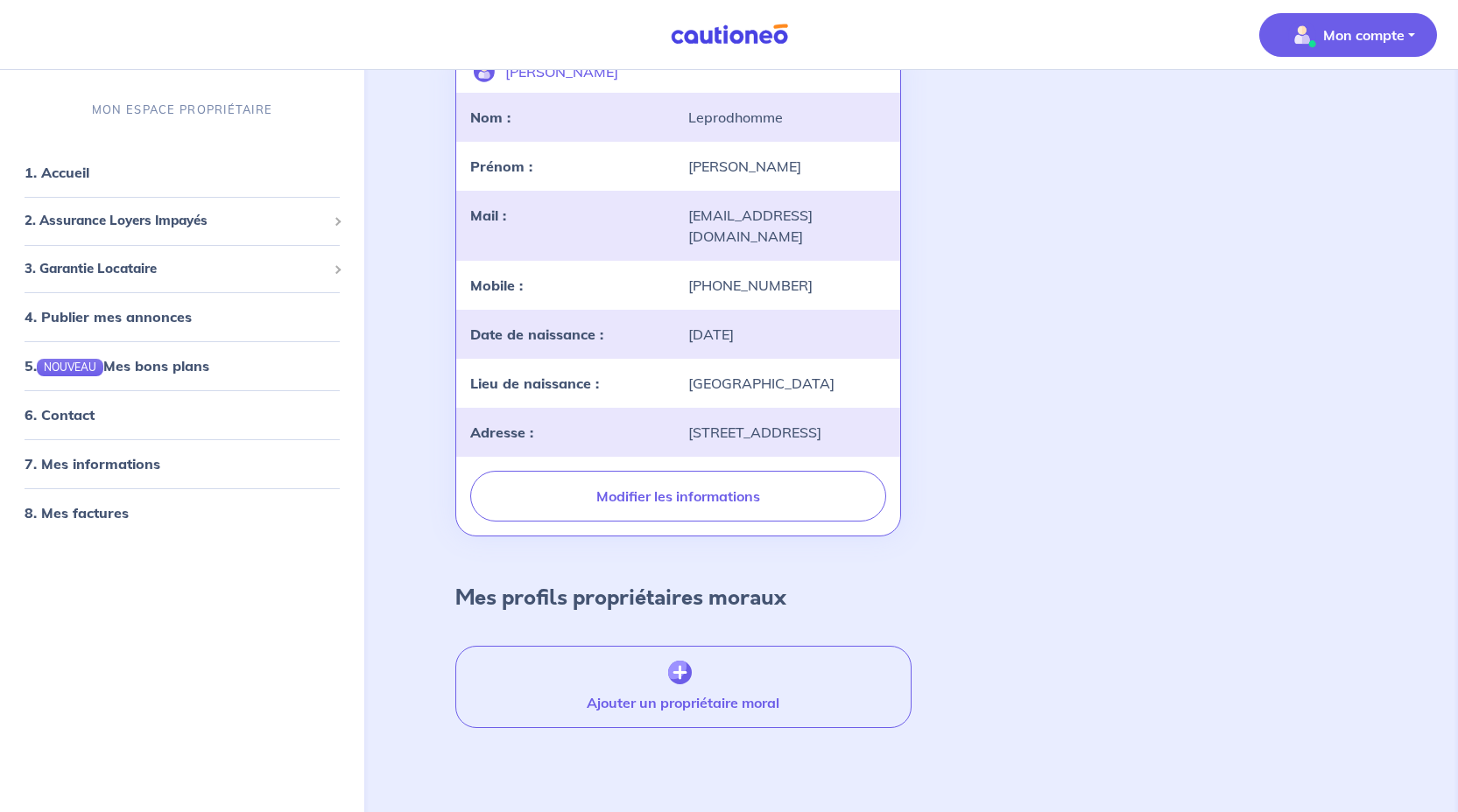
scroll to position [196, 0]
click at [72, 268] on span "3. Garantie Locataire" at bounding box center [175, 269] width 302 height 20
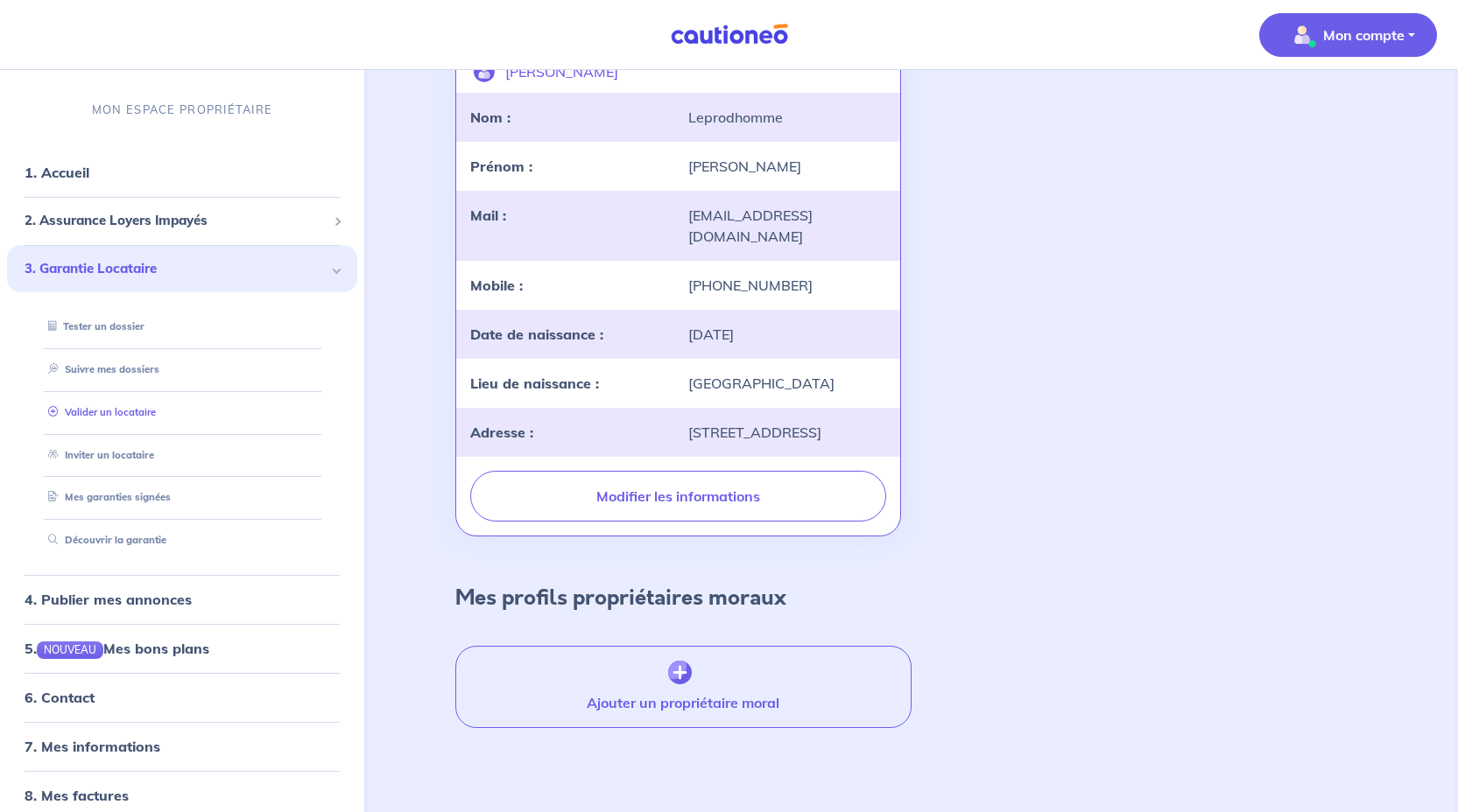
click at [103, 409] on link "Valider un locataire" at bounding box center [98, 412] width 115 height 12
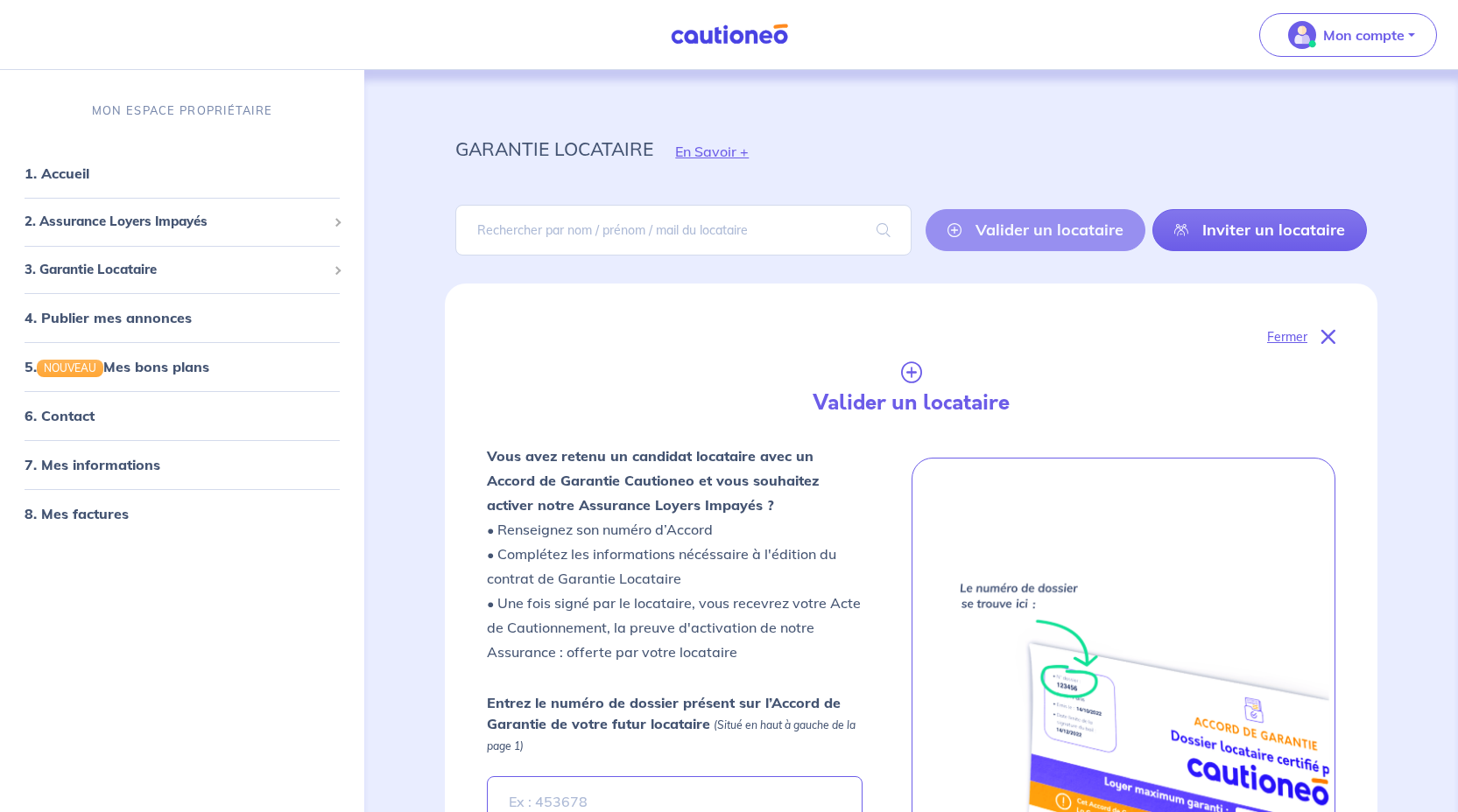
click at [1330, 334] on icon at bounding box center [1328, 337] width 14 height 14
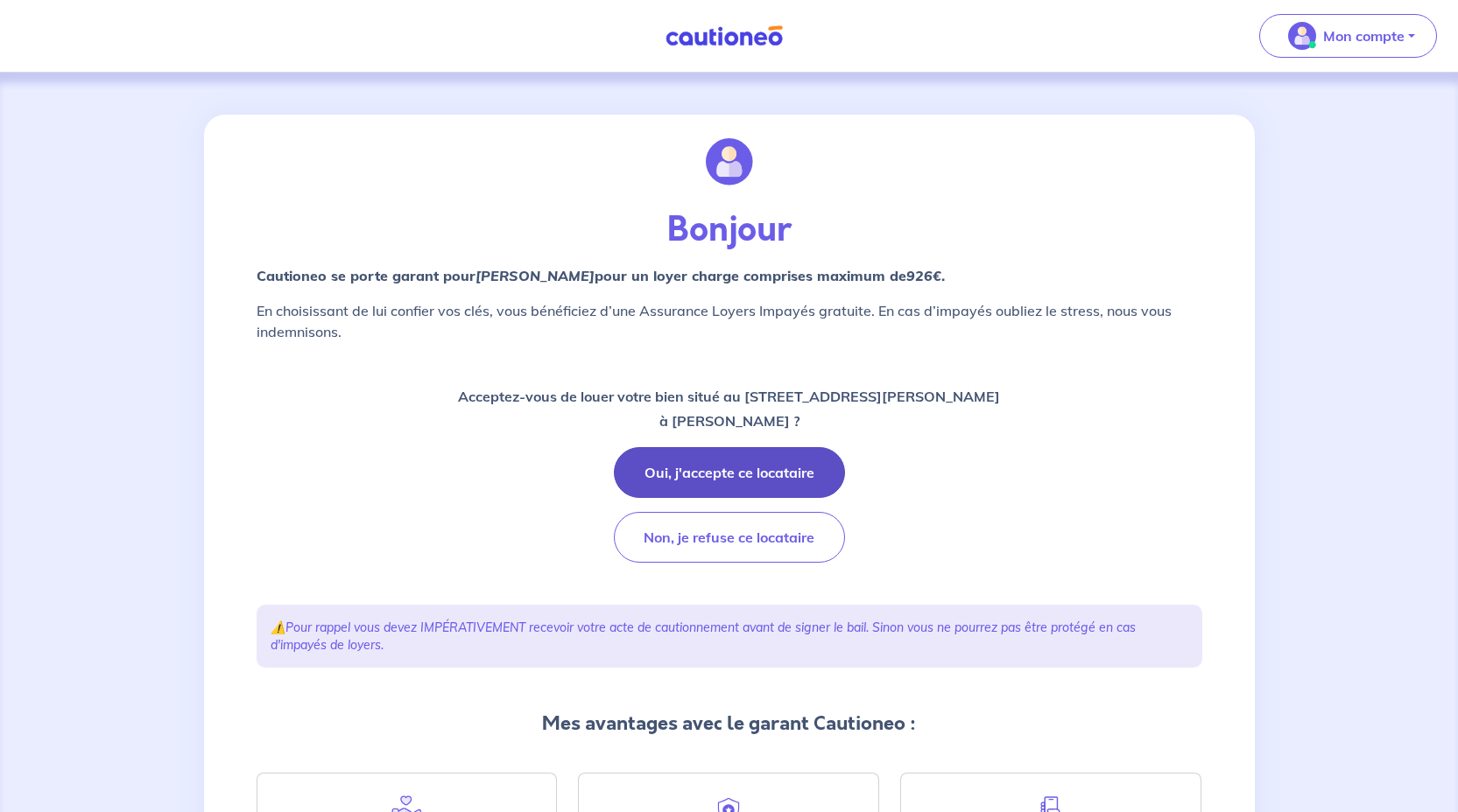
click at [751, 474] on button "Oui, j'accepte ce locataire" at bounding box center [729, 473] width 231 height 51
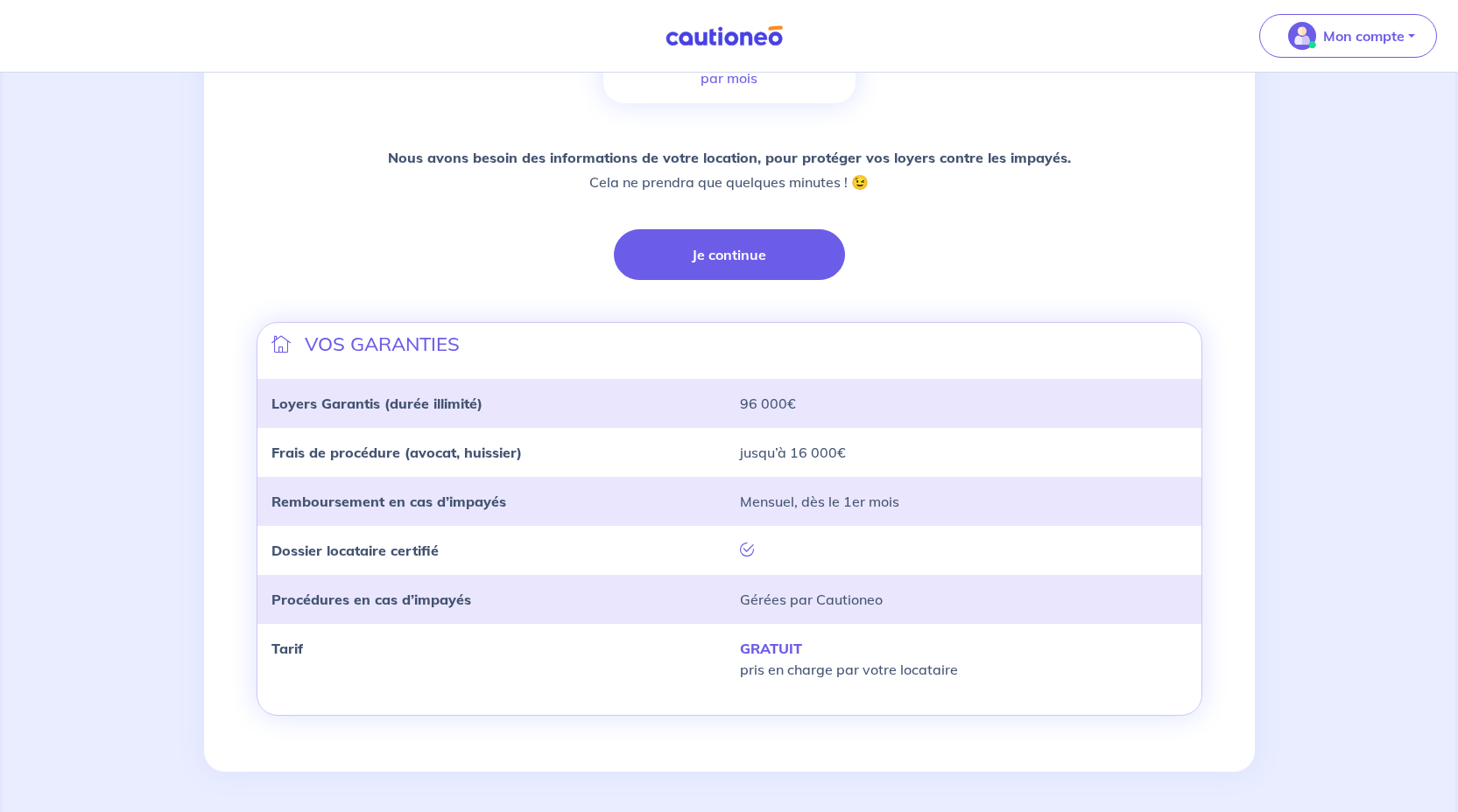
scroll to position [356, 0]
click at [734, 240] on button "Je continue" at bounding box center [729, 252] width 231 height 51
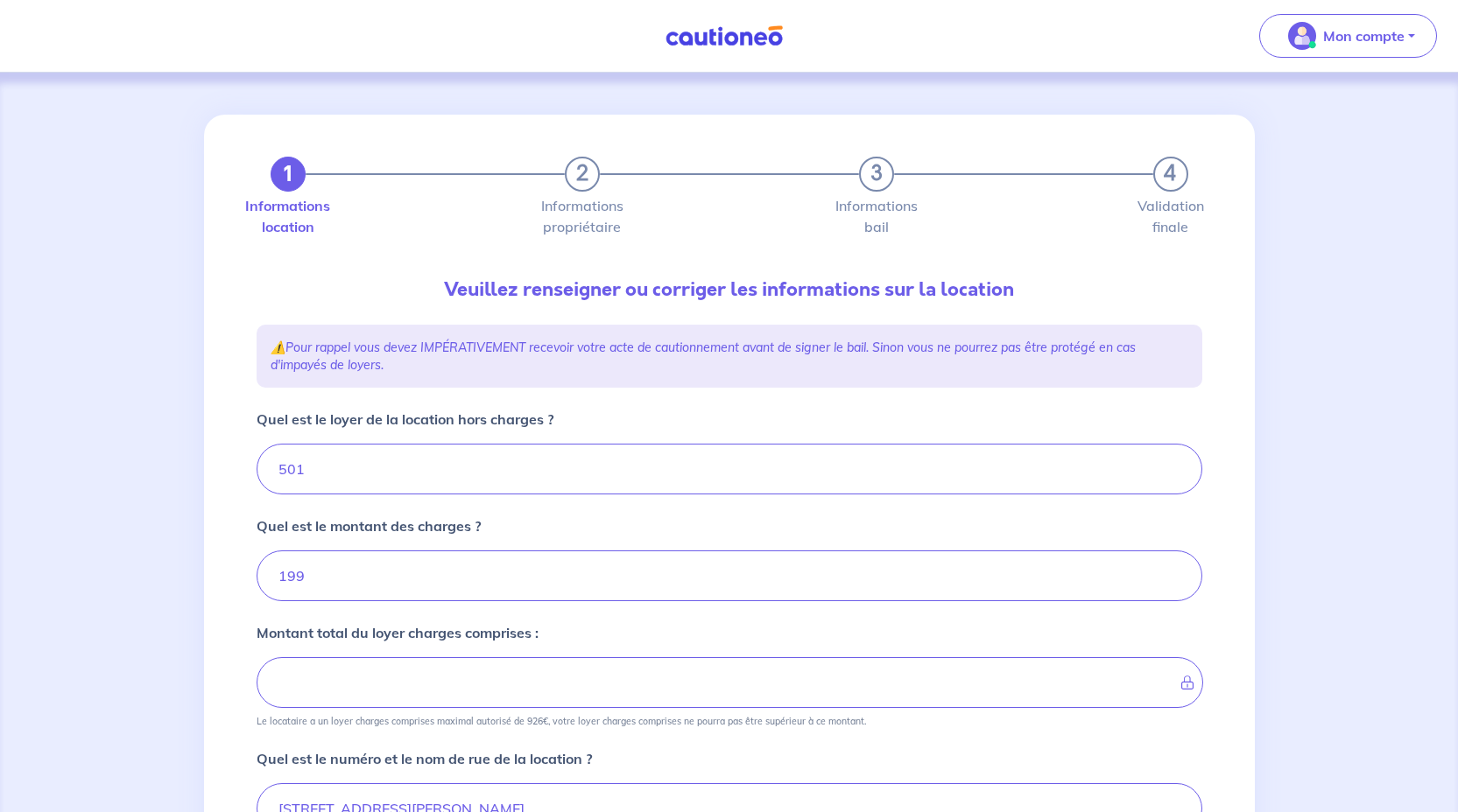
type input "700"
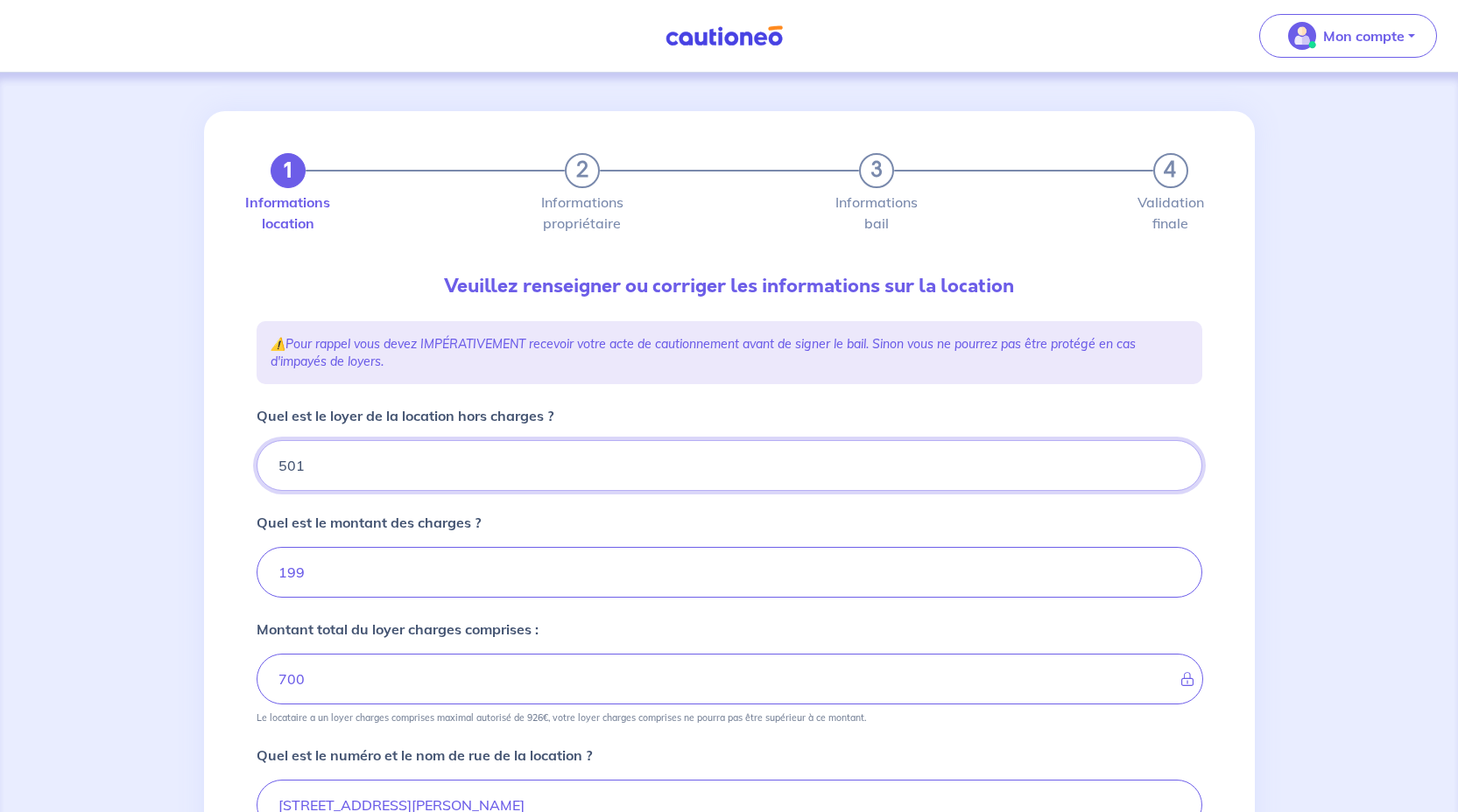
click at [415, 461] on input "501" at bounding box center [729, 465] width 945 height 51
type input "5"
type input "204"
type input "520"
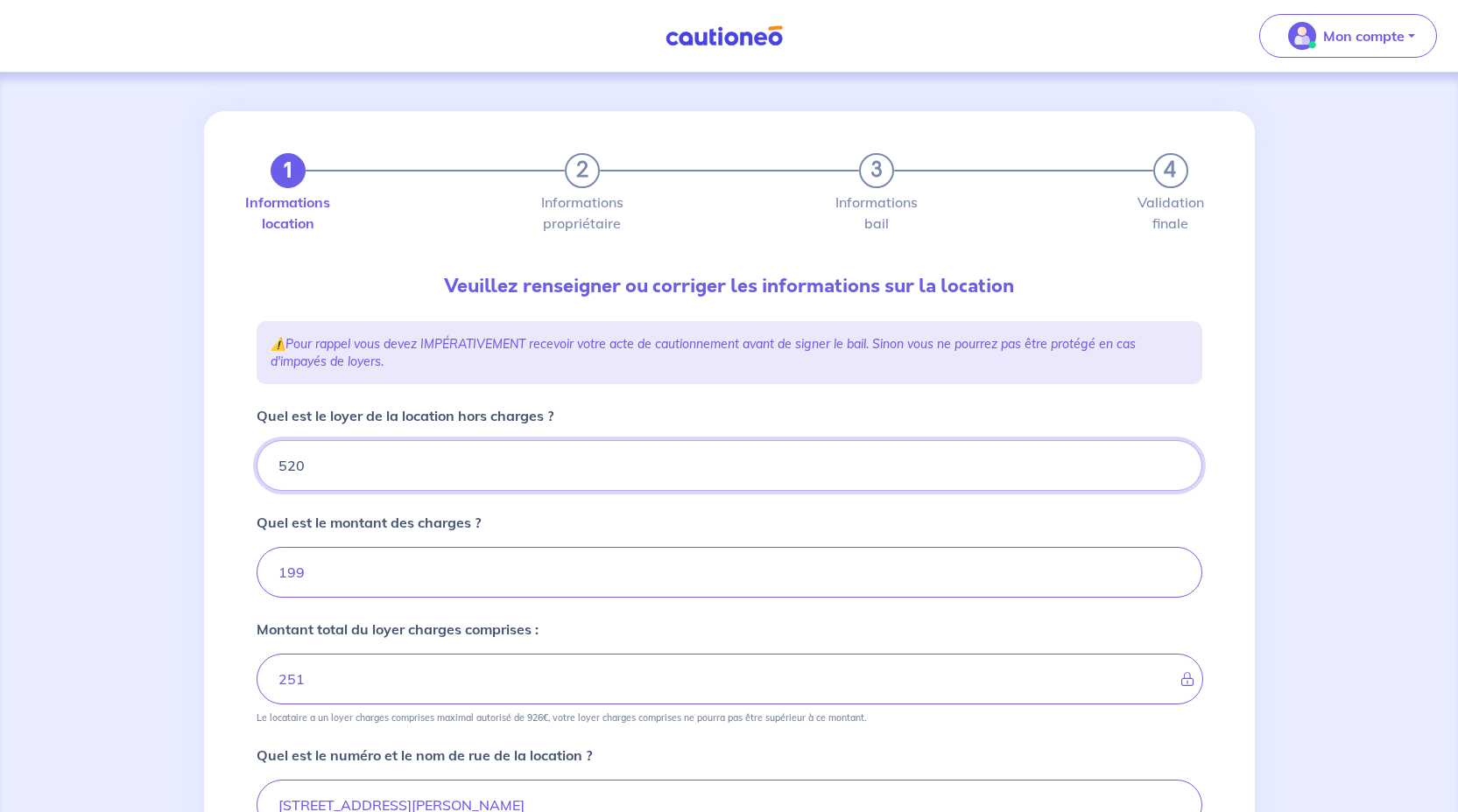
type input "719"
type input "520"
click at [399, 565] on input "199" at bounding box center [729, 572] width 945 height 51
type input "1"
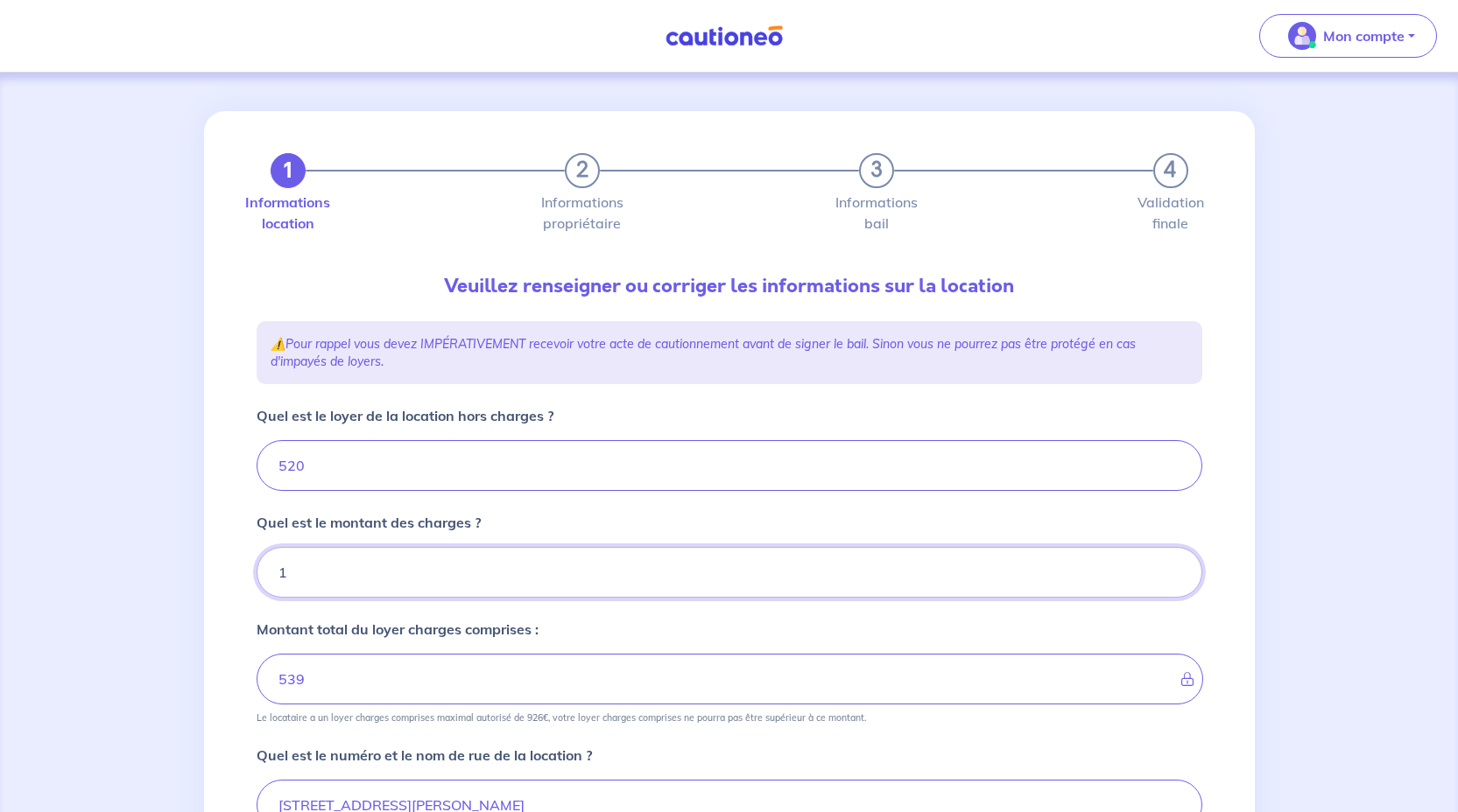
type input "521"
type input "180"
type input "700"
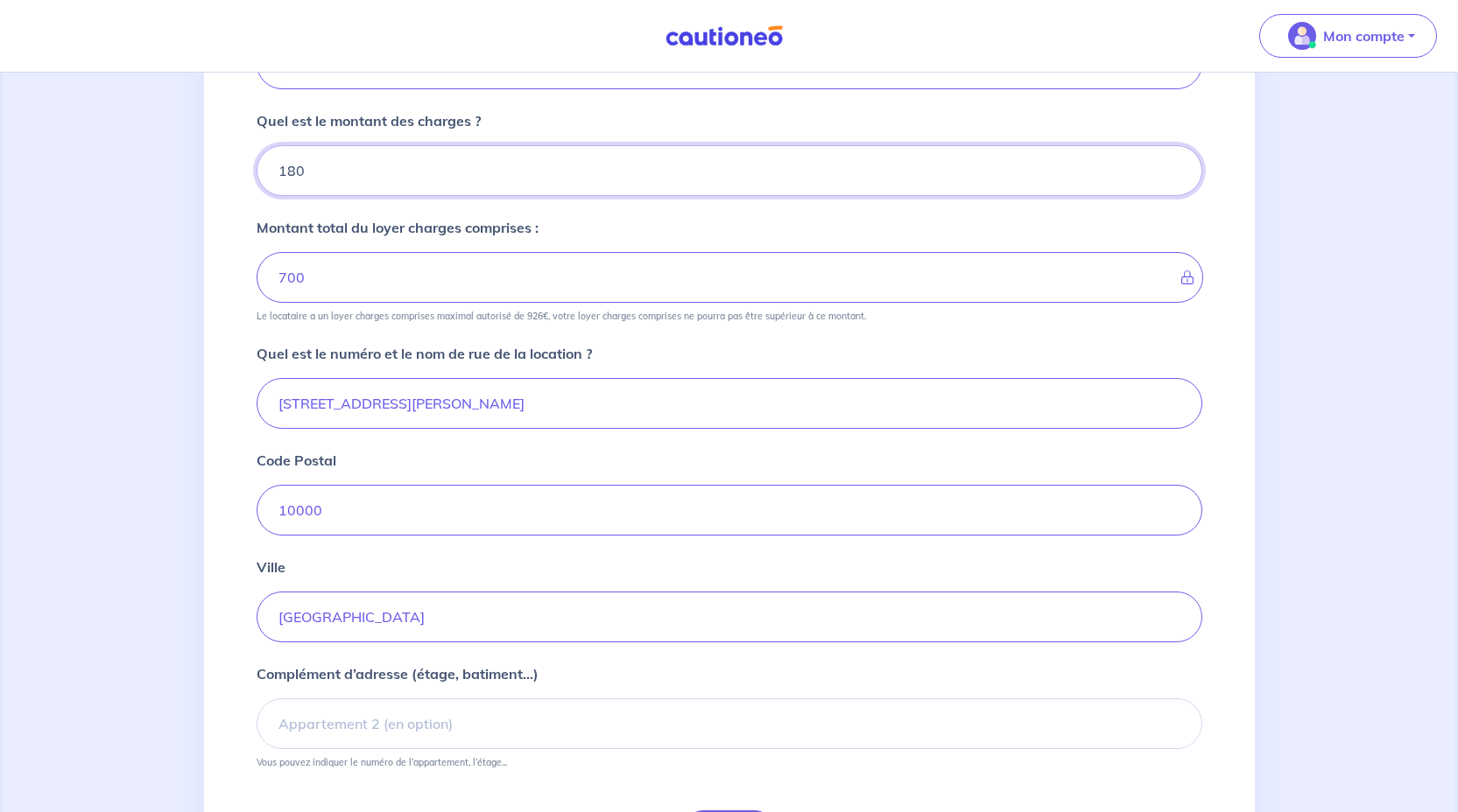
scroll to position [531, 0]
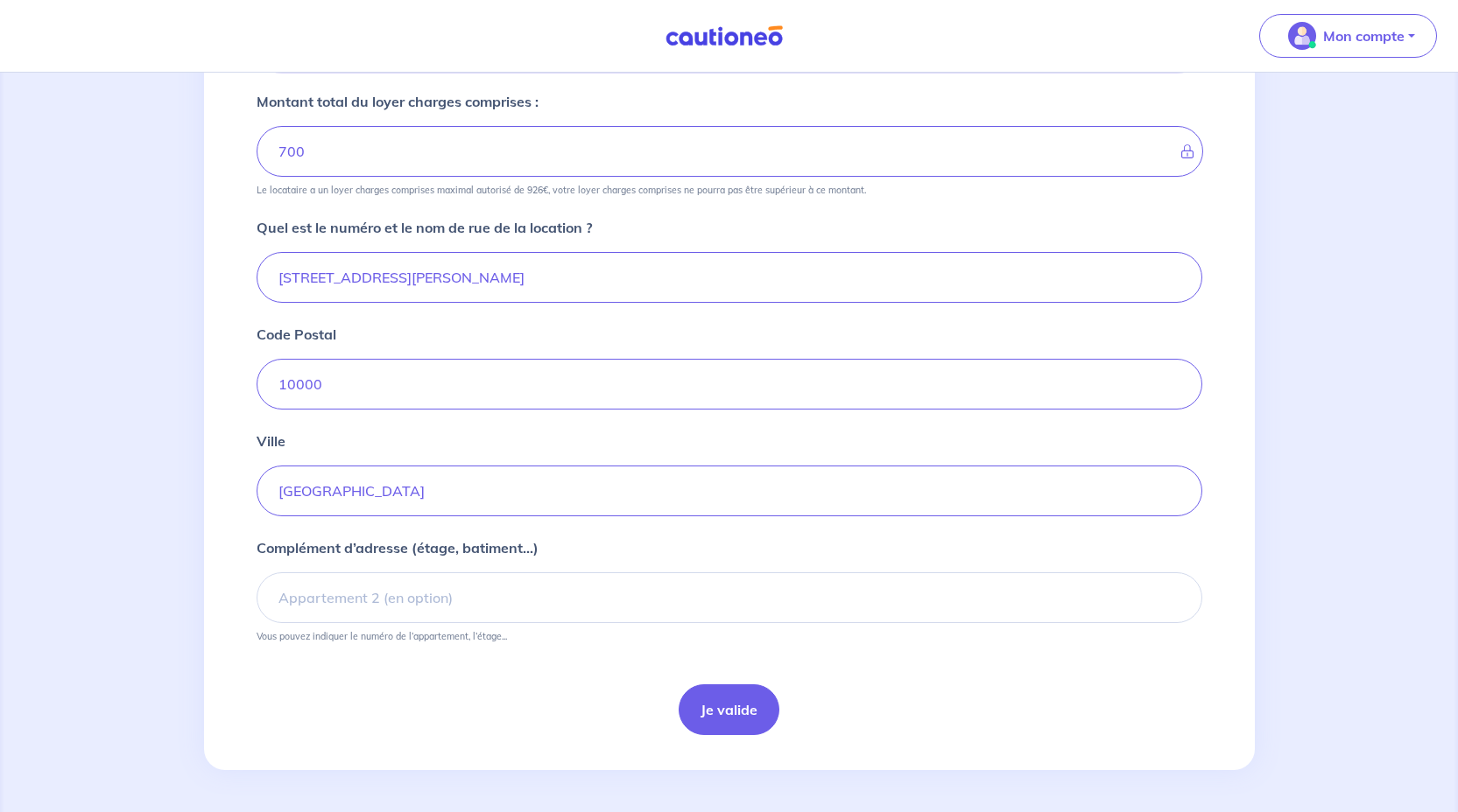
type input "180"
click at [382, 596] on input "Complément d’adresse (étage, batiment...)" at bounding box center [729, 597] width 945 height 51
type input "Appartement 15, 7eme étage"
click at [724, 724] on button "Je valide" at bounding box center [728, 709] width 101 height 51
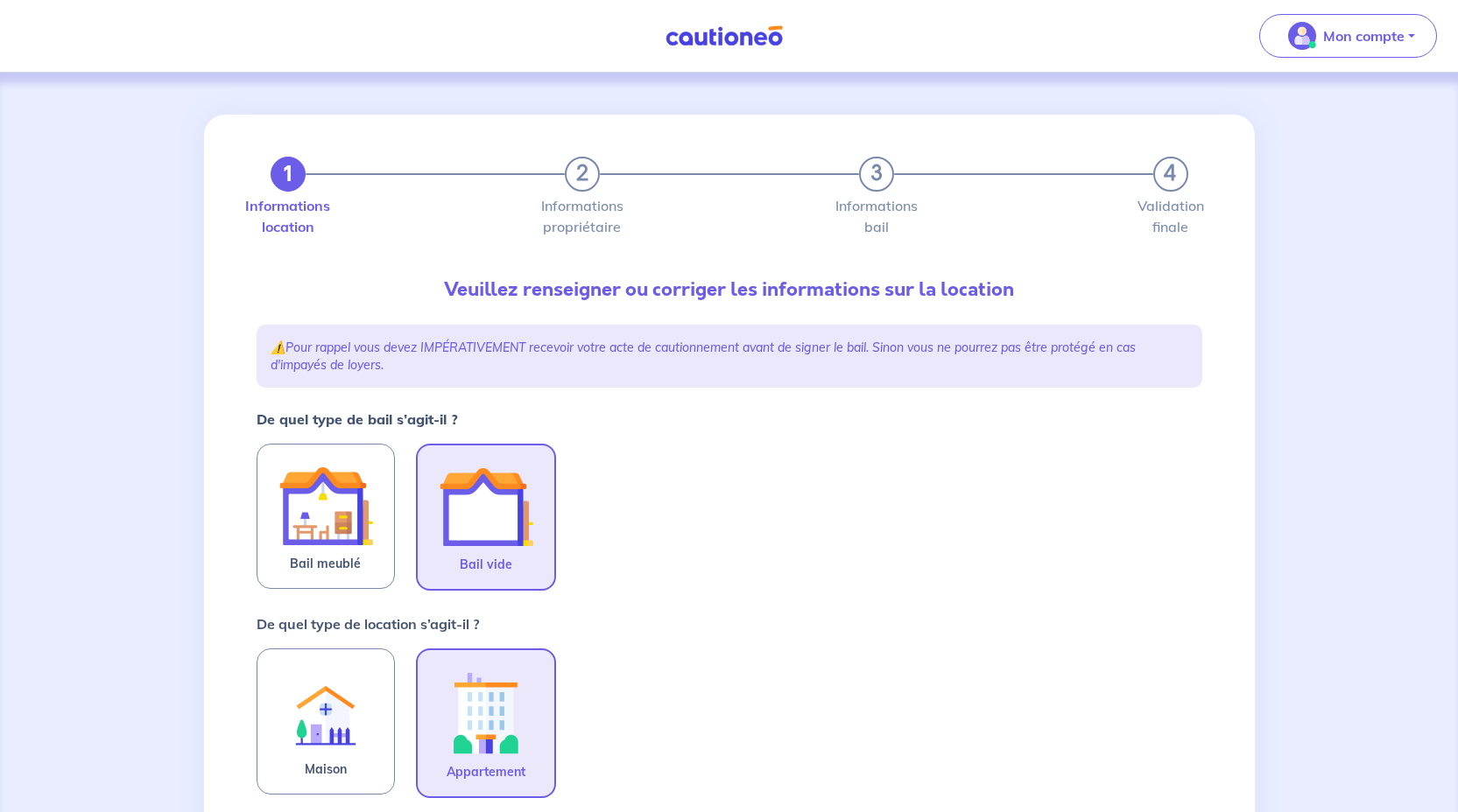
click at [478, 516] on img at bounding box center [486, 507] width 94 height 94
click at [0, 0] on input "Bail vide" at bounding box center [0, 0] width 0 height 0
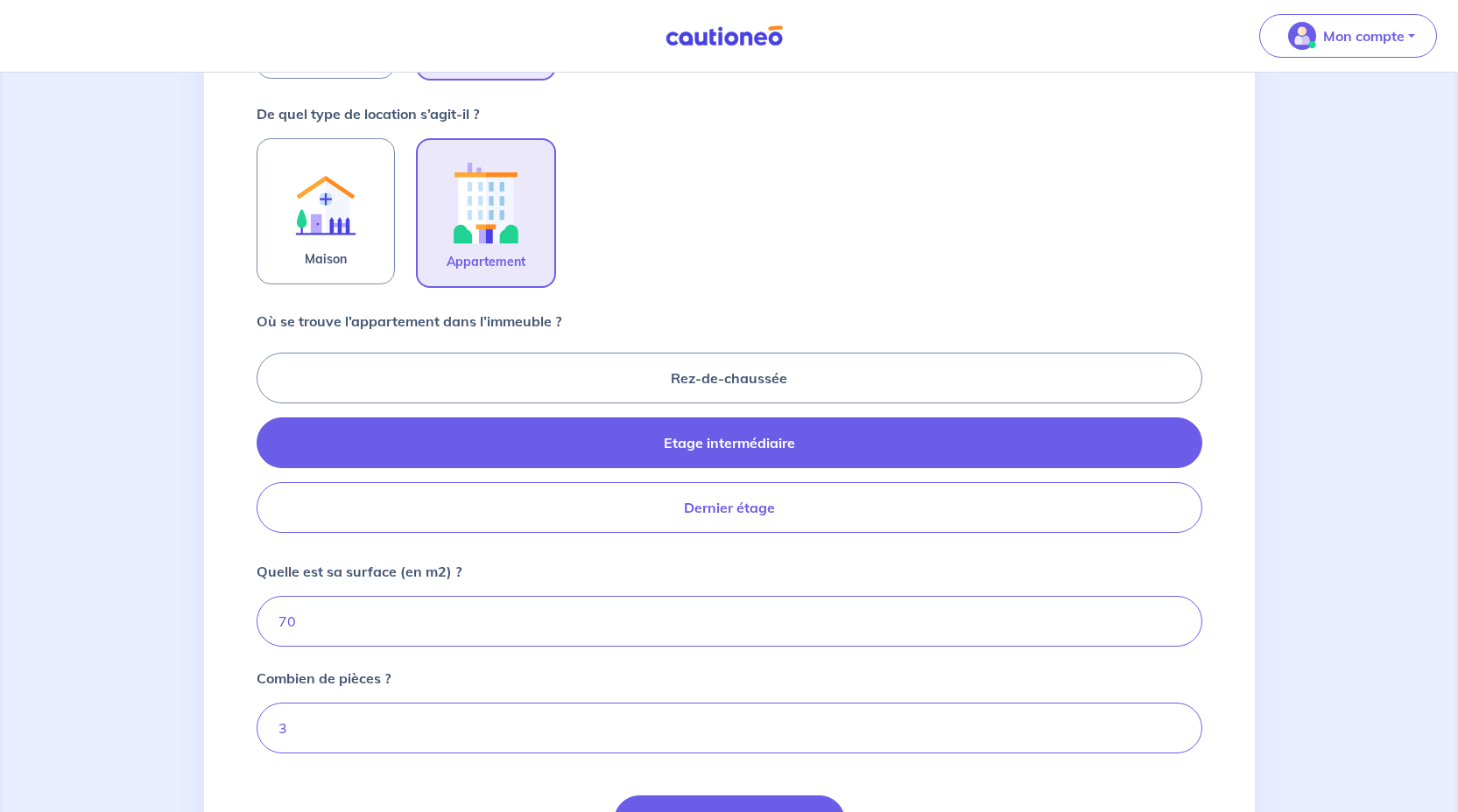
scroll to position [529, 0]
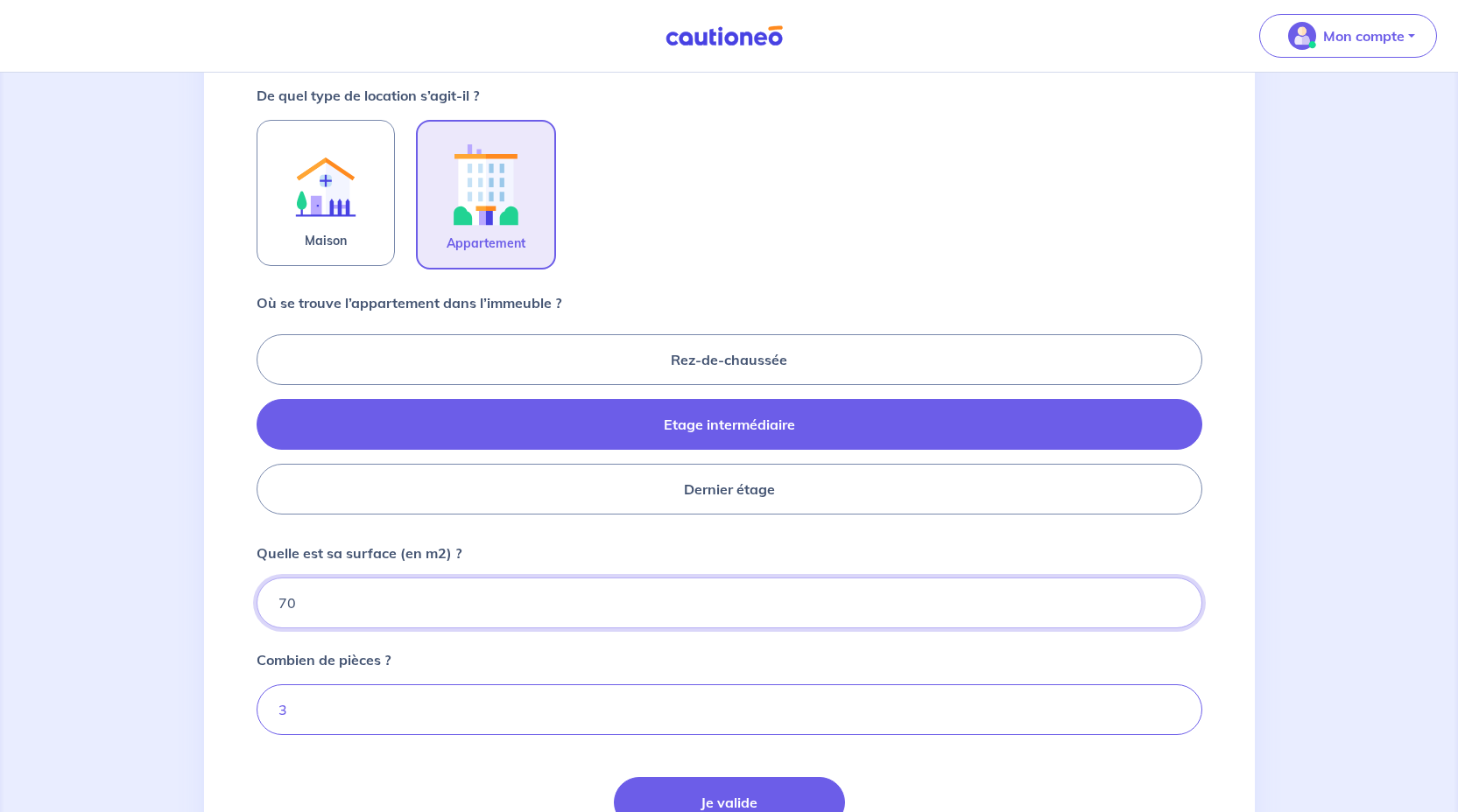
click at [415, 606] on input "70" at bounding box center [729, 603] width 945 height 51
type input "7"
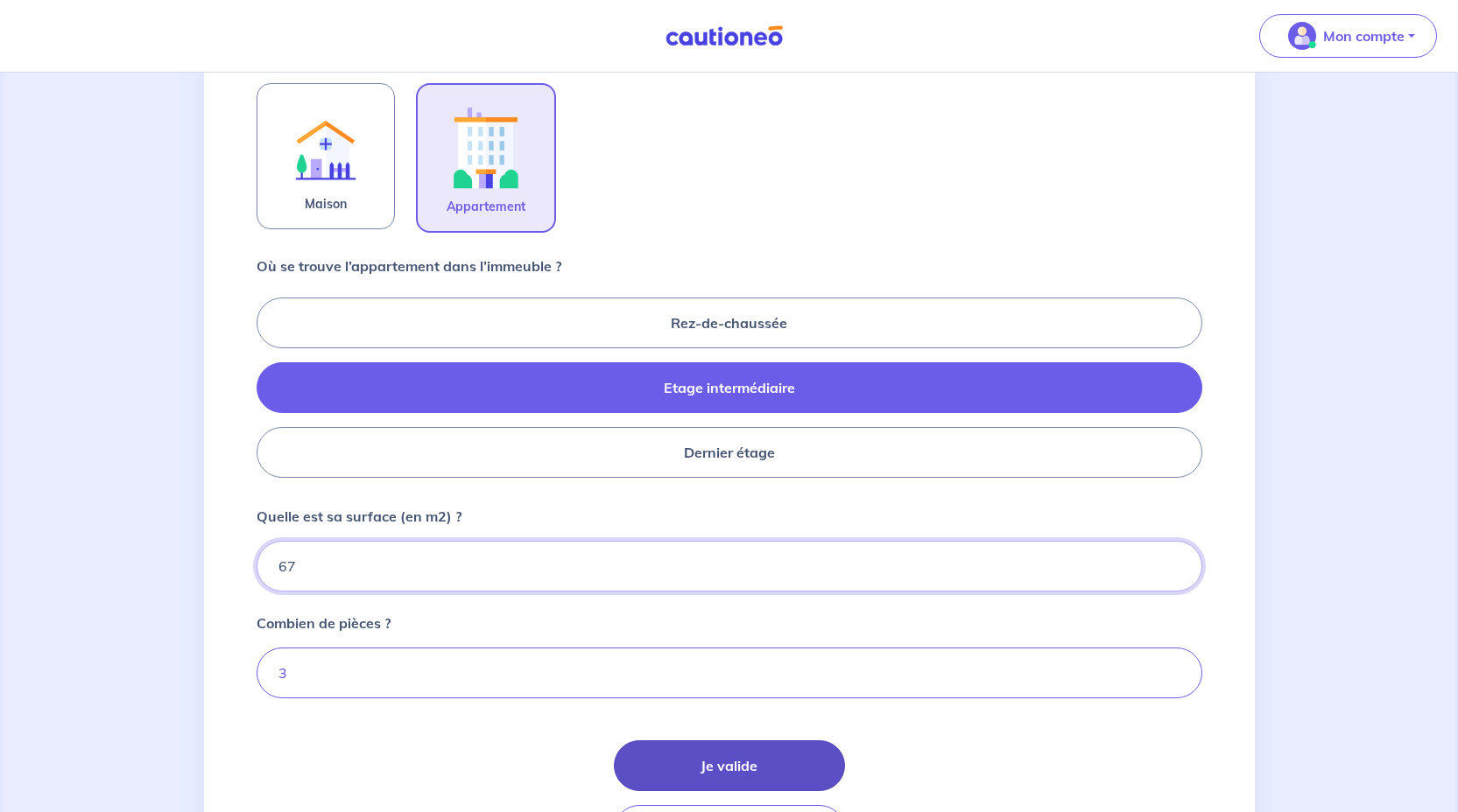
scroll to position [584, 0]
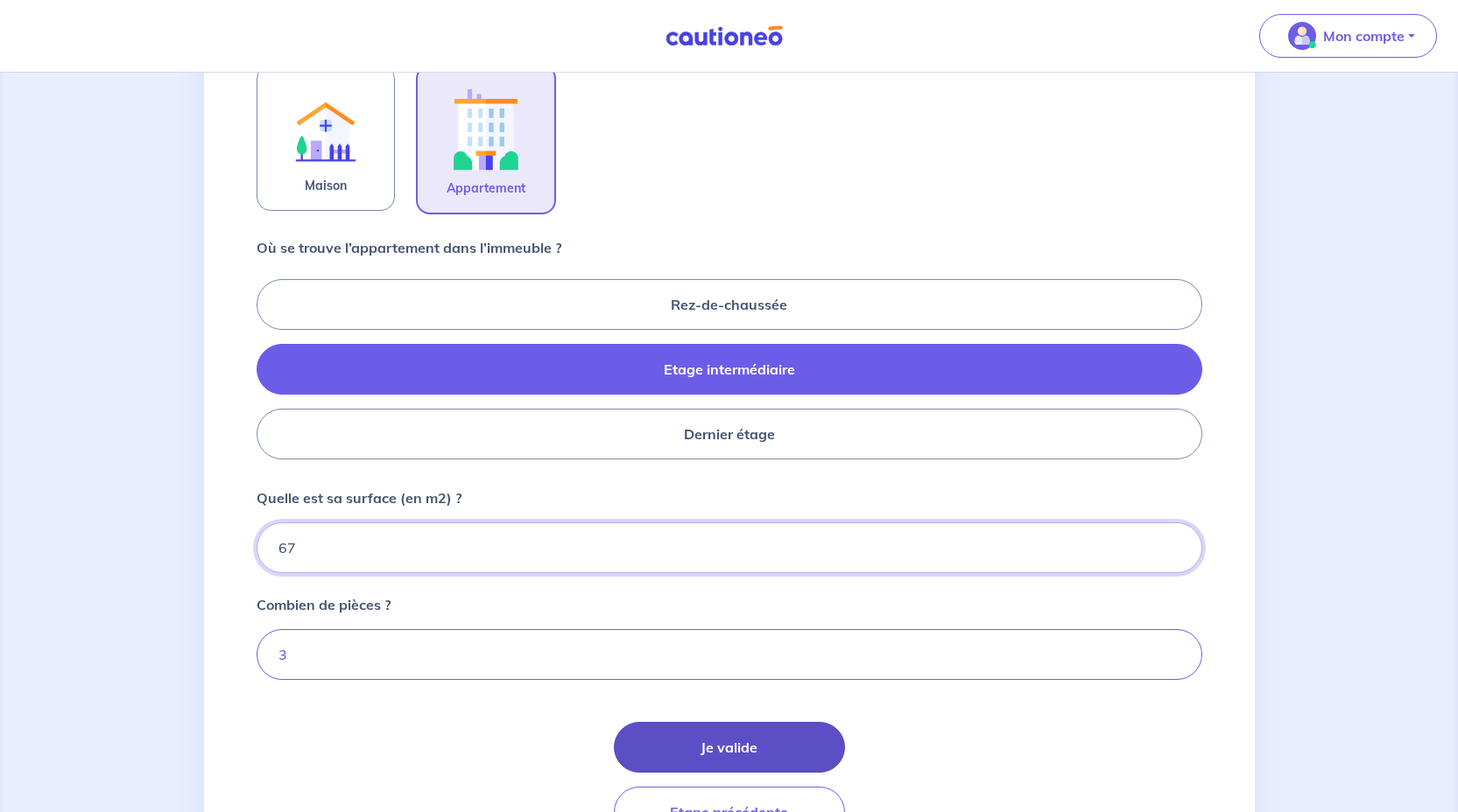
type input "67"
click at [762, 759] on button "Je valide" at bounding box center [729, 747] width 231 height 51
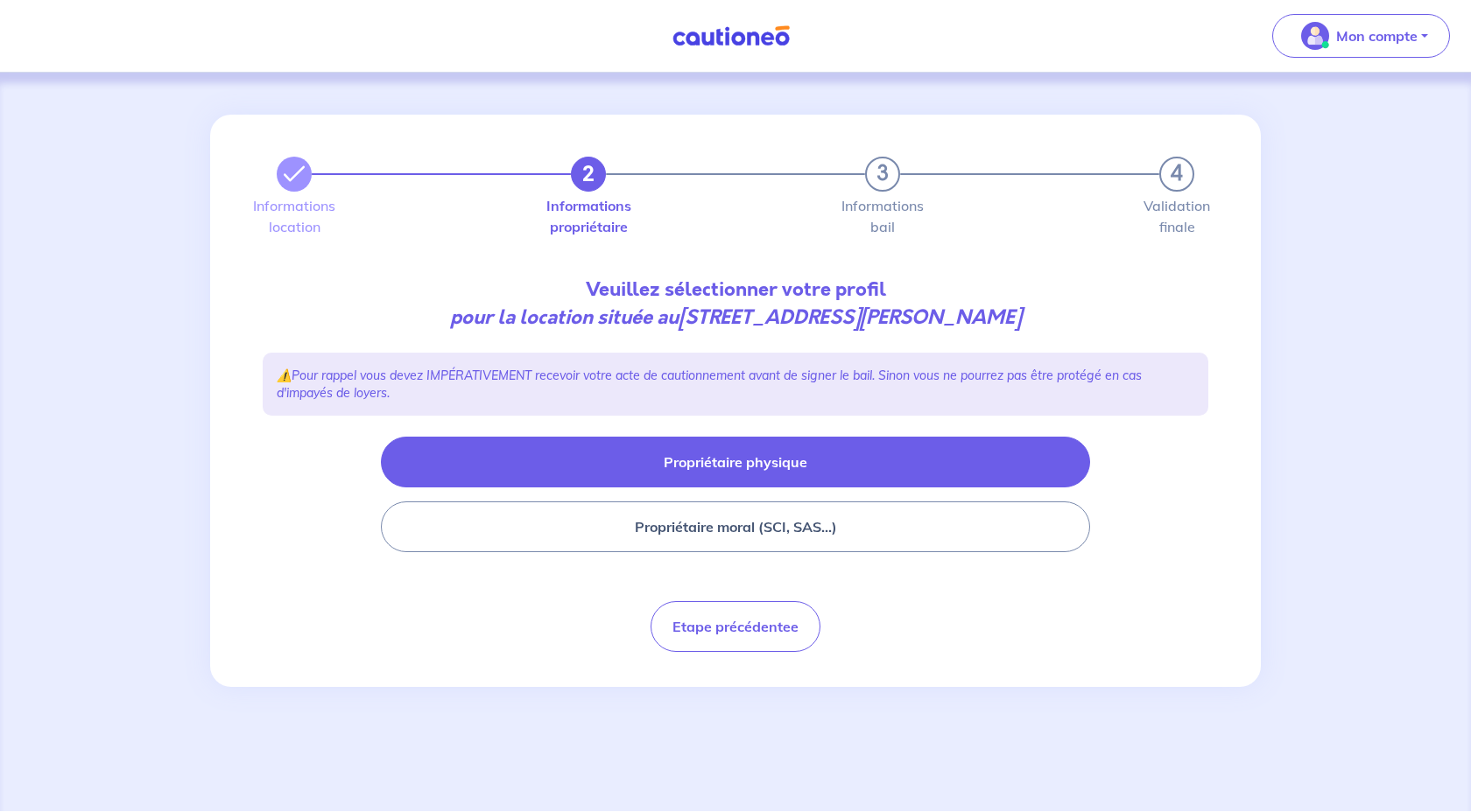
click at [709, 467] on button "Propriétaire physique" at bounding box center [736, 461] width 709 height 51
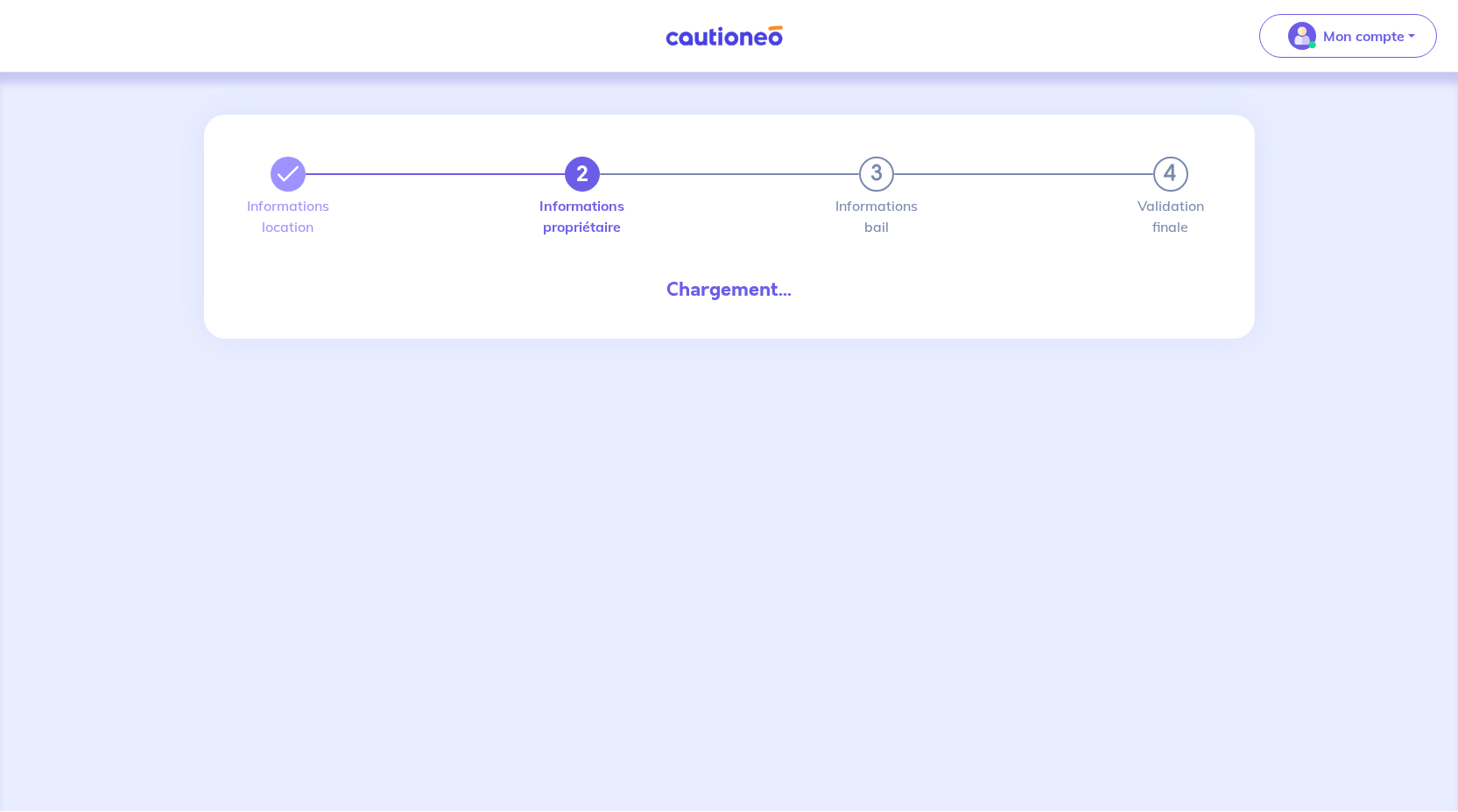
select select "FR"
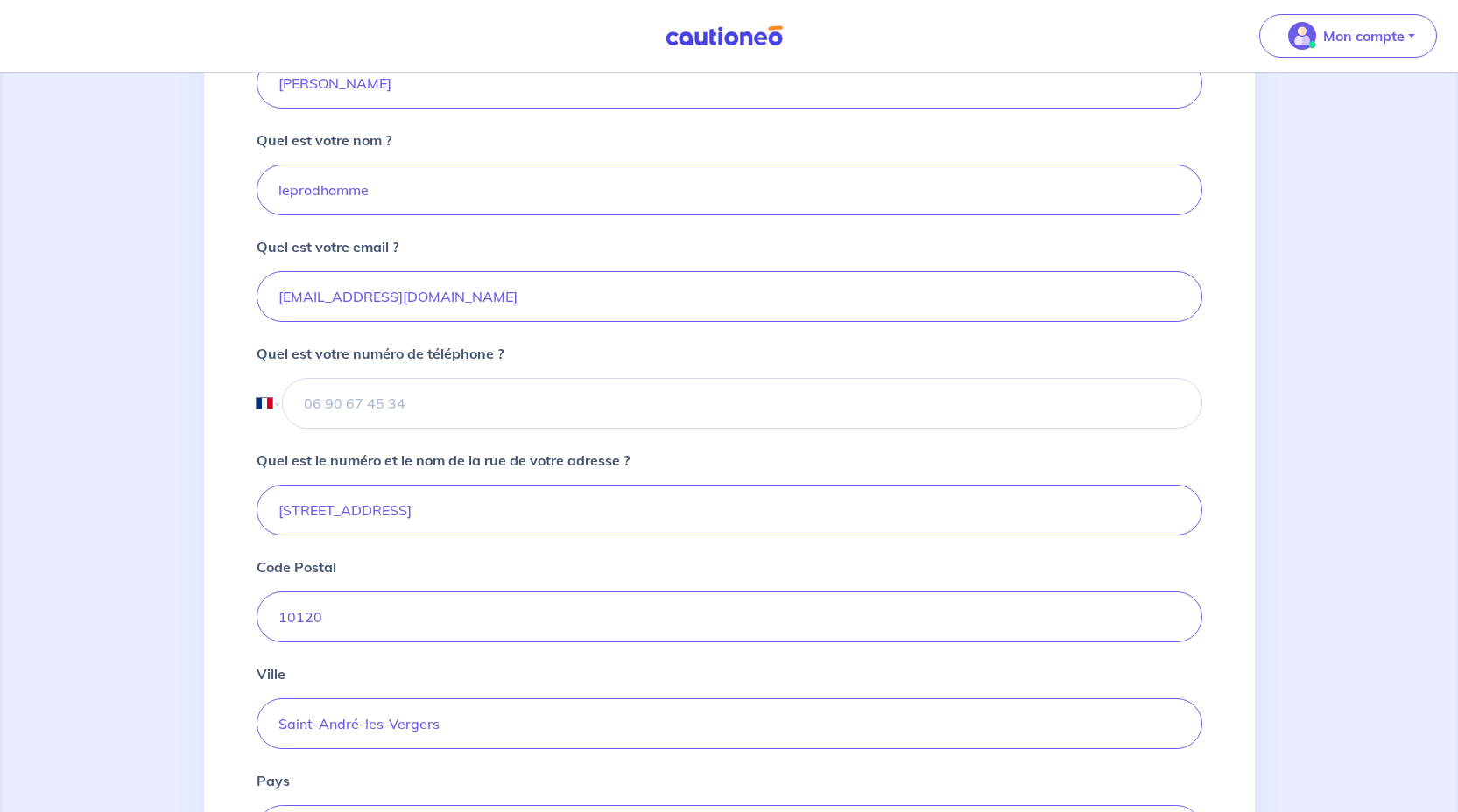
scroll to position [450, 0]
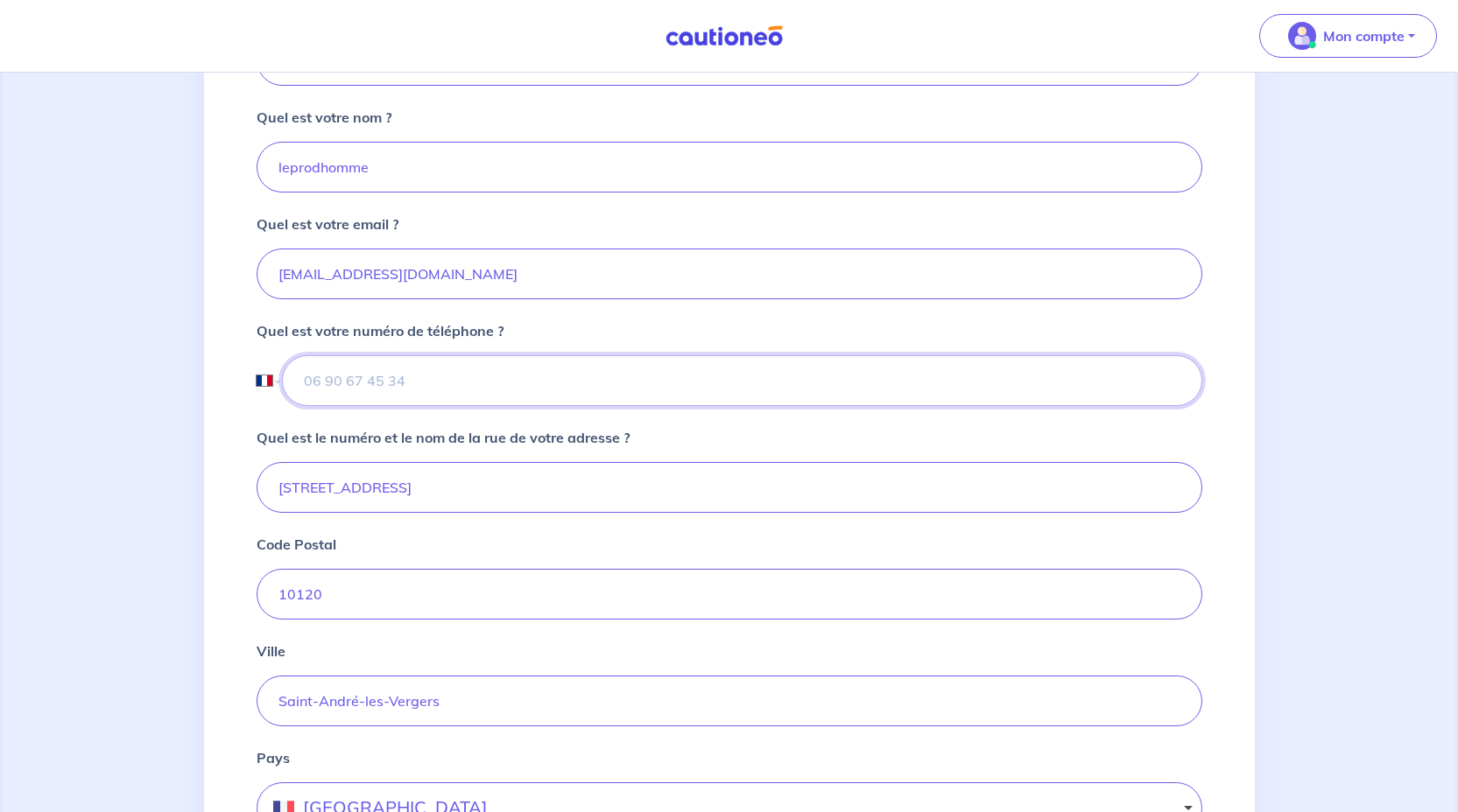
click at [386, 375] on input "tel" at bounding box center [742, 380] width 920 height 51
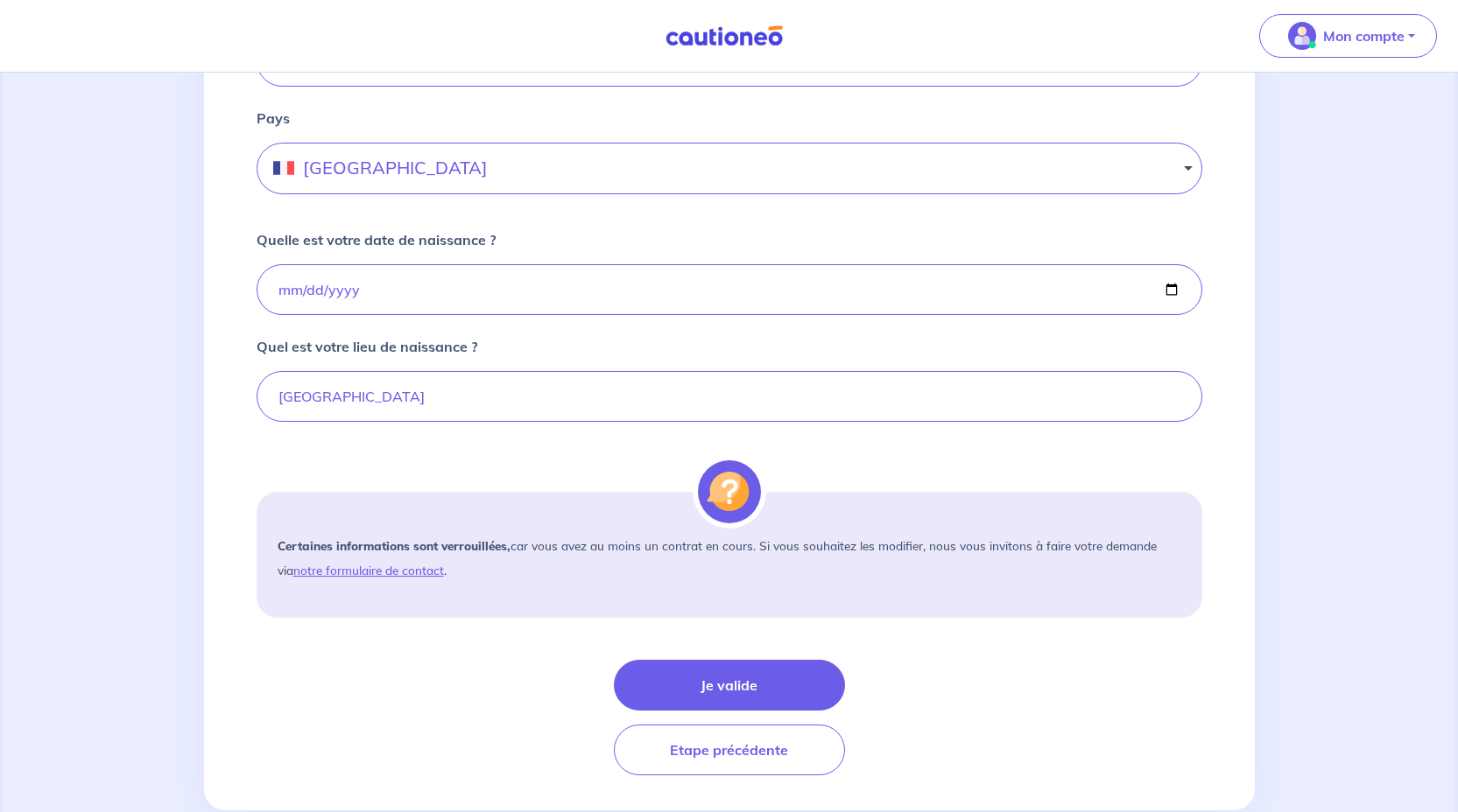
scroll to position [1131, 0]
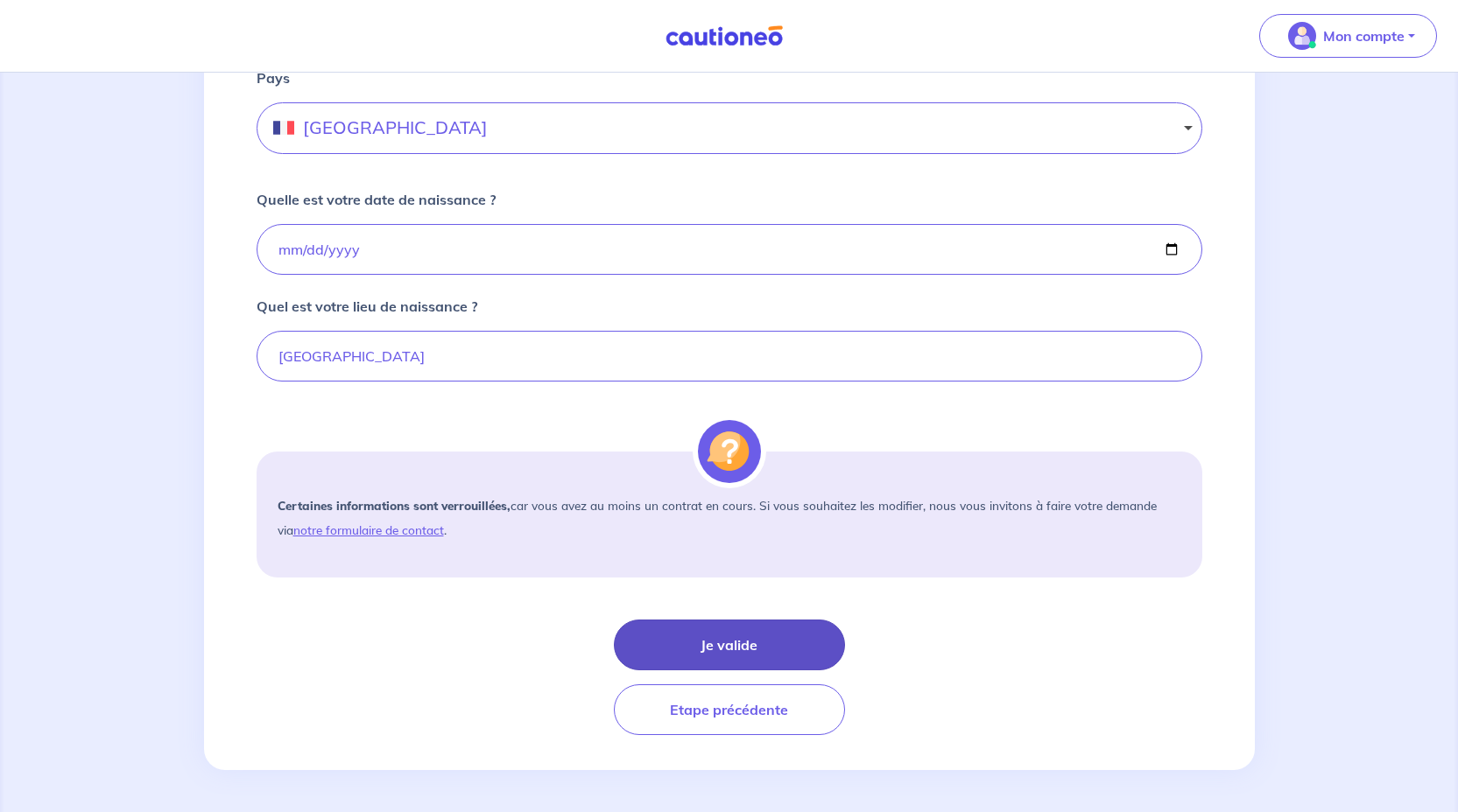
type input "06 59 73 46 42"
click at [738, 638] on button "Je valide" at bounding box center [729, 645] width 231 height 51
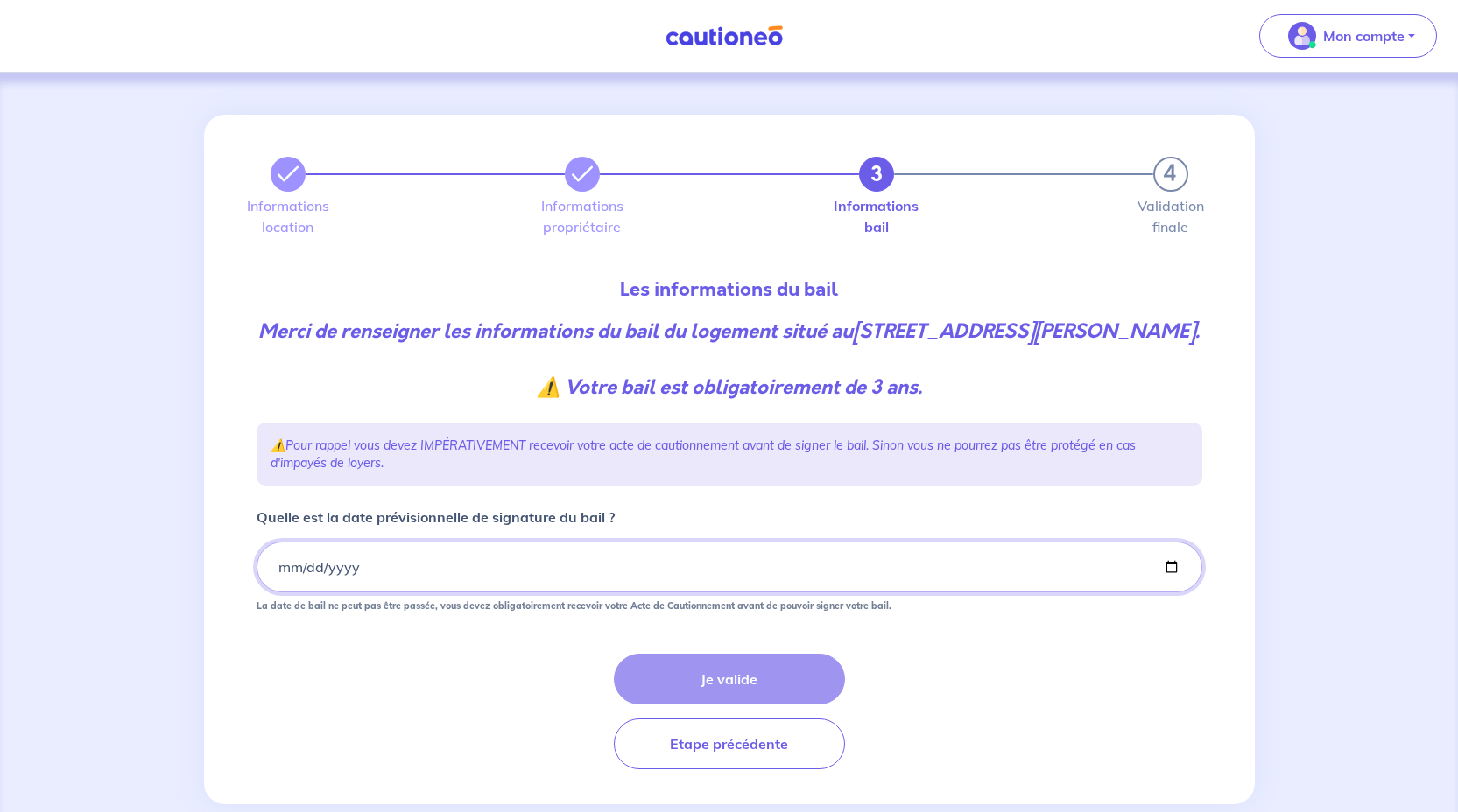
click at [384, 593] on input "Quelle est la date prévisionnelle de signature du bail ?" at bounding box center [729, 567] width 945 height 51
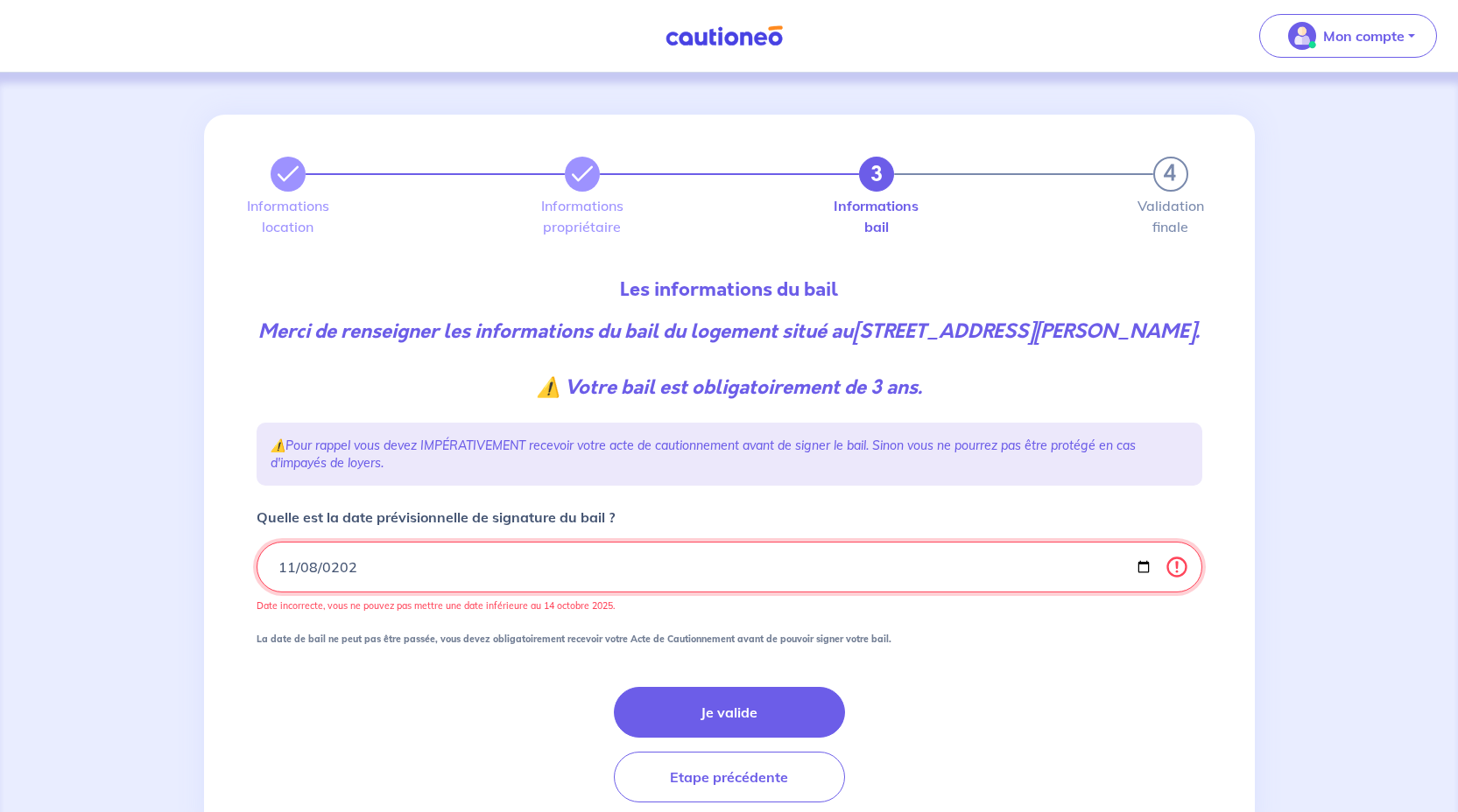
type input "2025-11-08"
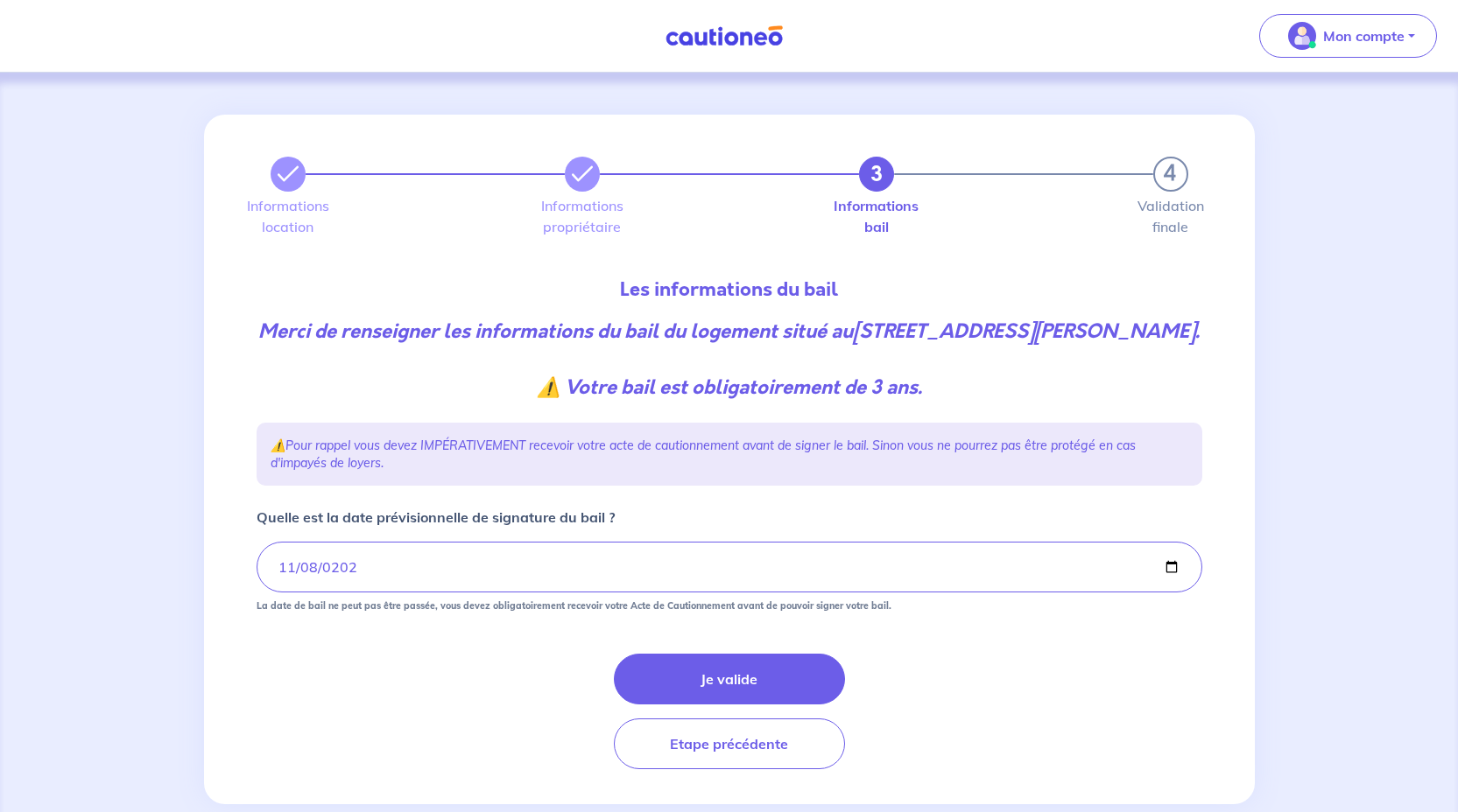
click at [413, 679] on form "Quelle est la date prévisionnelle de signature du bail ? 2025-11-08 La date de …" at bounding box center [729, 638] width 945 height 263
click at [741, 698] on button "Je valide" at bounding box center [729, 679] width 231 height 51
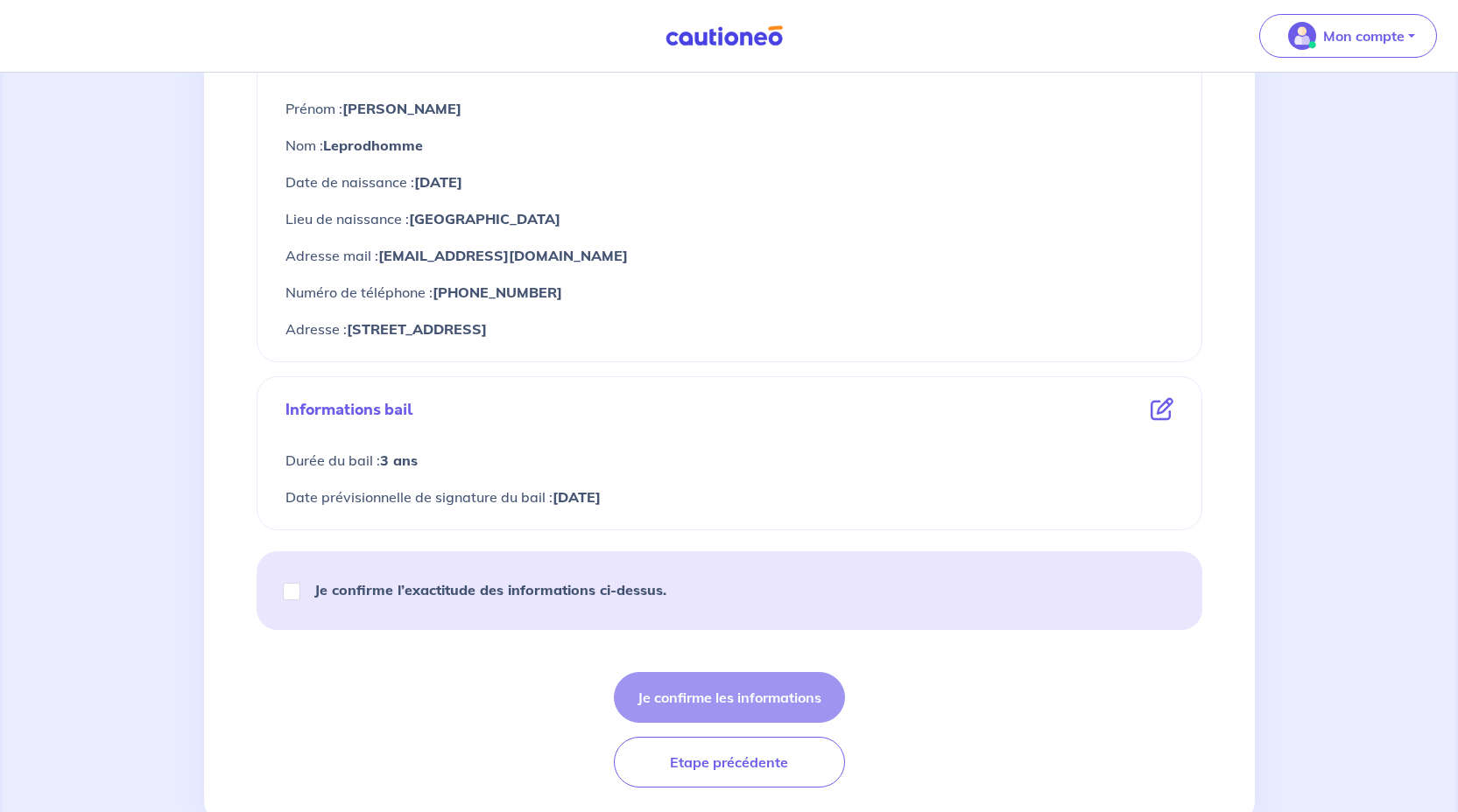
scroll to position [766, 0]
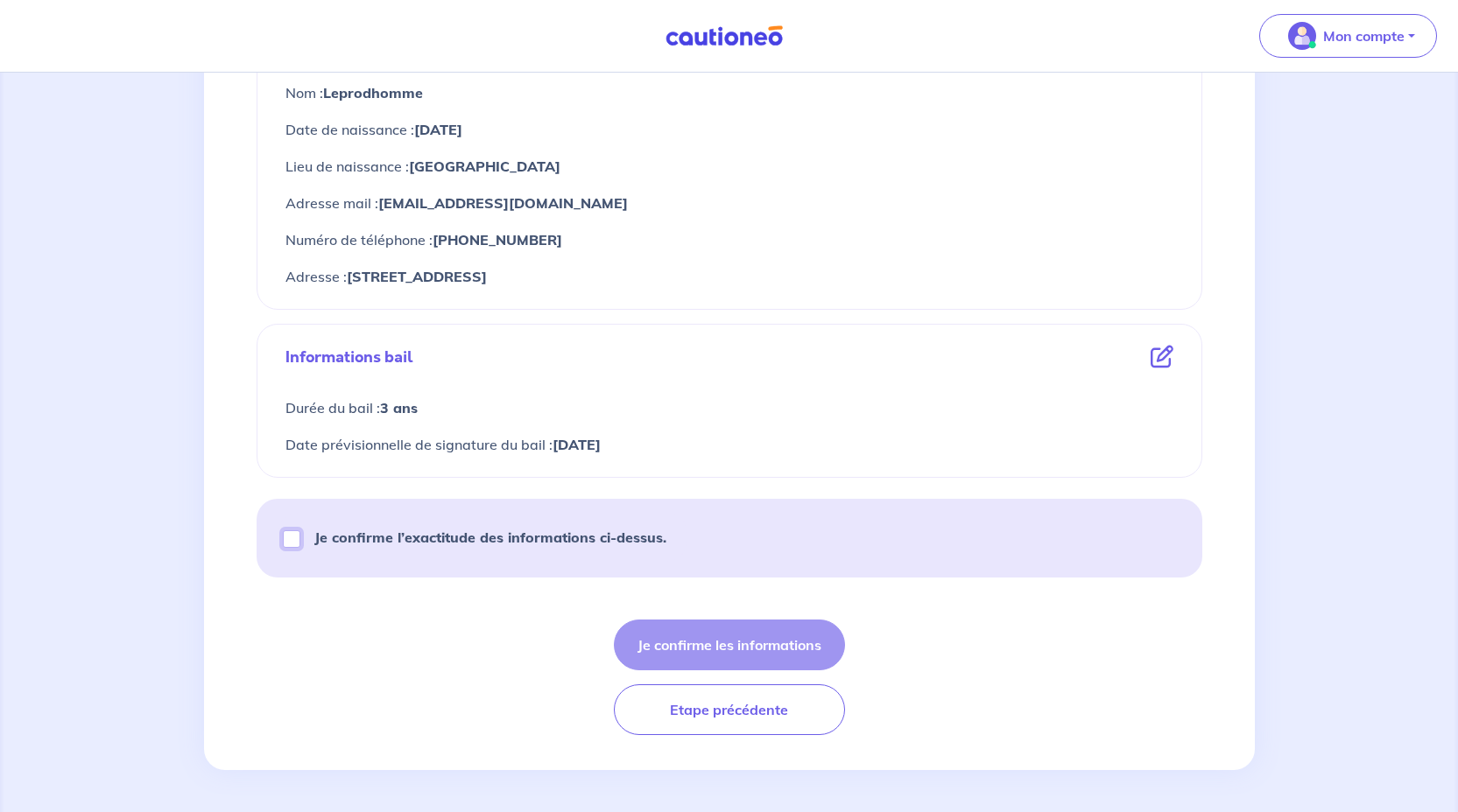
drag, startPoint x: 289, startPoint y: 534, endPoint x: 327, endPoint y: 538, distance: 38.2
click at [289, 534] on input "Je confirme l’exactitude des informations ci-dessus." at bounding box center [291, 538] width 18 height 18
checkbox input "true"
click at [696, 647] on button "Je confirme les informations" at bounding box center [729, 645] width 231 height 51
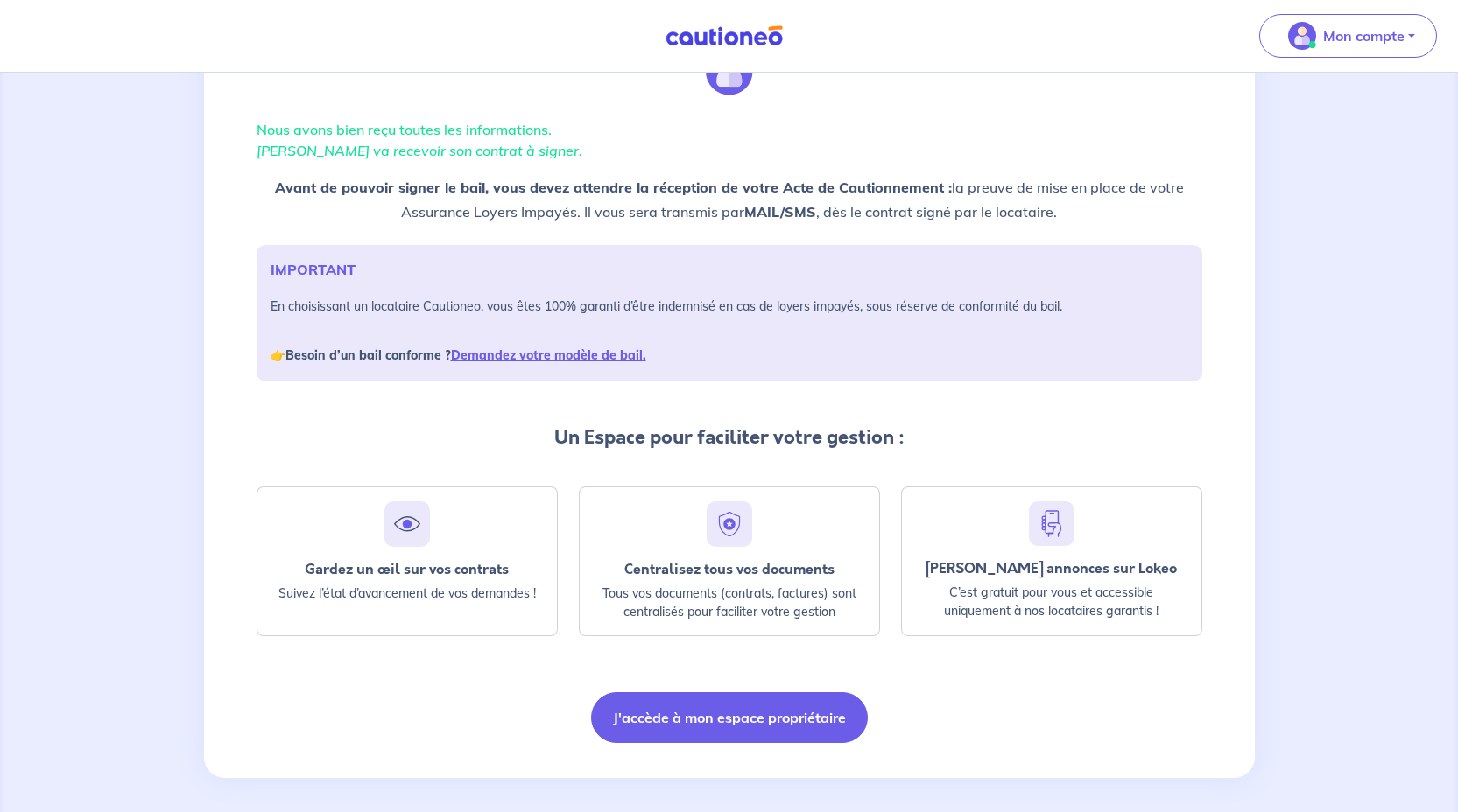
scroll to position [98, 0]
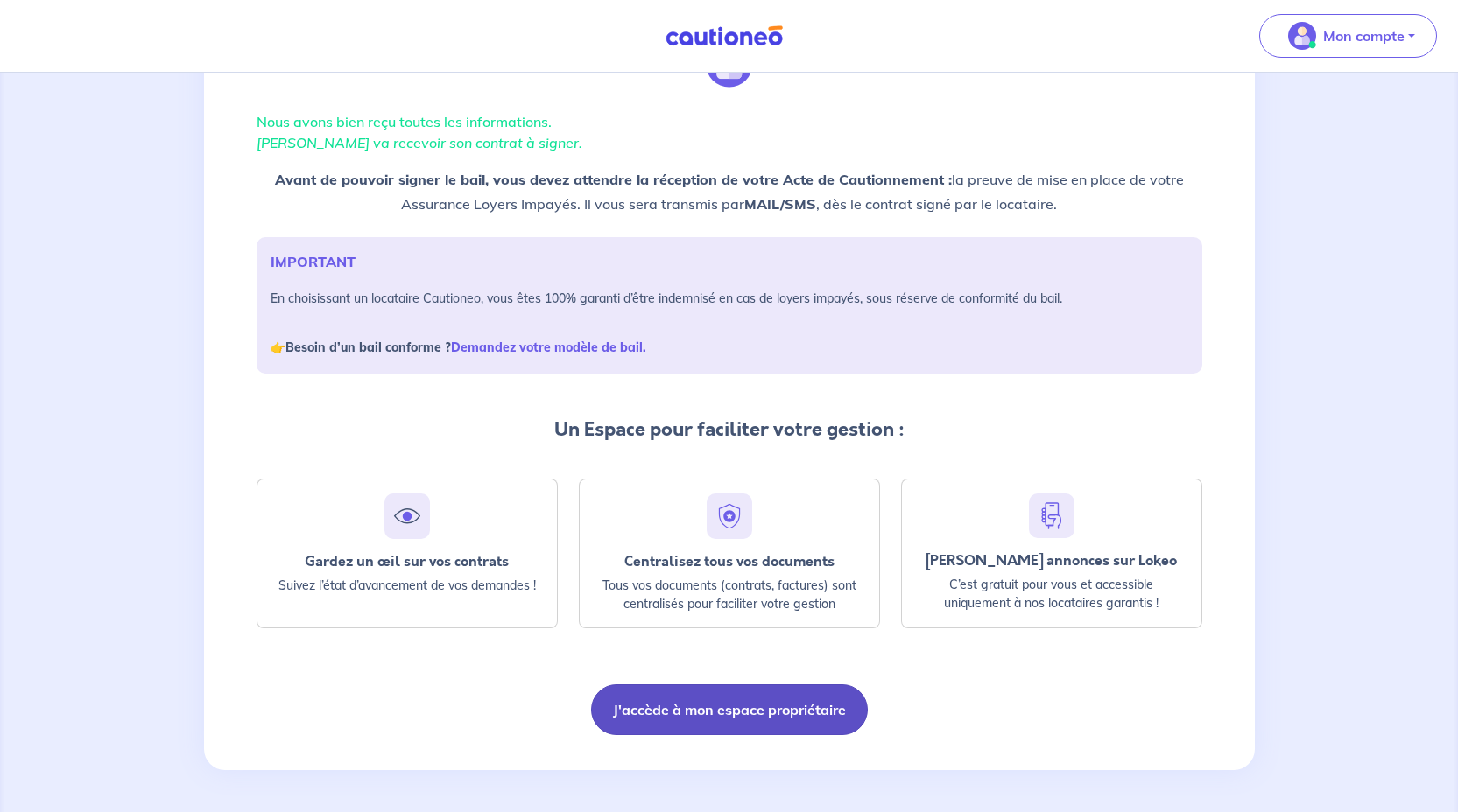
click at [757, 720] on button "J'accède à mon espace propriétaire" at bounding box center [729, 709] width 277 height 51
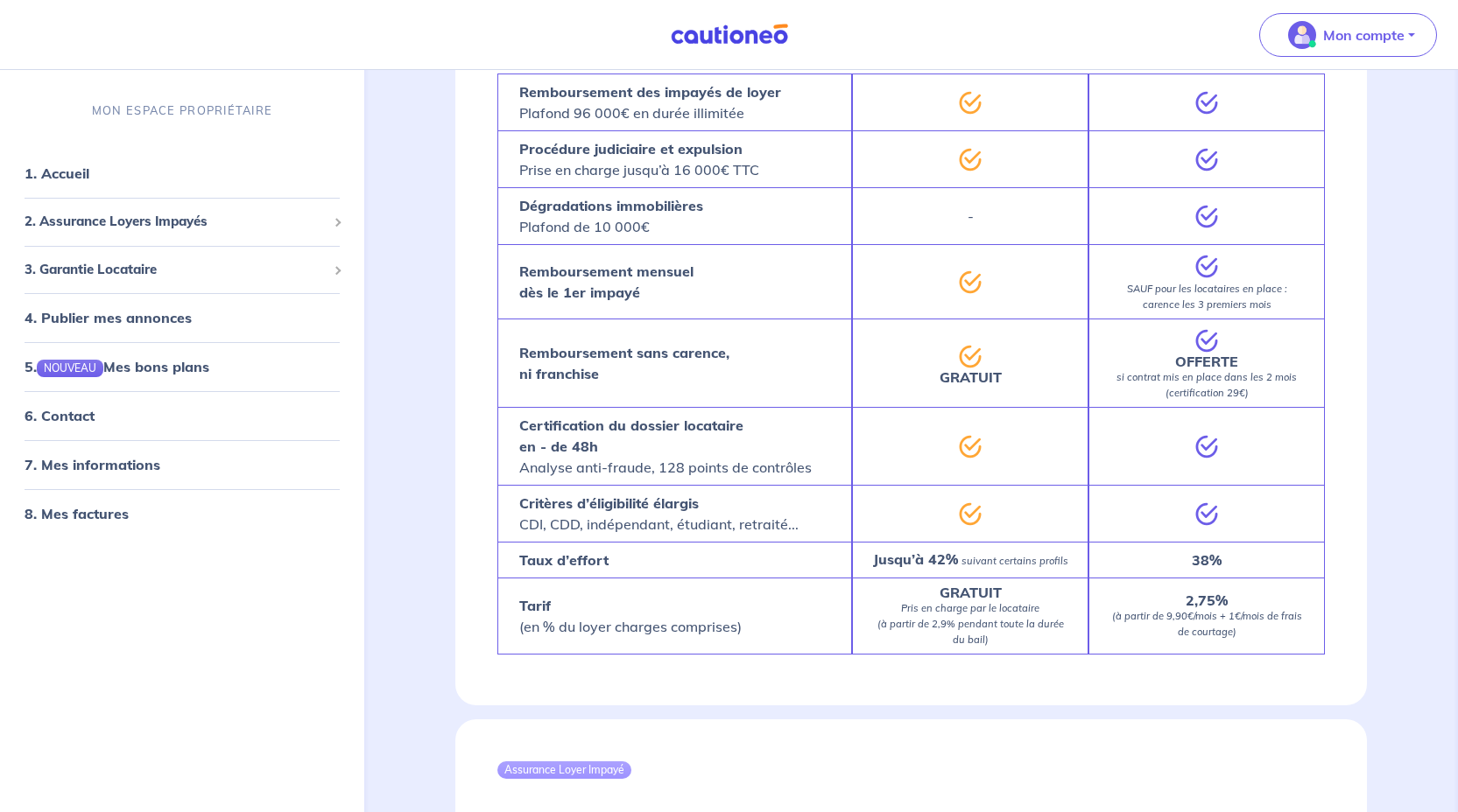
scroll to position [1218, 0]
click at [80, 179] on link "1. Accueil" at bounding box center [56, 173] width 64 height 18
